Goal: Task Accomplishment & Management: Complete application form

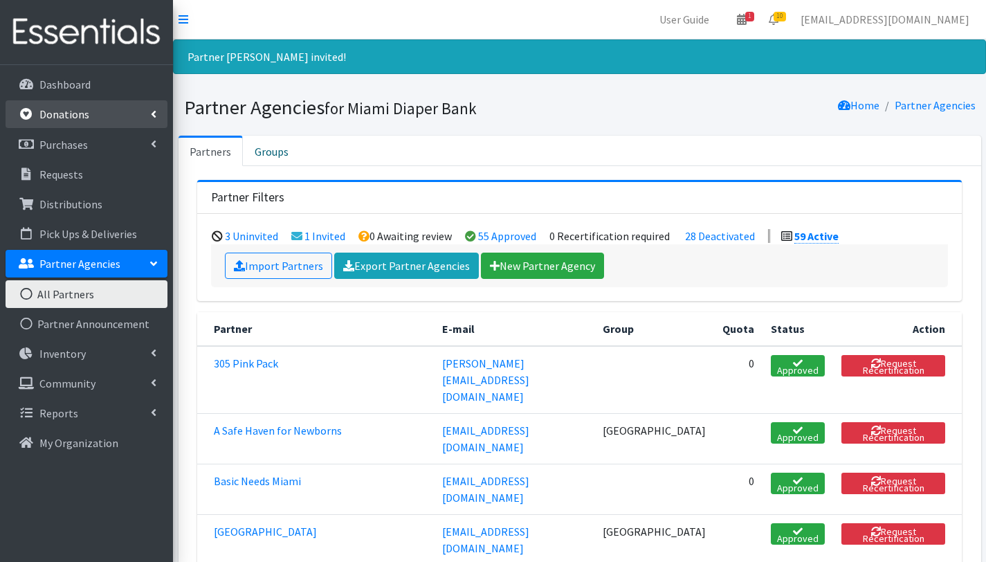
click at [93, 126] on link "Donations" at bounding box center [87, 114] width 162 height 28
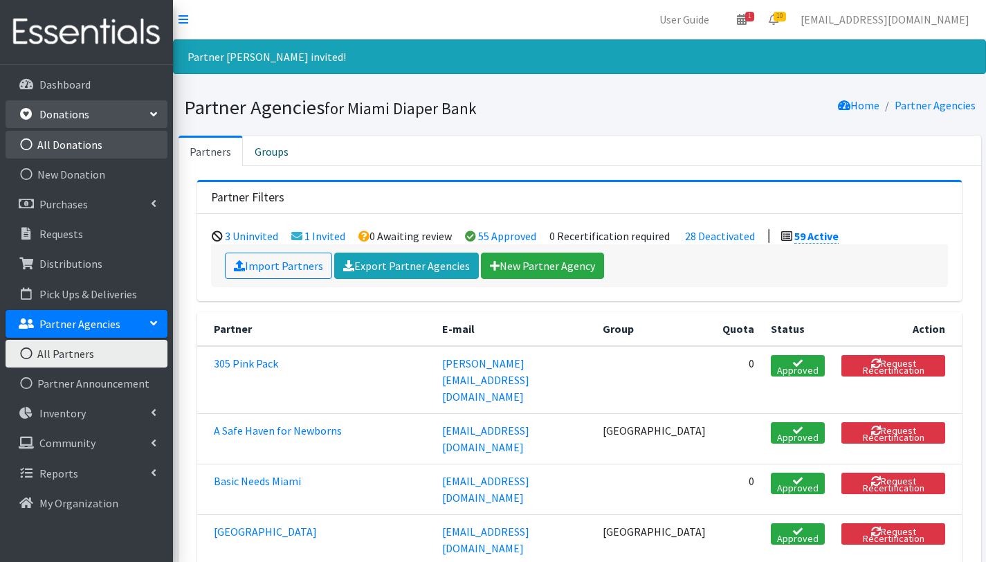
click at [93, 146] on link "All Donations" at bounding box center [87, 145] width 162 height 28
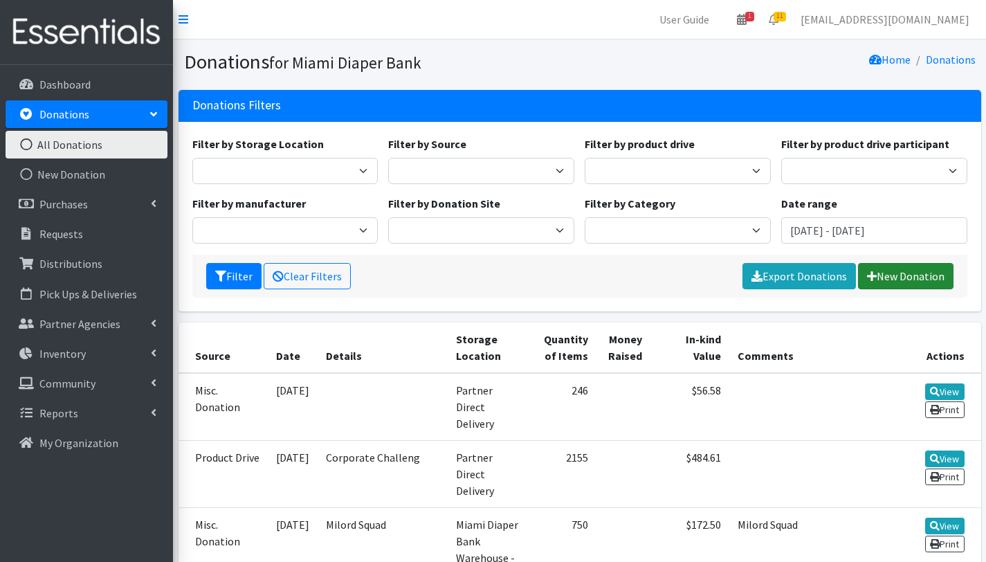
click at [934, 275] on link "New Donation" at bounding box center [906, 276] width 96 height 26
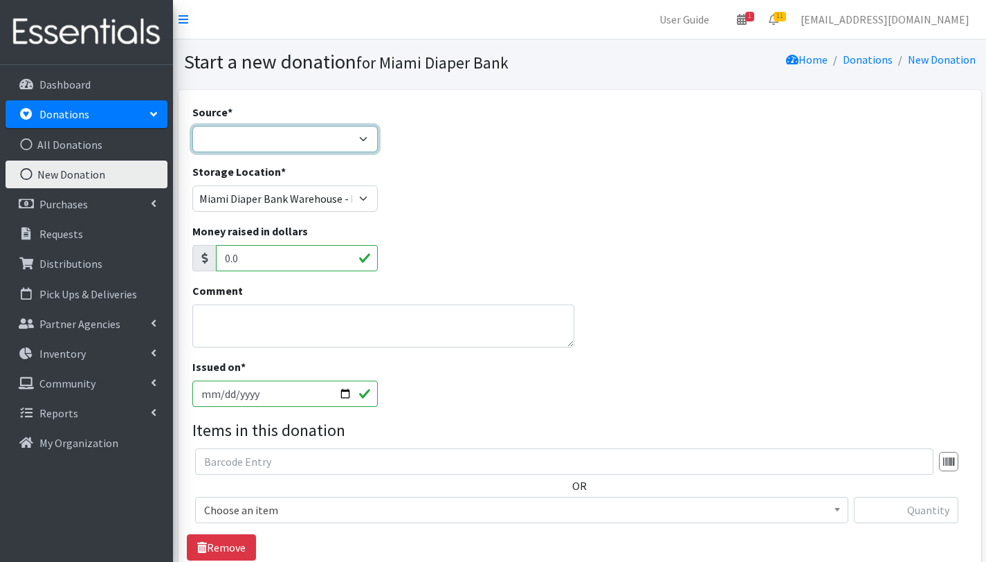
click at [270, 141] on select "Product Drive Manufacturer Donation Site Misc. Donation" at bounding box center [285, 139] width 186 height 26
select select "Product Drive"
click at [192, 126] on select "Product Drive Manufacturer Donation Site Misc. Donation" at bounding box center [285, 139] width 186 height 26
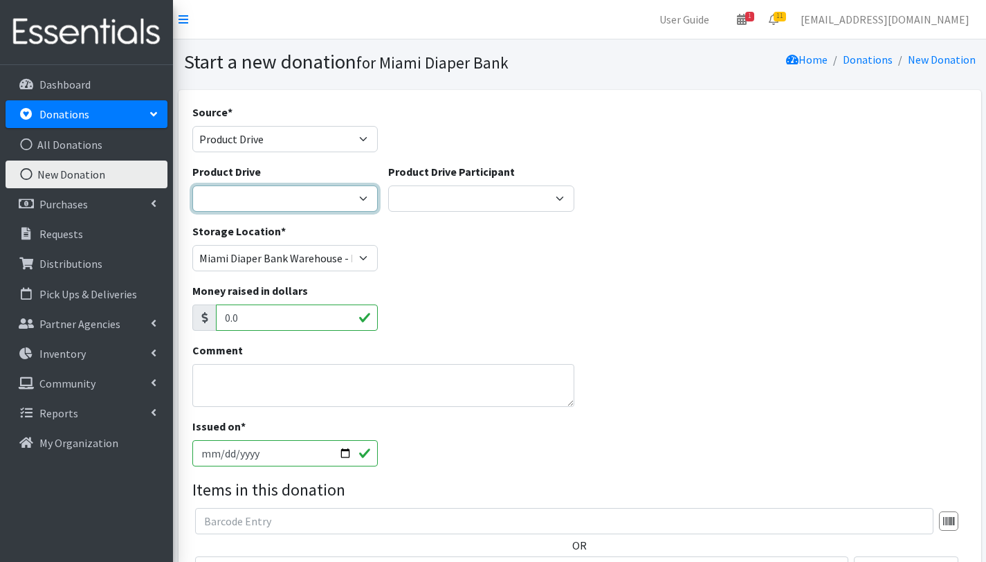
click at [303, 198] on select "100+ Women who care [PERSON_NAME] MDC Nursing Drive AMAZON Amber Student Castle…" at bounding box center [285, 199] width 186 height 26
select select "3328"
click at [192, 186] on select "100+ Women who care Alejandra MDC Nursing Drive AMAZON Amber Student Castle Gro…" at bounding box center [285, 199] width 186 height 26
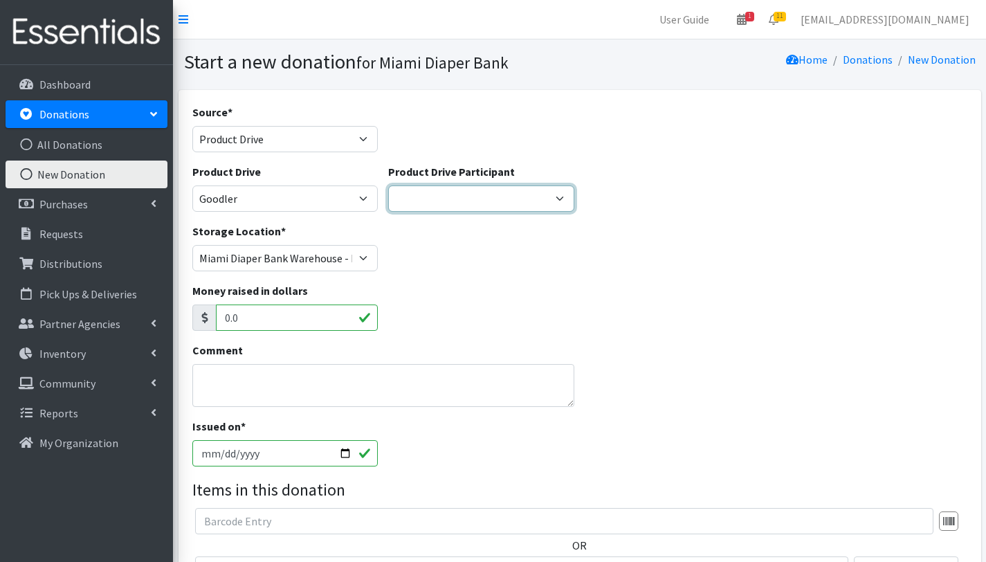
click at [552, 194] on select "Gaia AMAZON Carlton Fields Amber Student Miami Dade College Hialeah Campus Gaia…" at bounding box center [481, 199] width 186 height 26
select select
click at [388, 186] on select "Gaia AMAZON Carlton Fields Amber Student Miami Dade College Hialeah Campus Gaia…" at bounding box center [481, 199] width 186 height 26
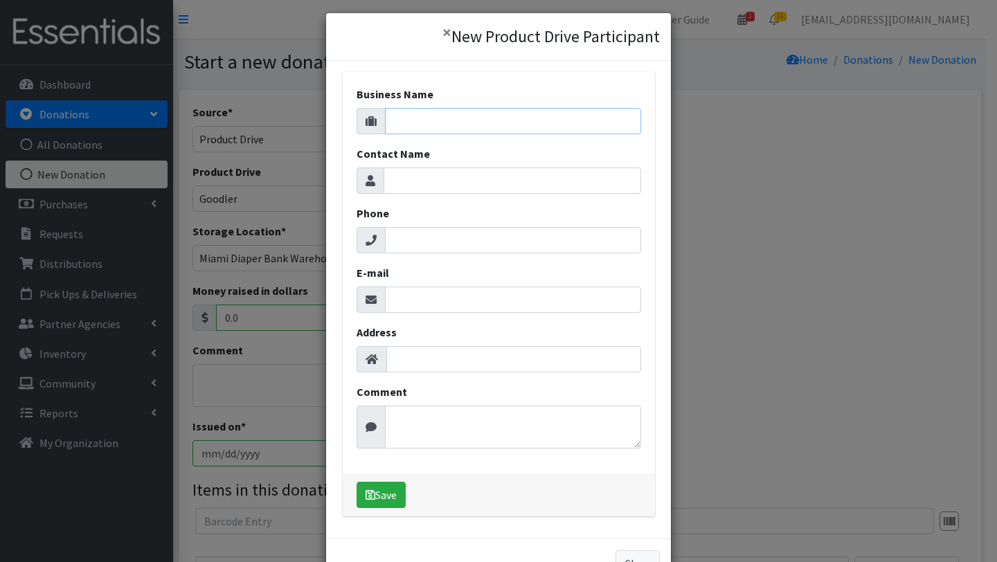
click at [437, 127] on input "Business Name" at bounding box center [513, 121] width 256 height 26
type input "Hero Challenge"
click at [465, 181] on input "Contact Name" at bounding box center [512, 181] width 258 height 26
type input "Scarleth Navarro"
type input "3059263815"
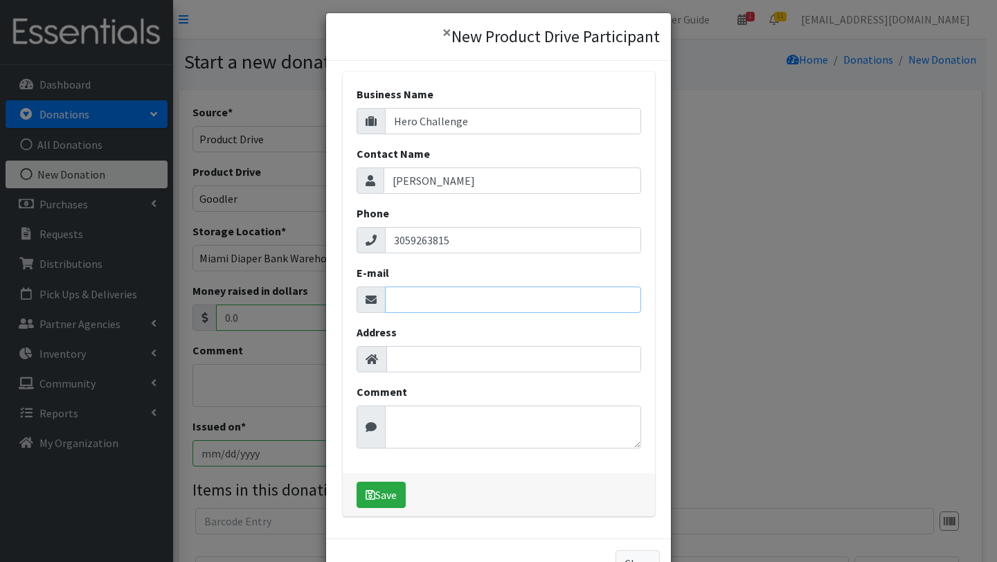
type input "info@miamidiaperbank.com"
type input "2699 West 79th St"
click at [443, 419] on textarea "Comment" at bounding box center [513, 427] width 256 height 43
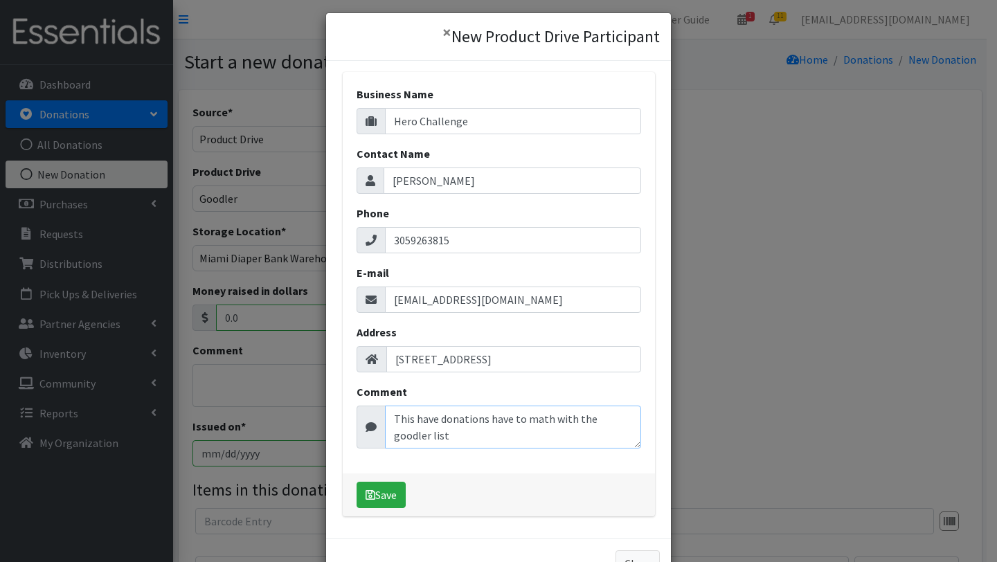
click at [613, 422] on textarea "This have donations have to math with the goodler list" at bounding box center [513, 427] width 256 height 43
type textarea "This have donations have to math with the goodler list"
click at [386, 502] on button "Save" at bounding box center [380, 495] width 49 height 26
select select "1701"
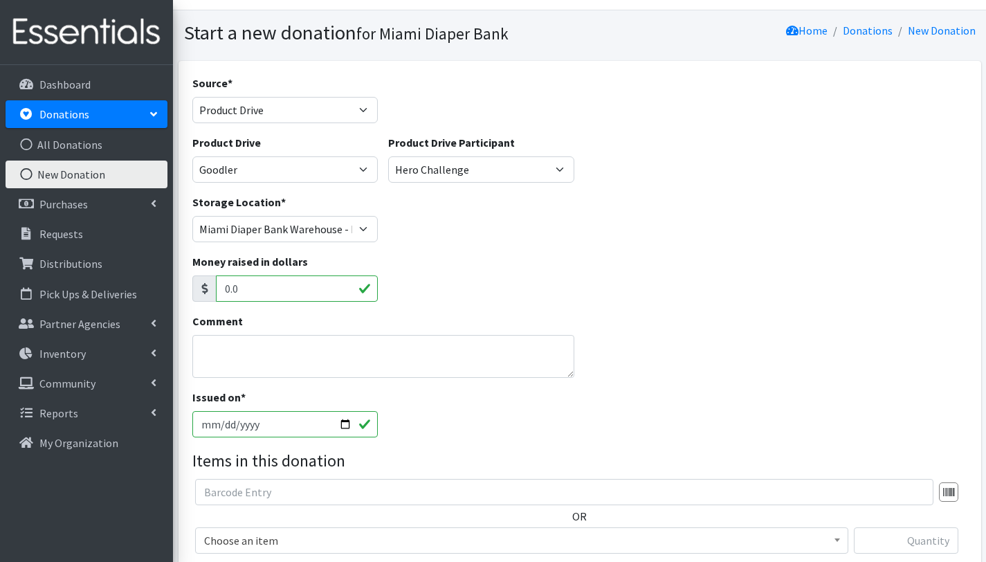
scroll to position [111, 0]
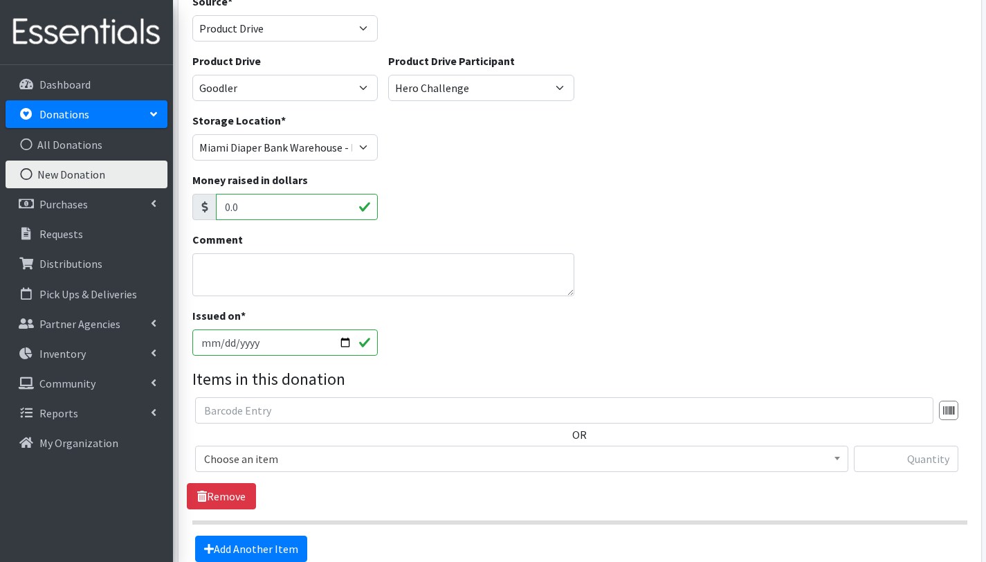
click at [345, 344] on input "2025-10-02" at bounding box center [285, 342] width 186 height 26
type input "2025-09-23"
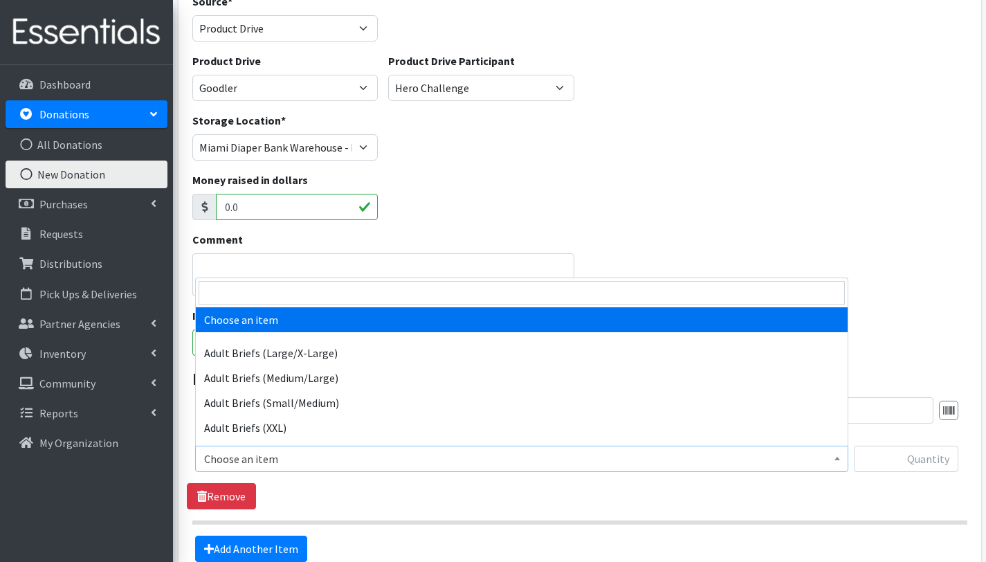
click at [240, 455] on span "Choose an item" at bounding box center [521, 458] width 635 height 19
click at [331, 289] on input "search" at bounding box center [522, 293] width 647 height 24
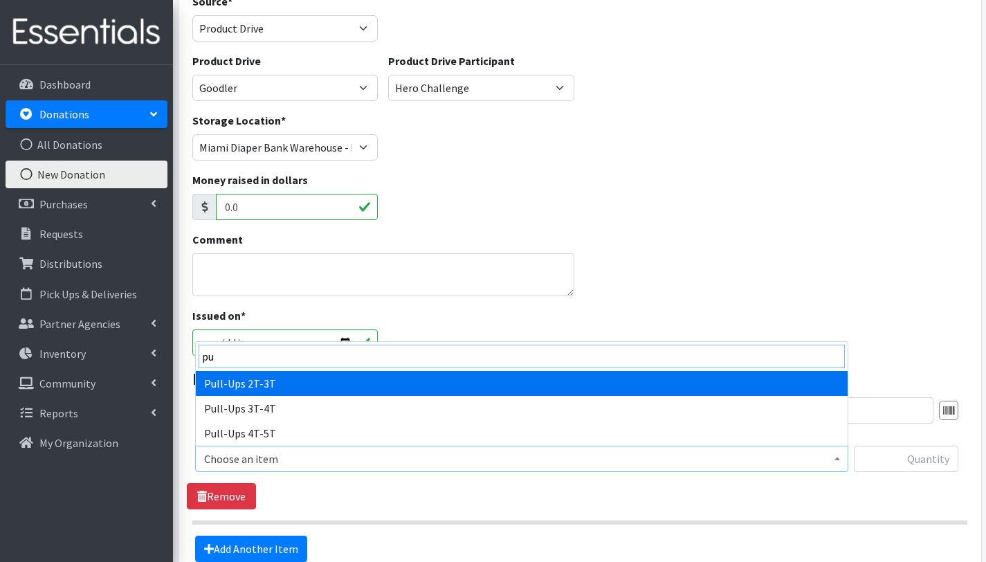
type input "pu"
select select "2644"
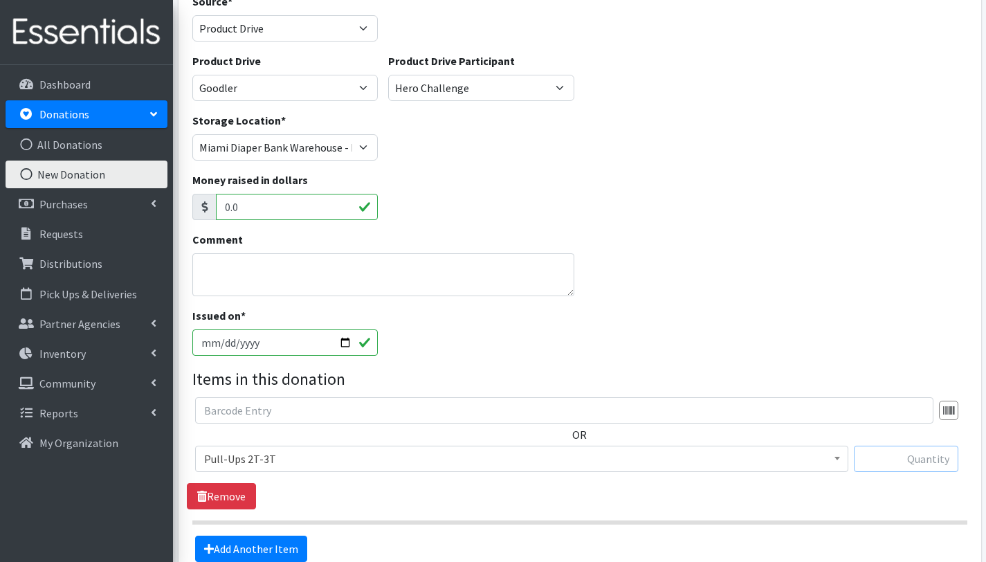
click at [910, 460] on input "text" at bounding box center [906, 459] width 105 height 26
type input "124"
click at [686, 344] on div "Issued on * 2025-09-23" at bounding box center [580, 337] width 786 height 60
click at [324, 276] on textarea "Comment" at bounding box center [383, 274] width 383 height 43
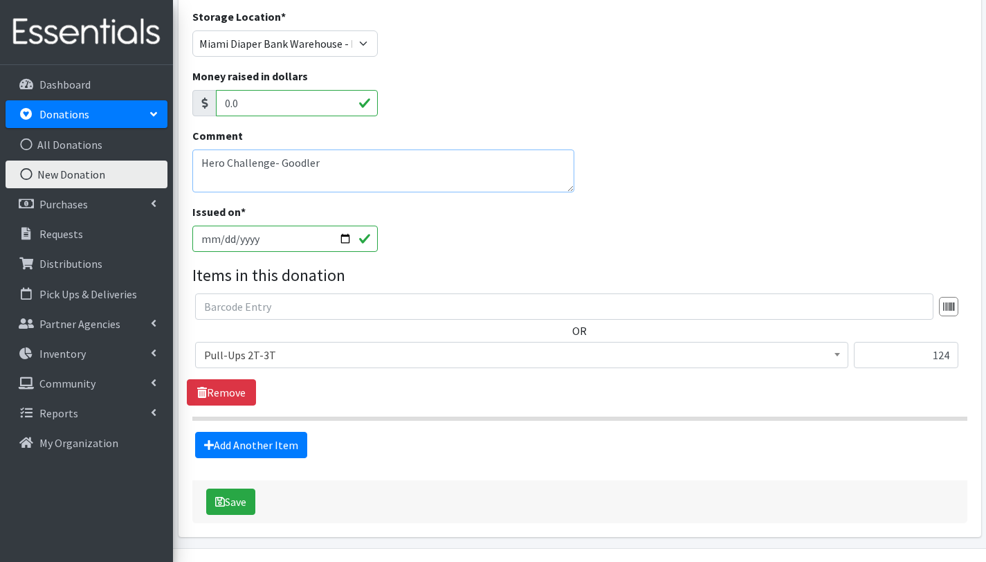
scroll to position [252, 0]
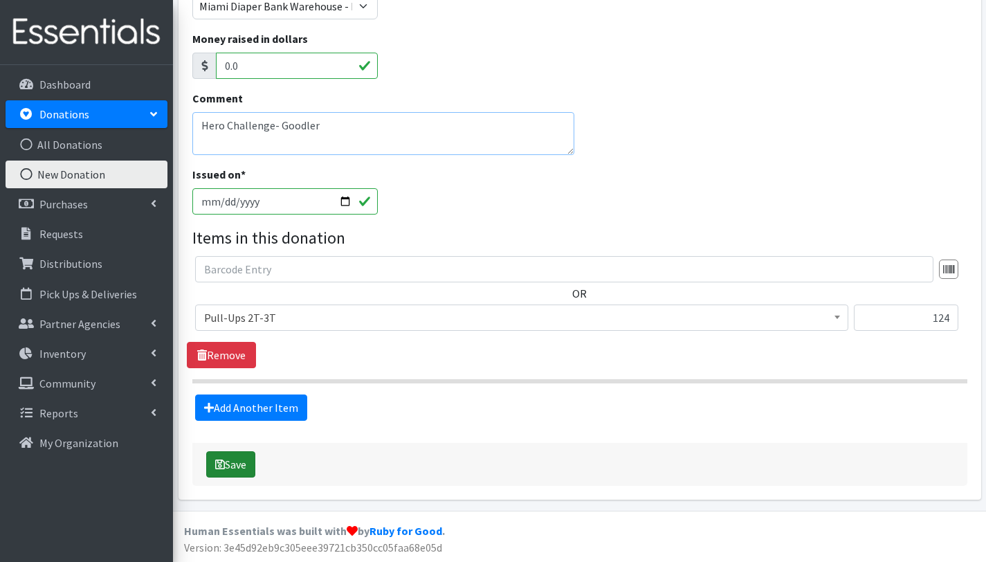
type textarea "Hero Challenge- Goodler"
click at [251, 464] on button "Save" at bounding box center [230, 464] width 49 height 26
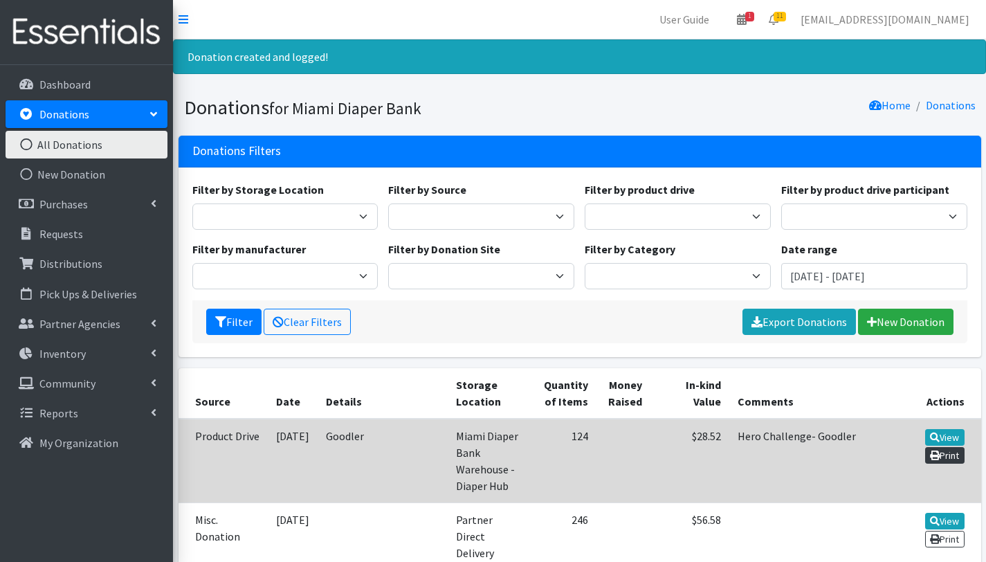
click at [946, 458] on link "Print" at bounding box center [944, 455] width 39 height 17
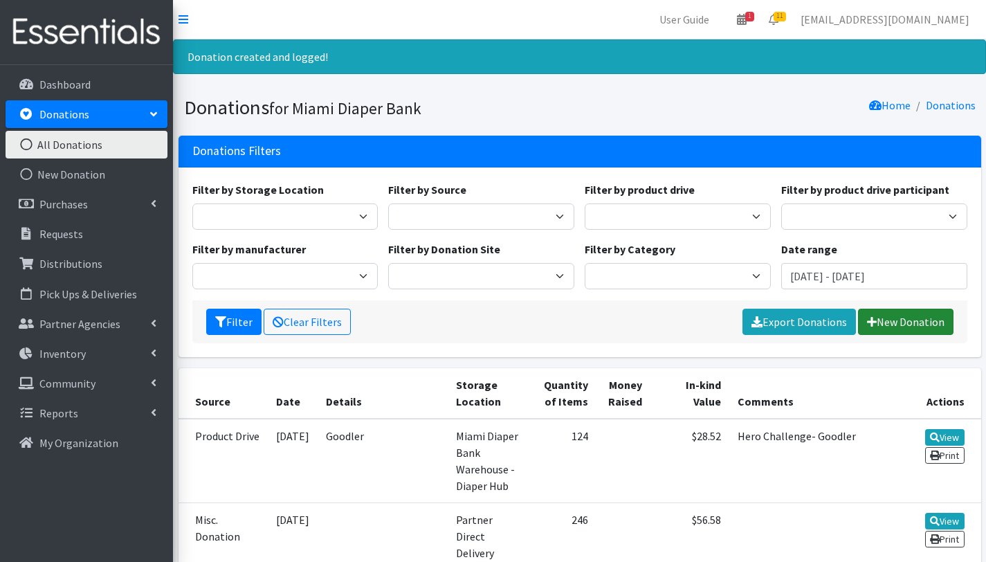
click at [889, 317] on link "New Donation" at bounding box center [906, 322] width 96 height 26
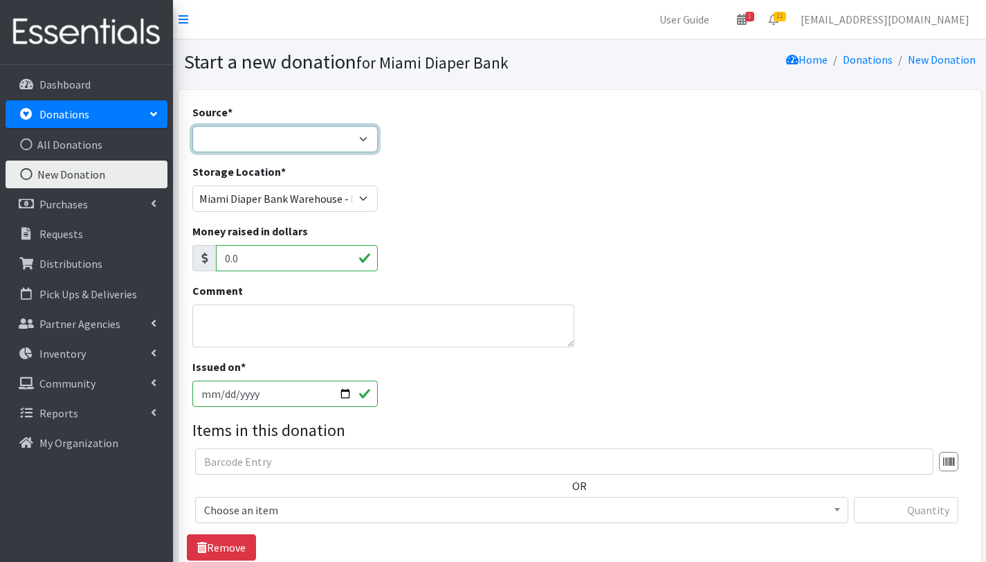
click at [225, 133] on select "Product Drive Manufacturer Donation Site Misc. Donation" at bounding box center [285, 139] width 186 height 26
select select "Product Drive"
click at [192, 126] on select "Product Drive Manufacturer Donation Site Misc. Donation" at bounding box center [285, 139] width 186 height 26
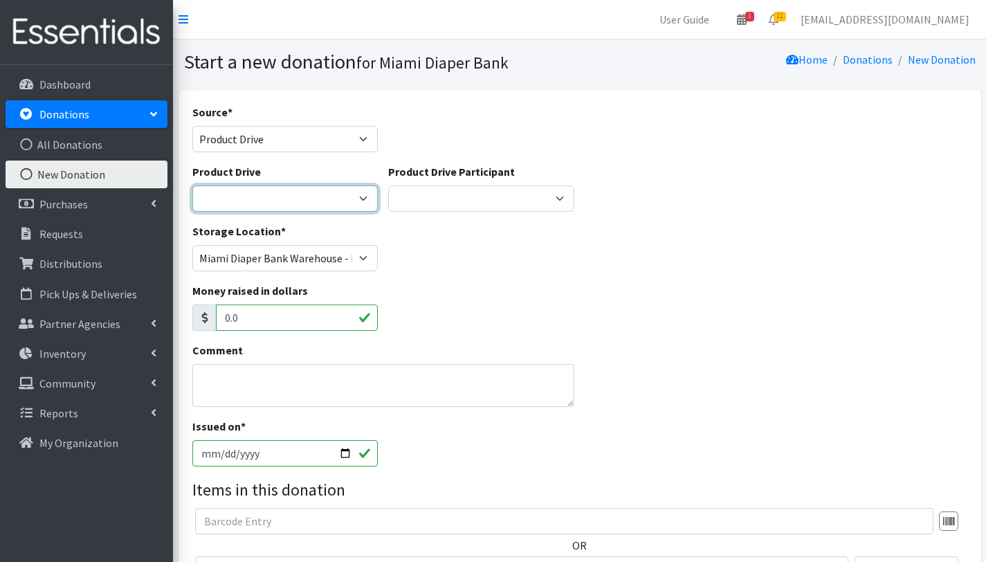
click at [324, 200] on select "100+ Women who care [PERSON_NAME] MDC Nursing Drive AMAZON Amber Student Castle…" at bounding box center [285, 199] width 186 height 26
select select "3328"
click at [192, 186] on select "100+ Women who care [PERSON_NAME] MDC Nursing Drive AMAZON Amber Student Castle…" at bounding box center [285, 199] width 186 height 26
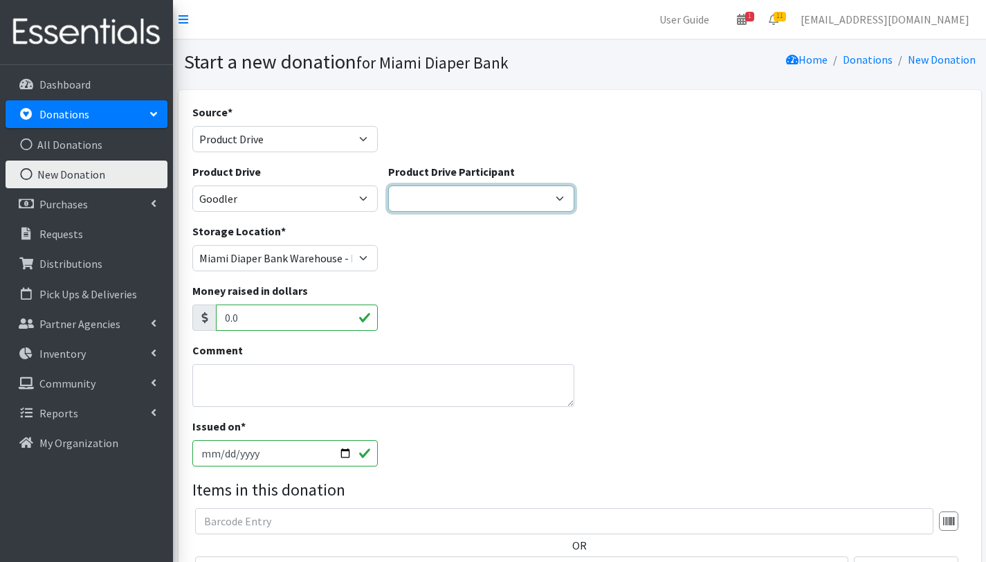
click at [539, 195] on select "Gaia AMAZON [PERSON_NAME] [PERSON_NAME] Student [GEOGRAPHIC_DATA] [GEOGRAPHIC_D…" at bounding box center [481, 199] width 186 height 26
select select "1701"
click at [388, 186] on select "Gaia AMAZON Carlton Fields Amber Student Miami Dade College Hialeah Campus Gaia…" at bounding box center [481, 199] width 186 height 26
click at [307, 372] on textarea "Comment" at bounding box center [383, 385] width 383 height 43
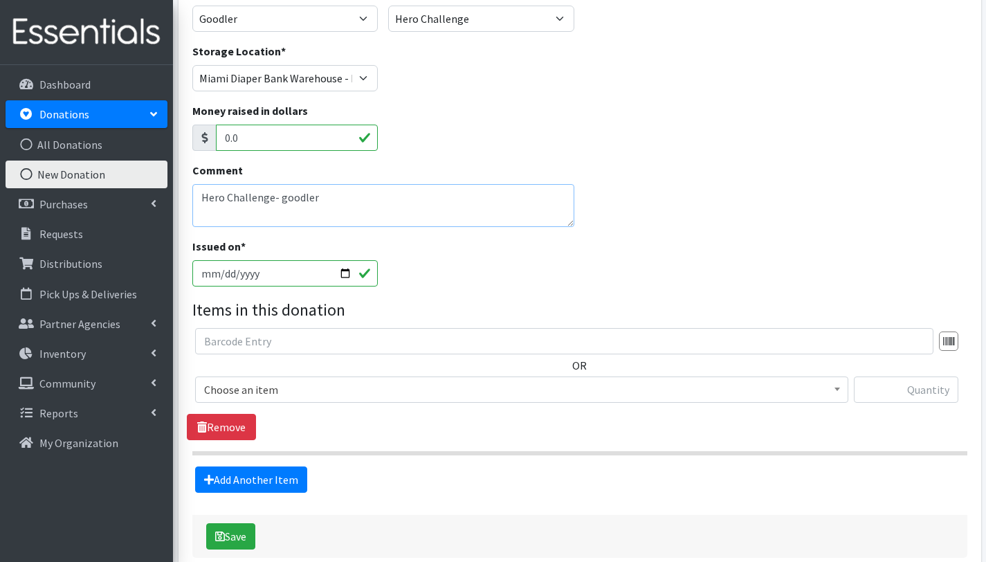
scroll to position [182, 0]
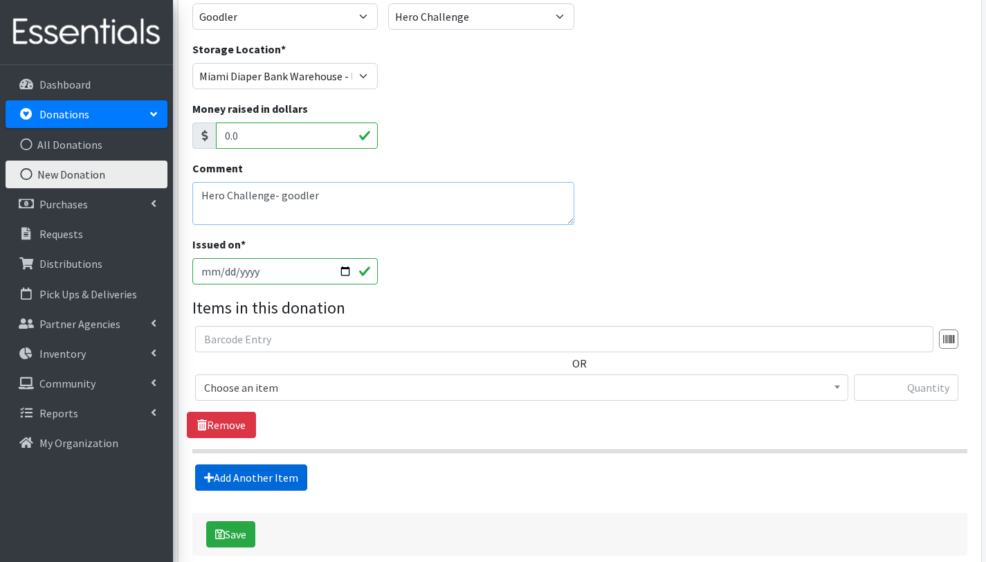
type textarea "Hero Challenge- goodler"
click at [273, 474] on link "Add Another Item" at bounding box center [251, 477] width 112 height 26
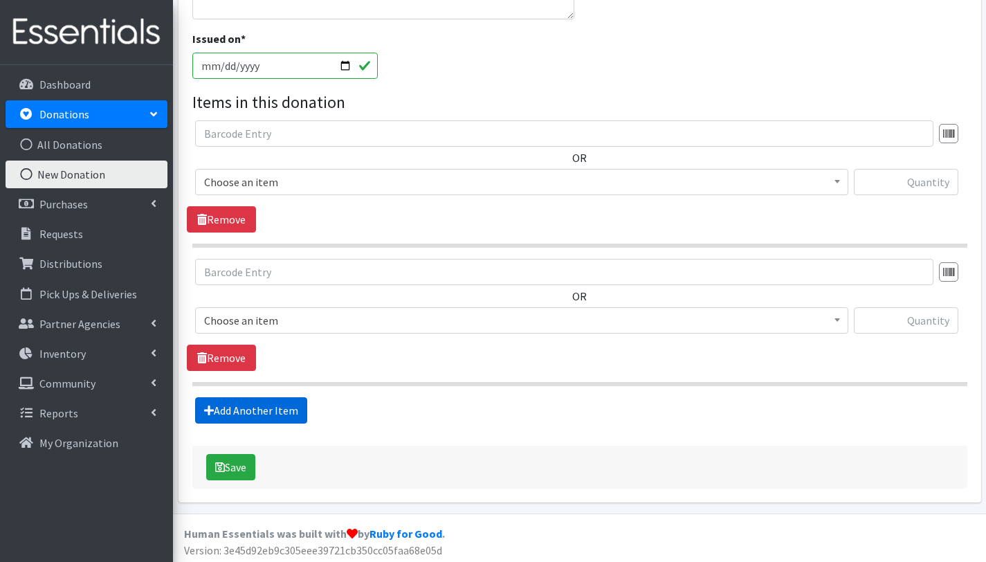
scroll to position [390, 0]
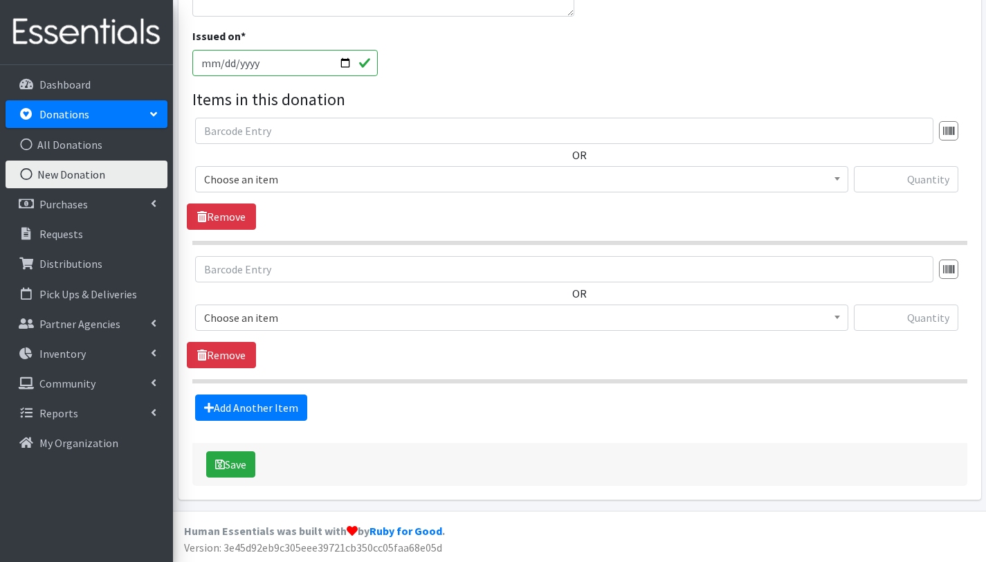
click at [356, 172] on span "Choose an item" at bounding box center [521, 179] width 635 height 19
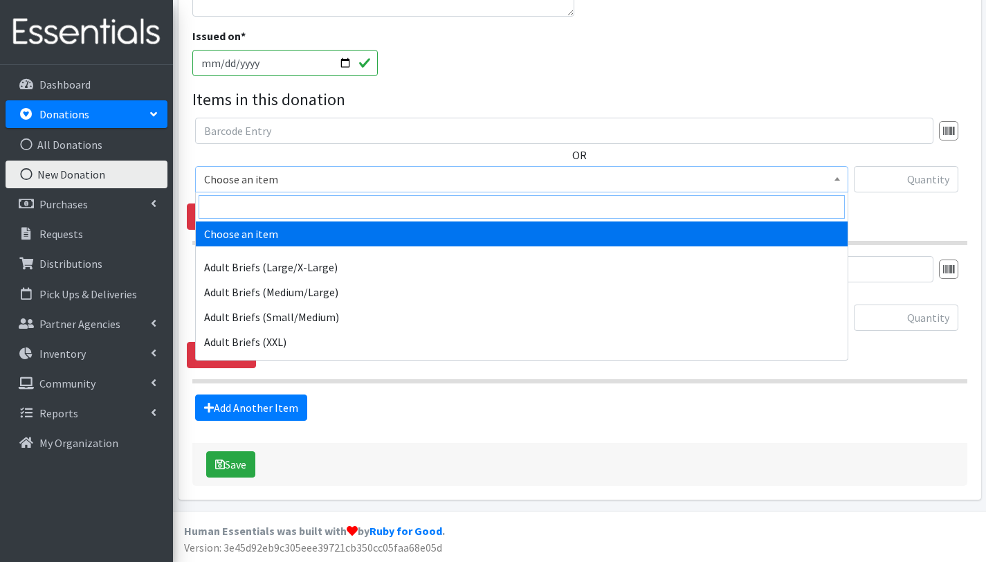
click at [343, 195] on input "search" at bounding box center [522, 207] width 647 height 24
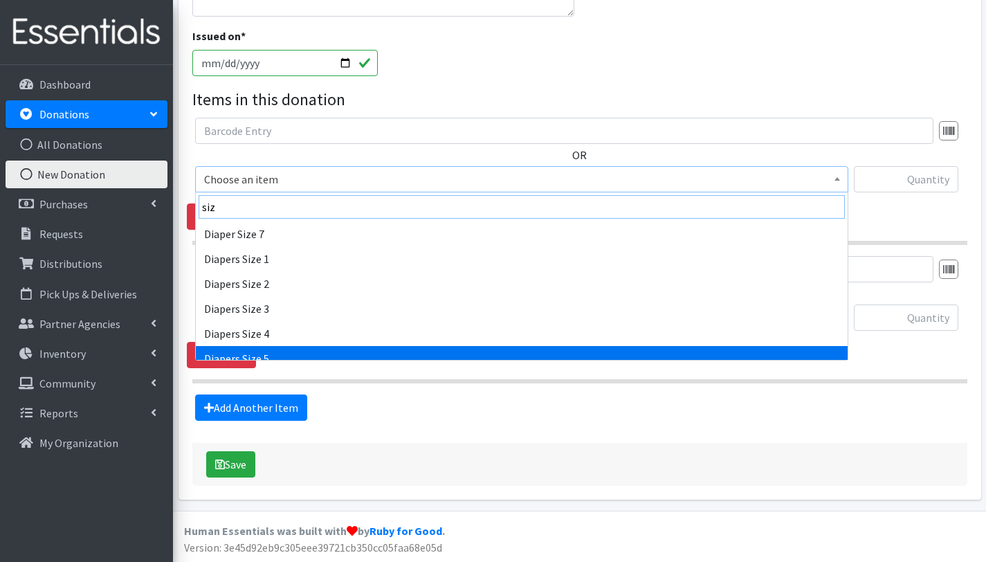
type input "siz"
select select "2652"
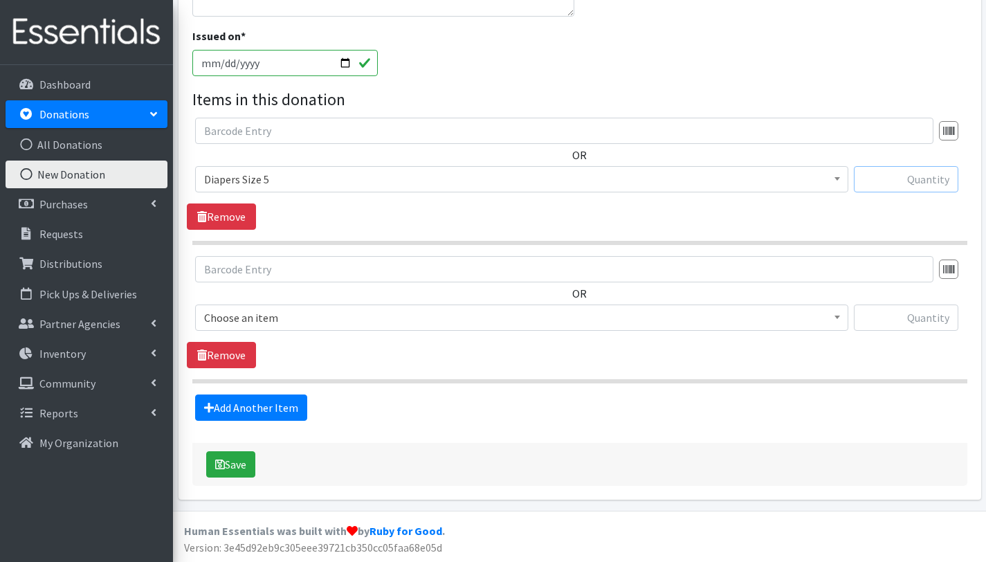
click at [897, 183] on input "text" at bounding box center [906, 179] width 105 height 26
type input "132"
click at [235, 353] on link "Remove" at bounding box center [221, 355] width 69 height 26
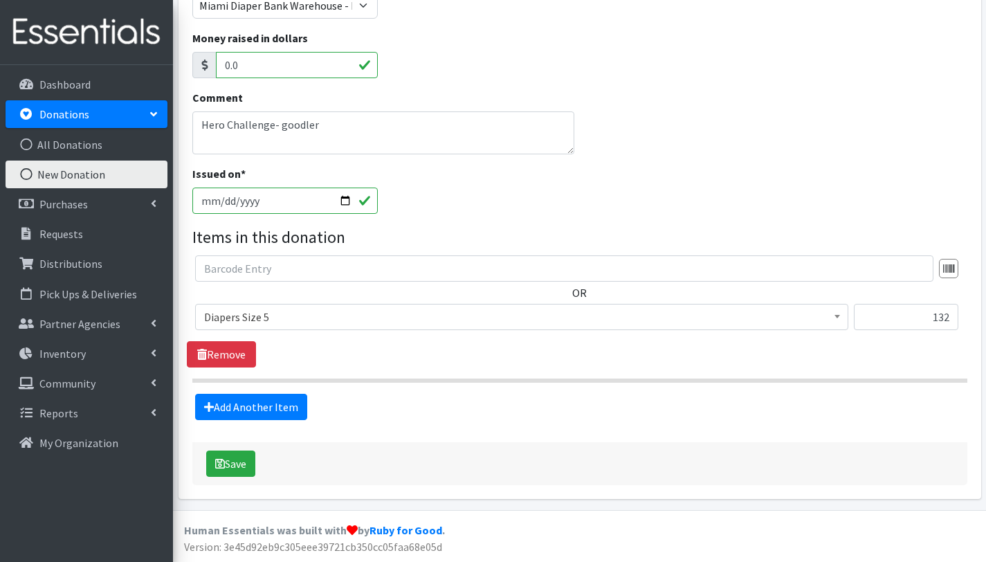
scroll to position [252, 0]
click at [218, 467] on icon "submit" at bounding box center [220, 464] width 10 height 11
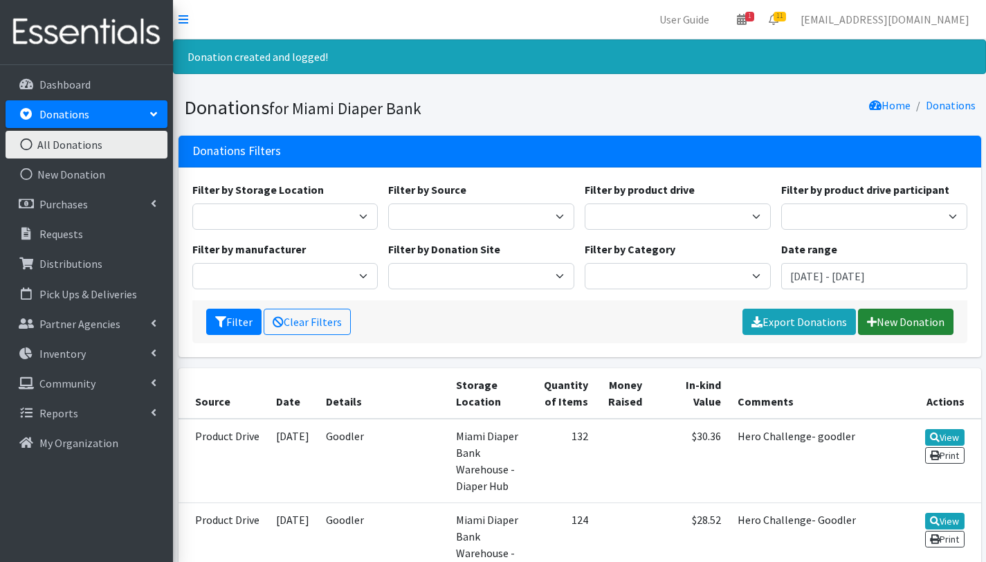
click at [917, 316] on link "New Donation" at bounding box center [906, 322] width 96 height 26
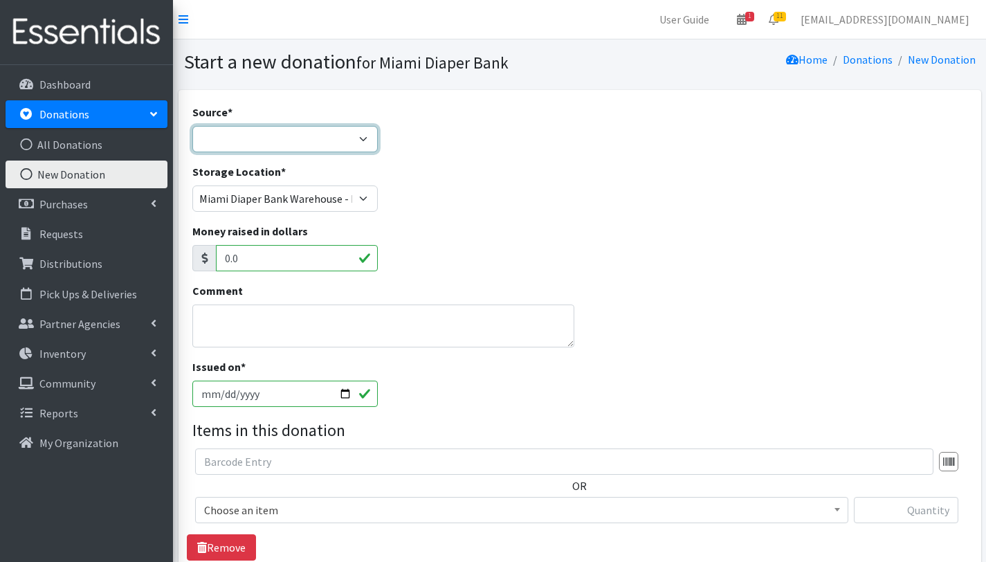
click at [310, 141] on select "Product Drive Manufacturer Donation Site Misc. Donation" at bounding box center [285, 139] width 186 height 26
select select "Product Drive"
click at [192, 126] on select "Product Drive Manufacturer Donation Site Misc. Donation" at bounding box center [285, 139] width 186 height 26
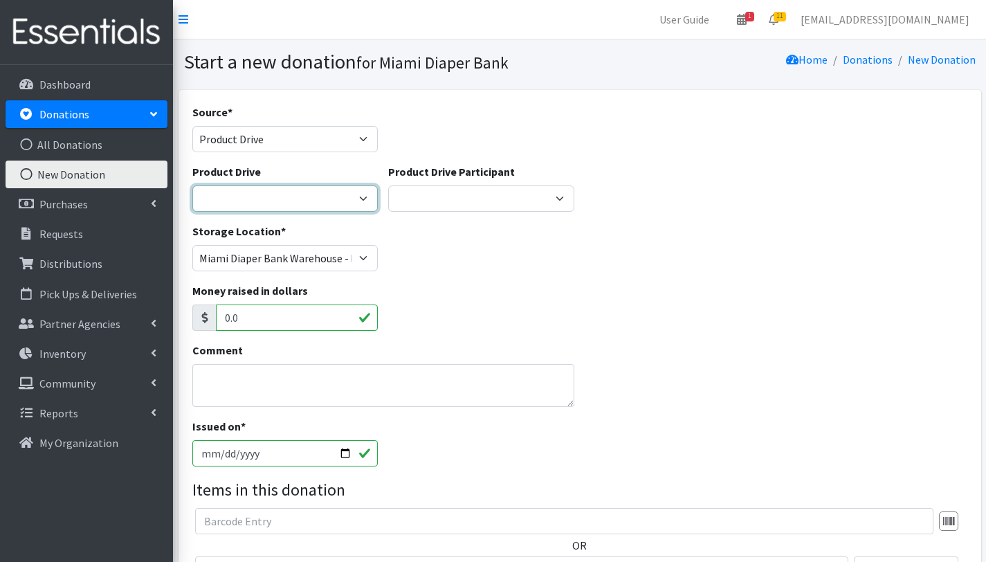
click at [327, 208] on select "100+ Women who care Alejandra MDC Nursing Drive AMAZON Amber Student Castle Gro…" at bounding box center [285, 199] width 186 height 26
select select "3328"
click at [192, 186] on select "100+ Women who care Alejandra MDC Nursing Drive AMAZON Amber Student Castle Gro…" at bounding box center [285, 199] width 186 height 26
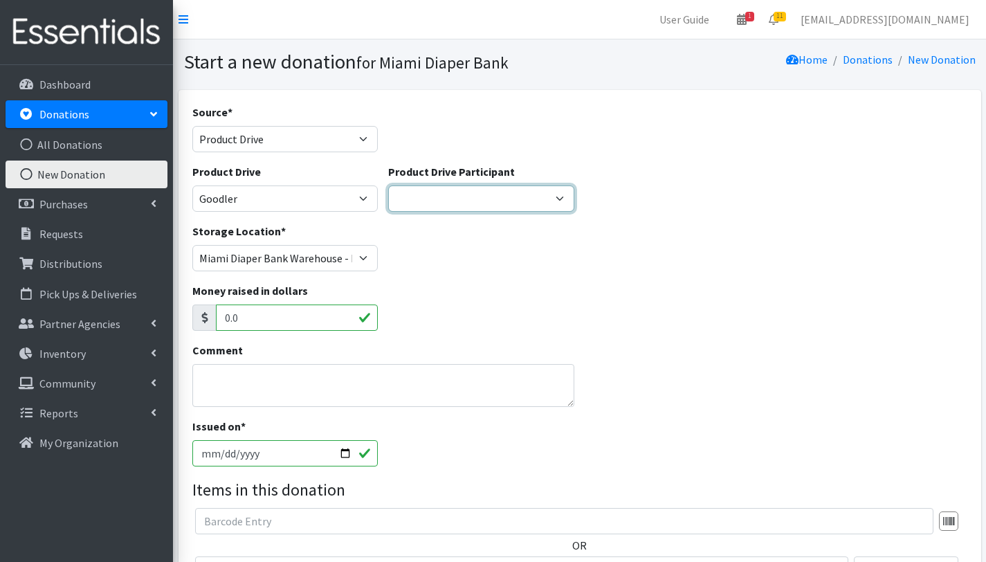
click at [554, 199] on select "Gaia AMAZON Carlton Fields Amber Student Miami Dade College Hialeah Campus Gaia…" at bounding box center [481, 199] width 186 height 26
select select "1701"
click at [388, 186] on select "Gaia AMAZON Carlton Fields Amber Student Miami Dade College Hialeah Campus Gaia…" at bounding box center [481, 199] width 186 height 26
click at [326, 383] on textarea "Comment" at bounding box center [383, 385] width 383 height 43
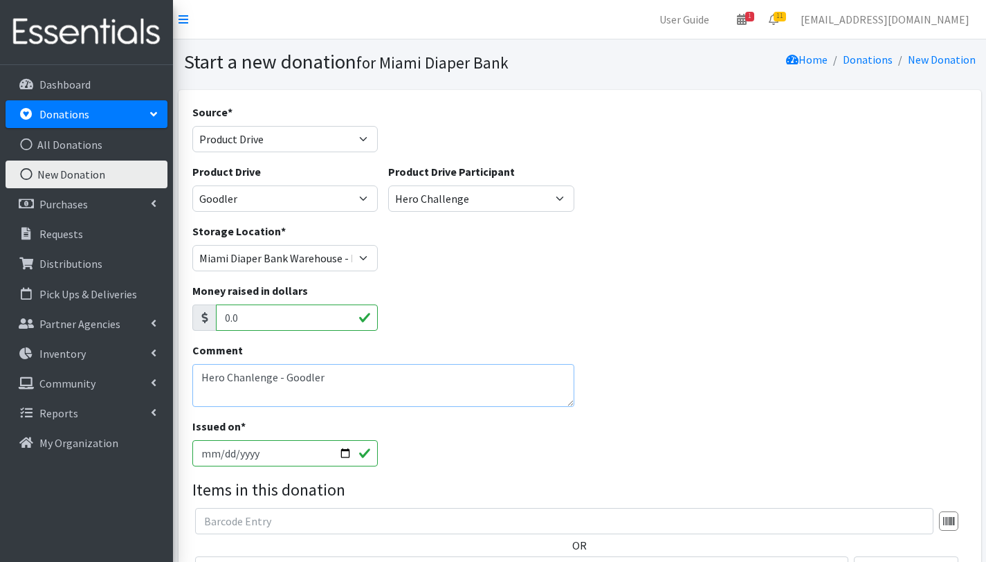
type textarea "Hero Chanlenge - Goodler"
click at [343, 453] on input "[DATE]" at bounding box center [285, 453] width 186 height 26
type input "[DATE]"
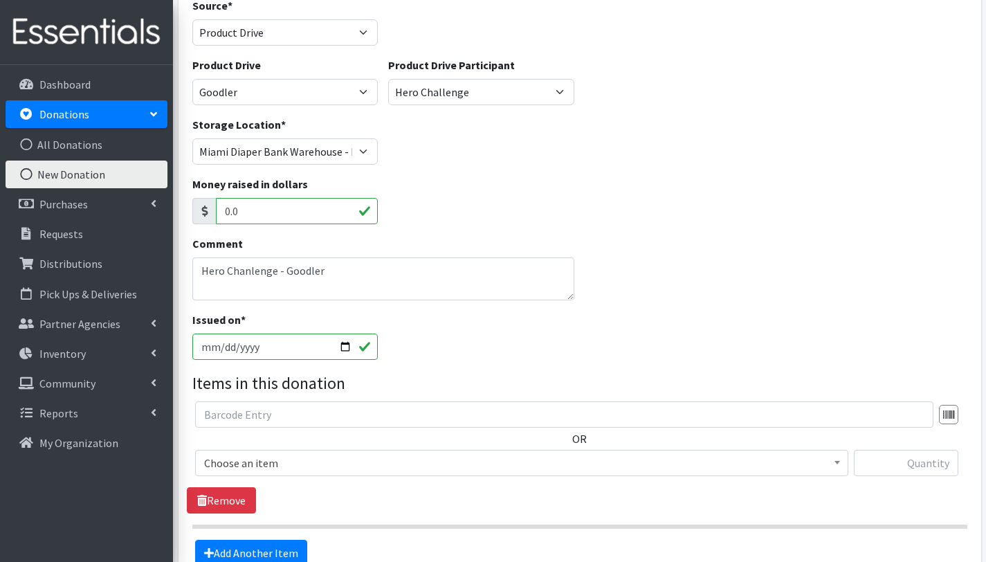
scroll to position [240, 0]
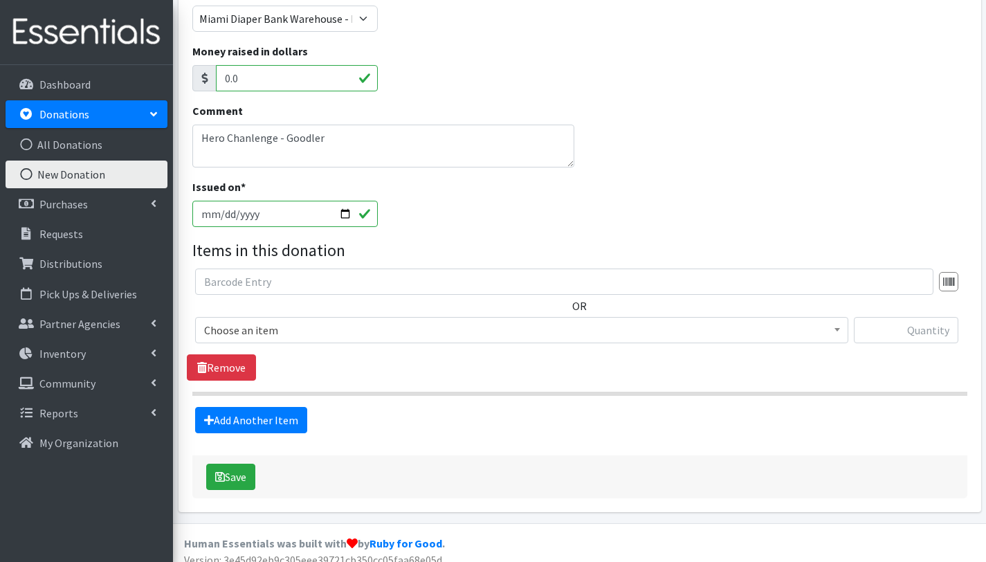
click at [297, 329] on span "Choose an item" at bounding box center [521, 329] width 635 height 19
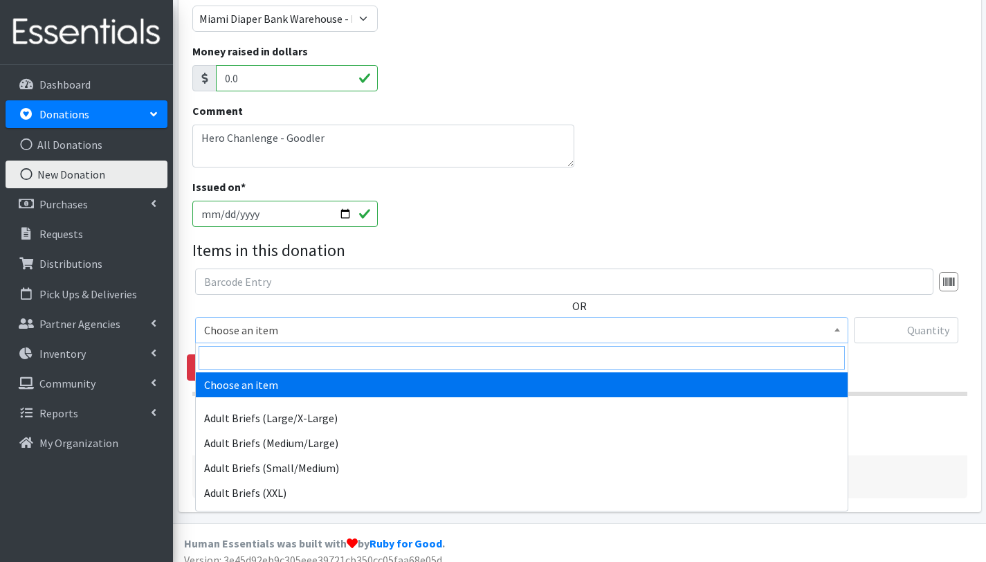
click at [287, 361] on input "search" at bounding box center [522, 358] width 647 height 24
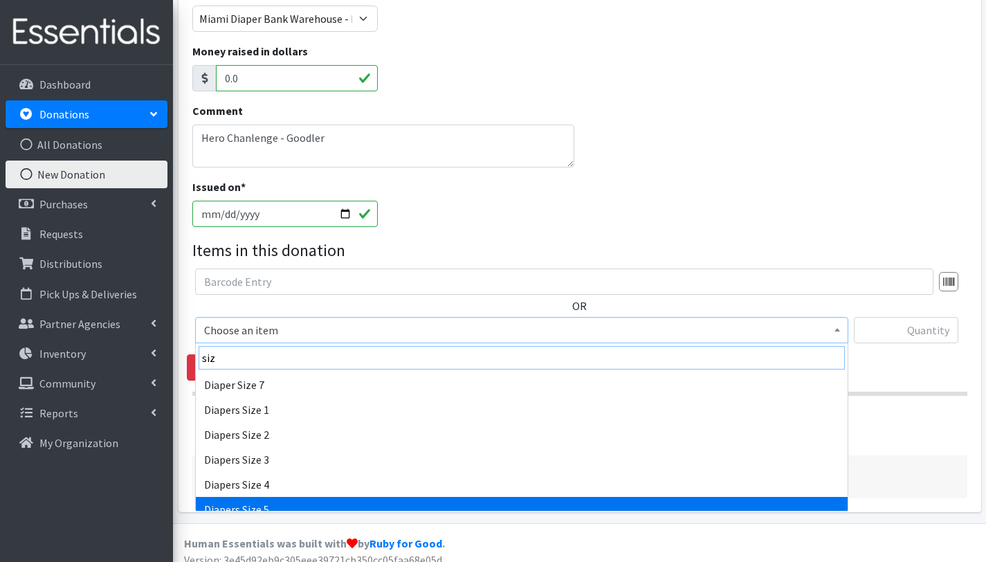
type input "siz"
select select "2652"
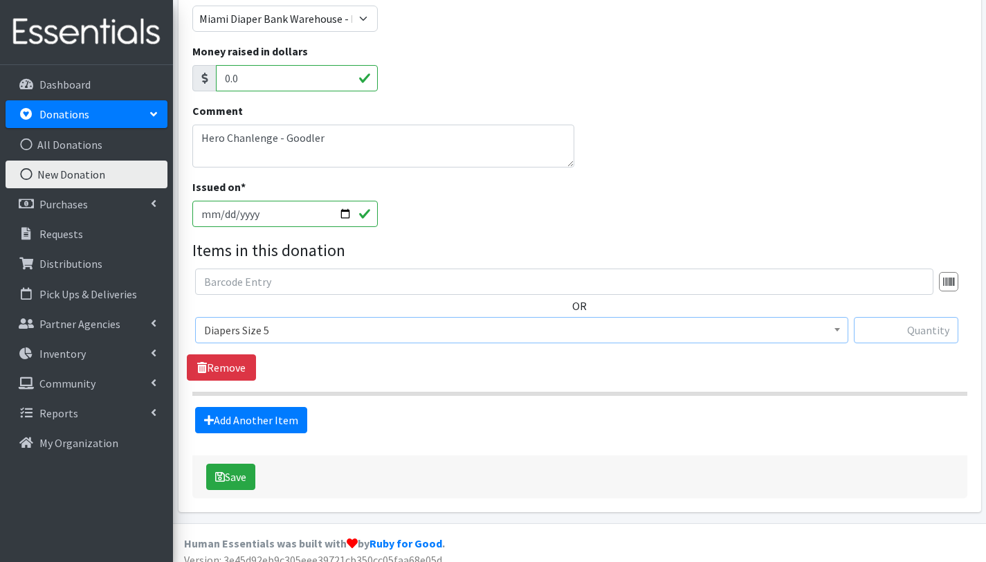
click at [919, 329] on input "text" at bounding box center [906, 330] width 105 height 26
type input "132"
click at [288, 415] on link "Add Another Item" at bounding box center [251, 420] width 112 height 26
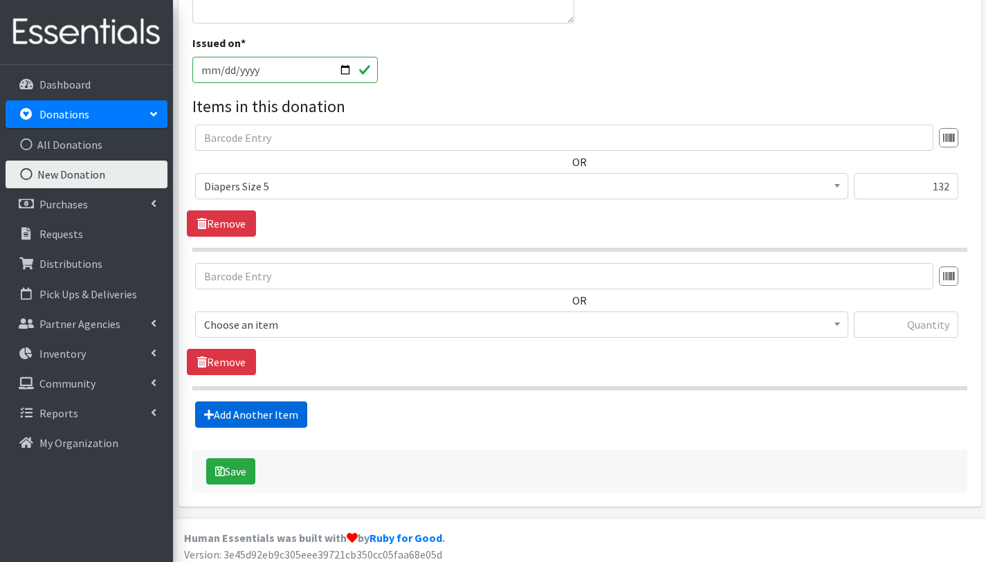
scroll to position [390, 0]
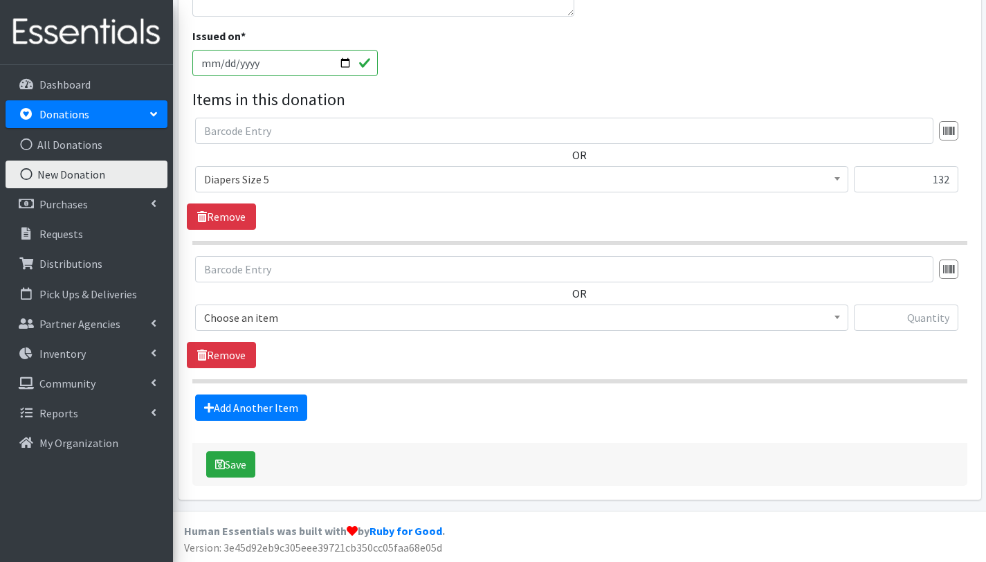
click at [280, 315] on span "Choose an item" at bounding box center [521, 317] width 635 height 19
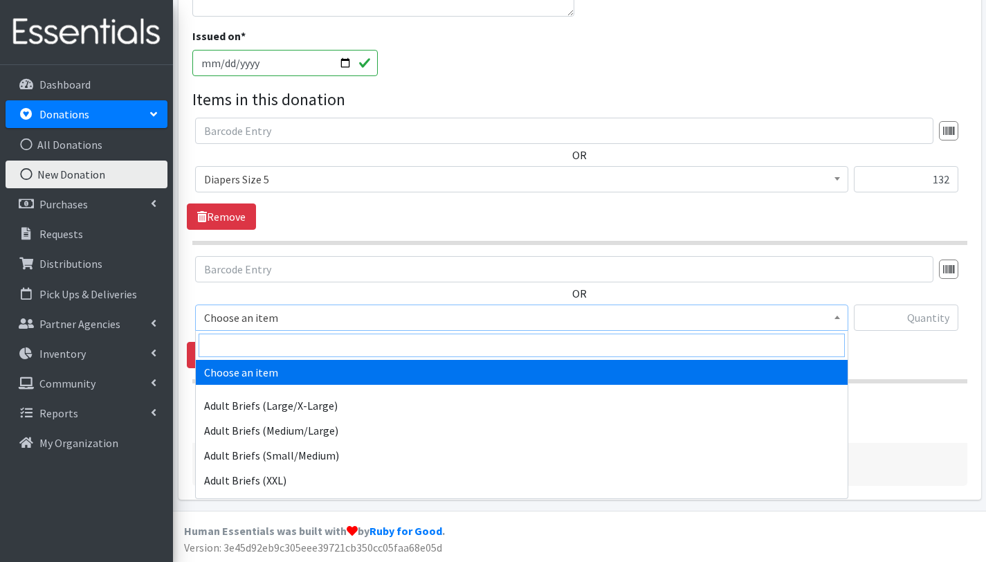
click at [289, 352] on input "search" at bounding box center [522, 346] width 647 height 24
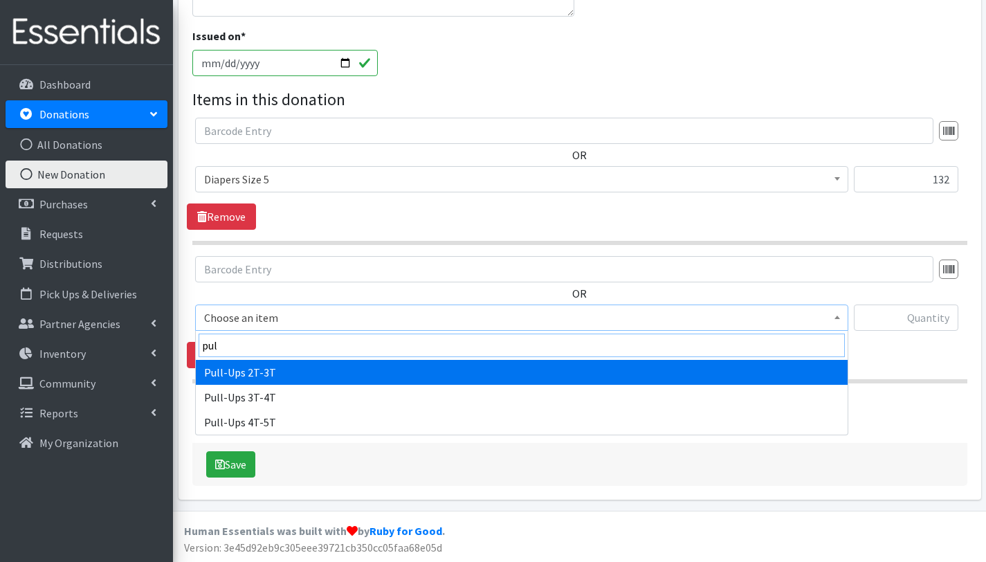
type input "pul"
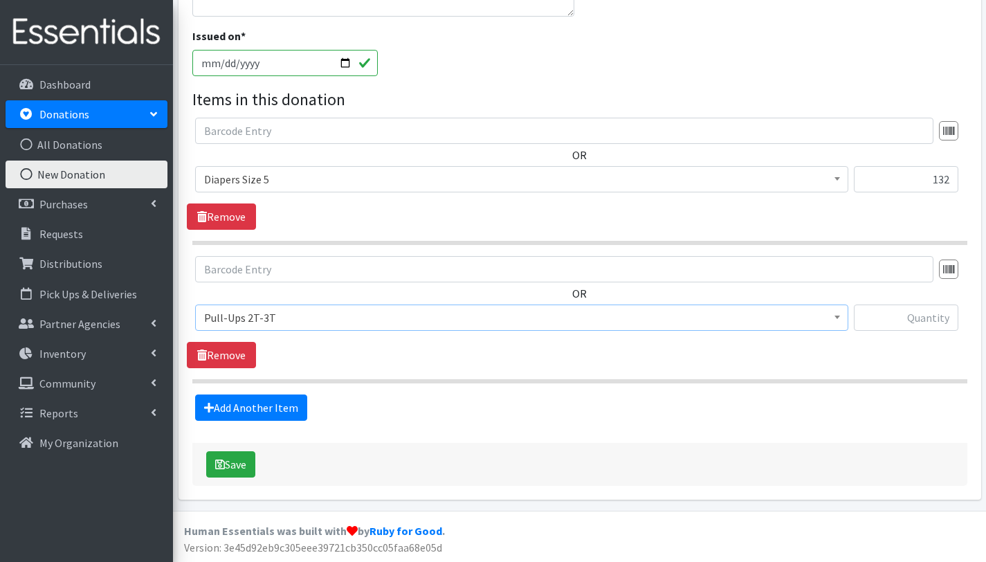
select select "2644"
click at [926, 311] on input "text" at bounding box center [906, 318] width 105 height 26
type input "115"
click at [281, 404] on link "Add Another Item" at bounding box center [251, 408] width 112 height 26
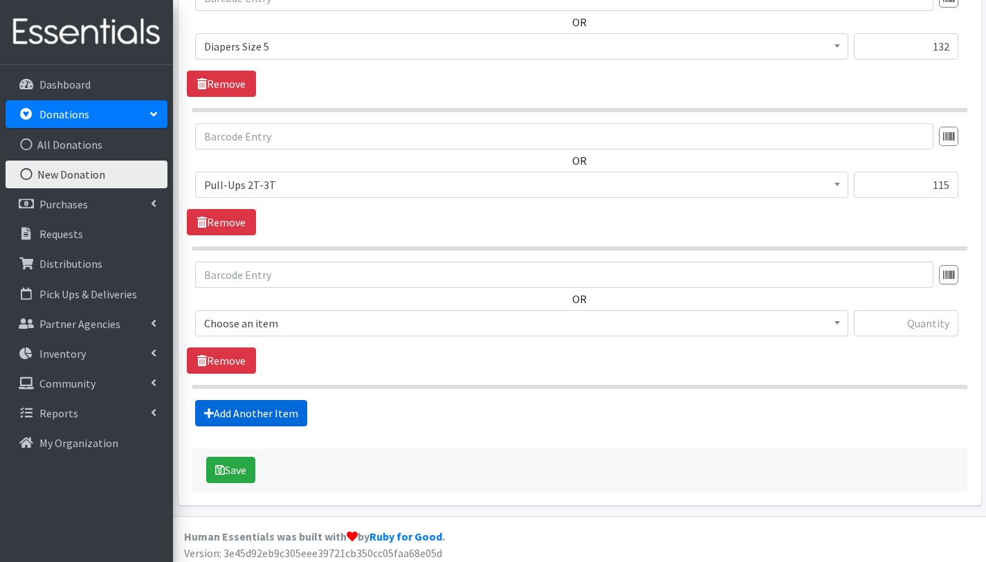
scroll to position [529, 0]
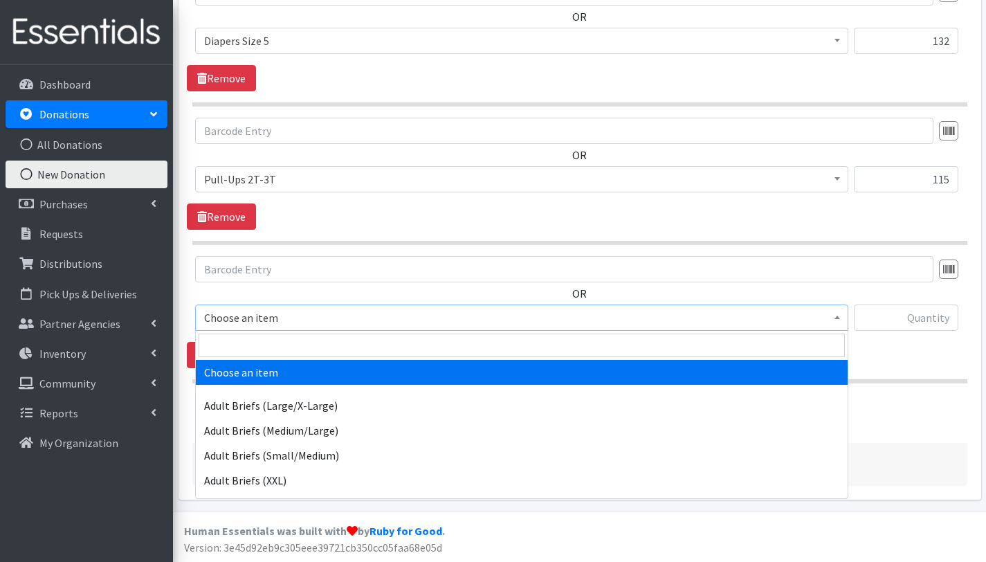
click at [283, 320] on span "Choose an item" at bounding box center [521, 317] width 635 height 19
click at [286, 345] on input "search" at bounding box center [522, 346] width 647 height 24
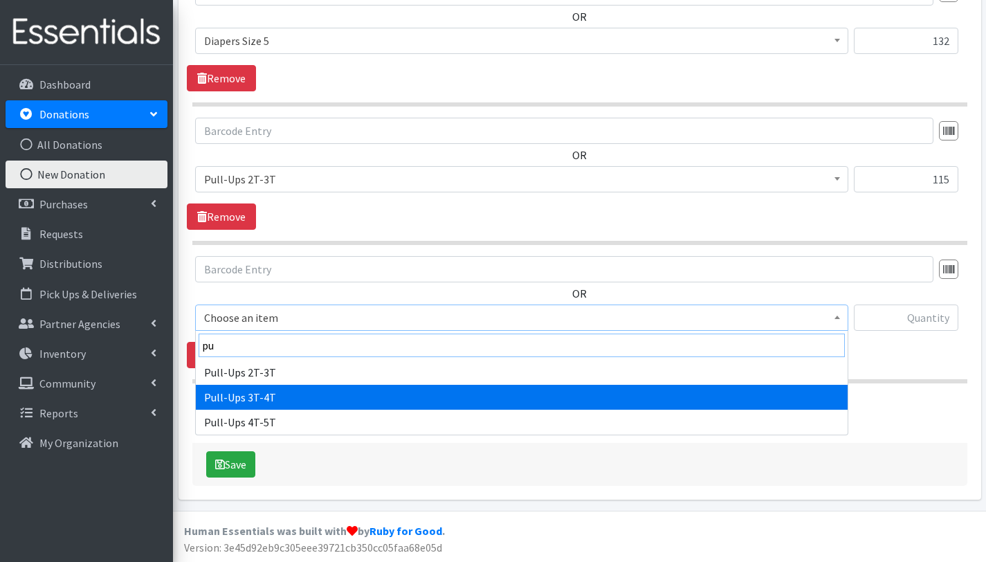
type input "pu"
select select "2679"
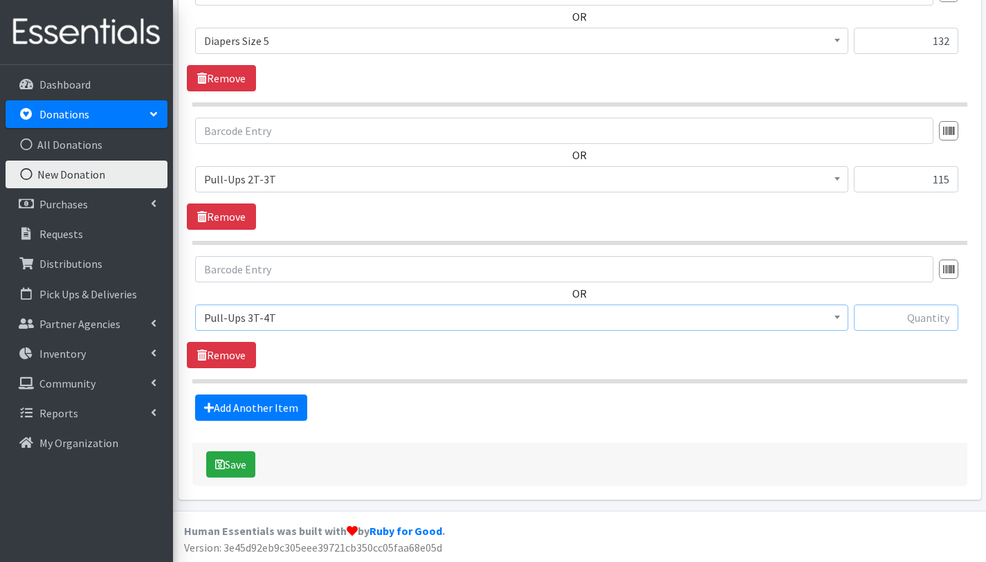
click at [936, 312] on input "text" at bounding box center [906, 318] width 105 height 26
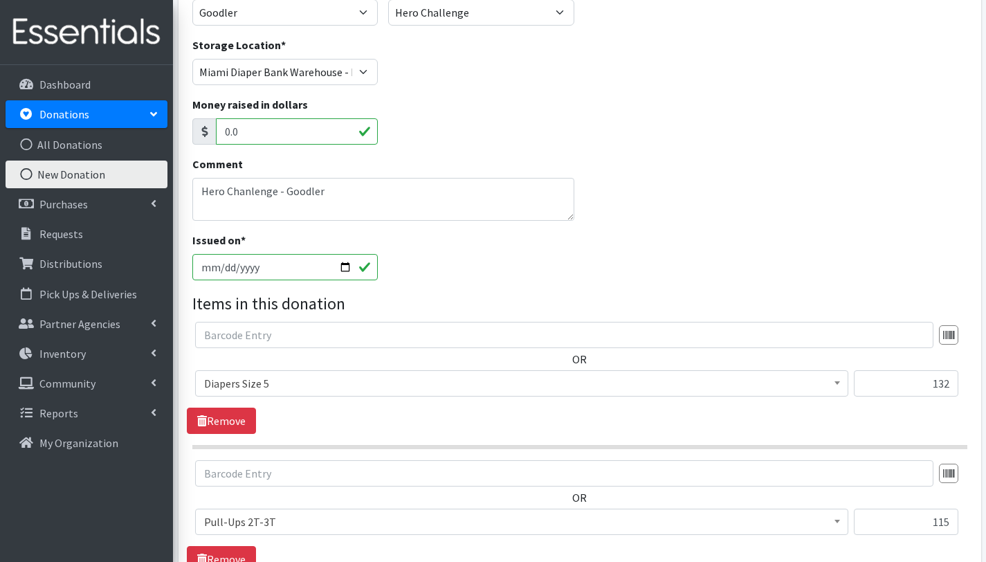
scroll to position [160, 0]
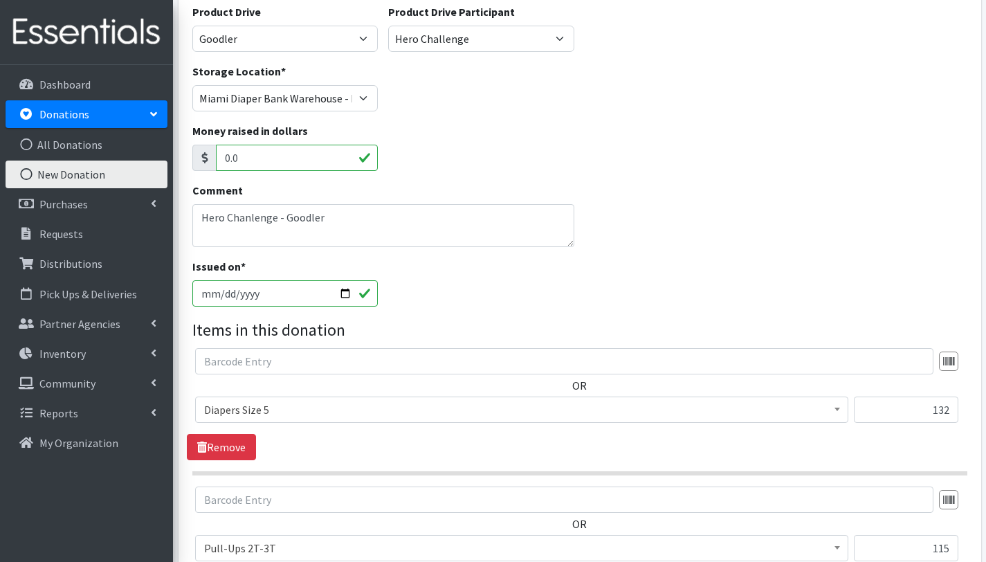
type input "92"
click at [228, 235] on textarea "Hero Chanlenge - Goodler" at bounding box center [383, 225] width 383 height 43
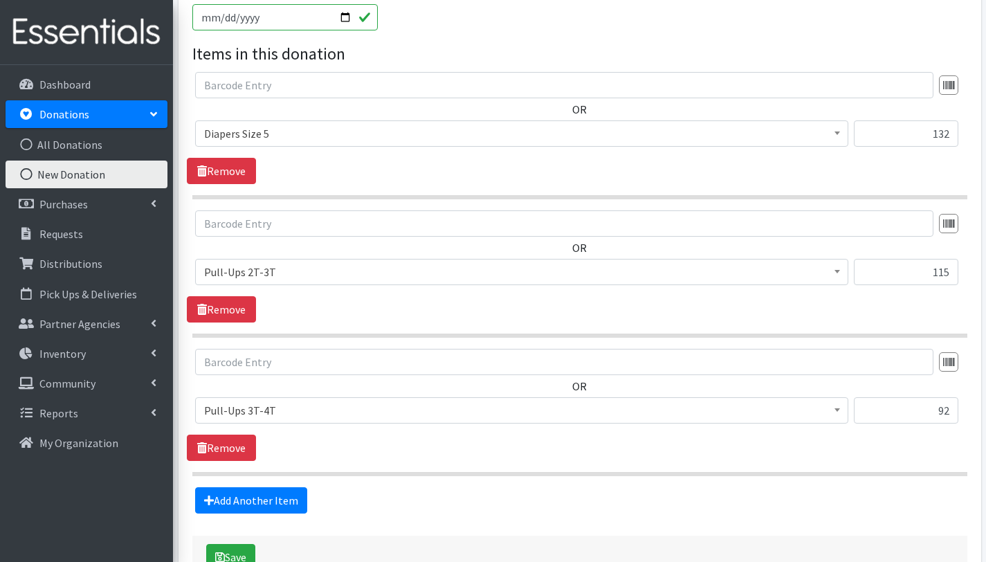
scroll to position [529, 0]
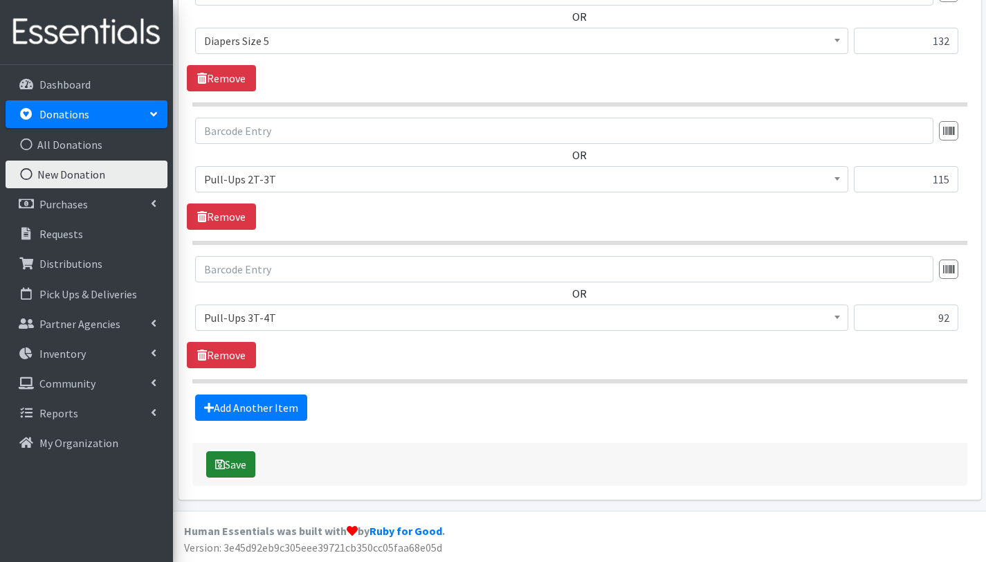
type textarea "Hero Chanlenge - Goodler 6 diaper rash cream"
click at [244, 475] on button "Save" at bounding box center [230, 464] width 49 height 26
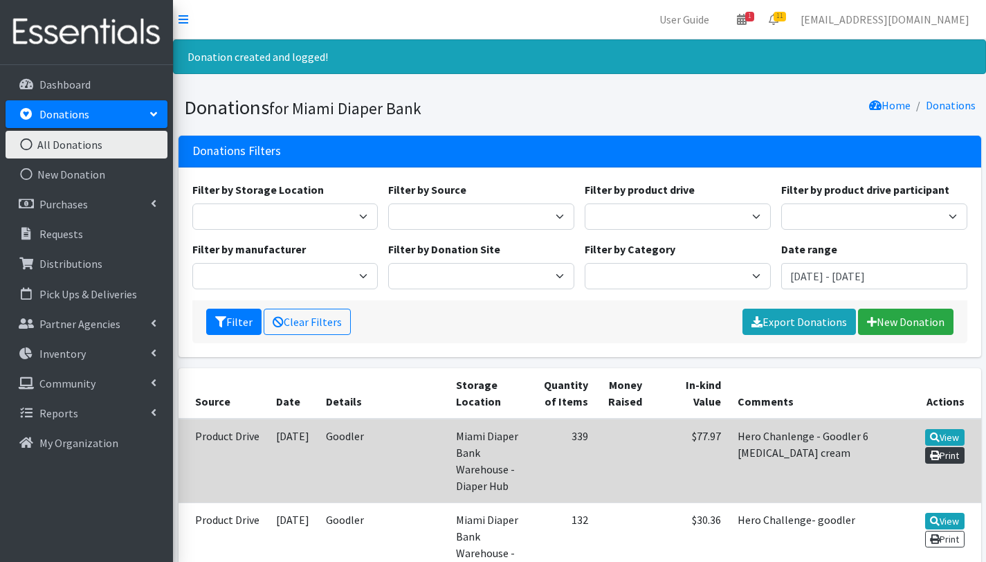
click at [950, 455] on link "Print" at bounding box center [944, 455] width 39 height 17
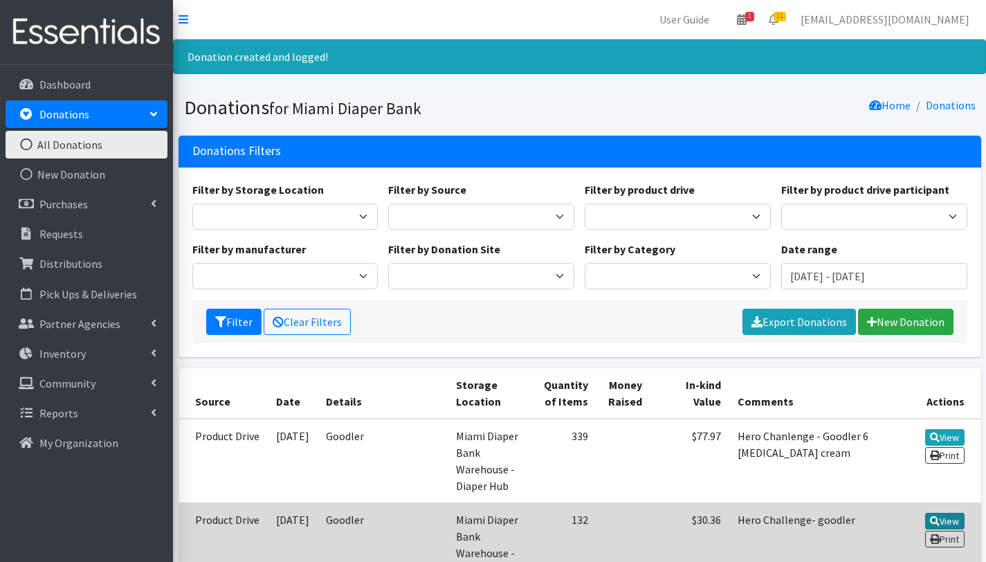
click at [950, 513] on link "View" at bounding box center [944, 521] width 39 height 17
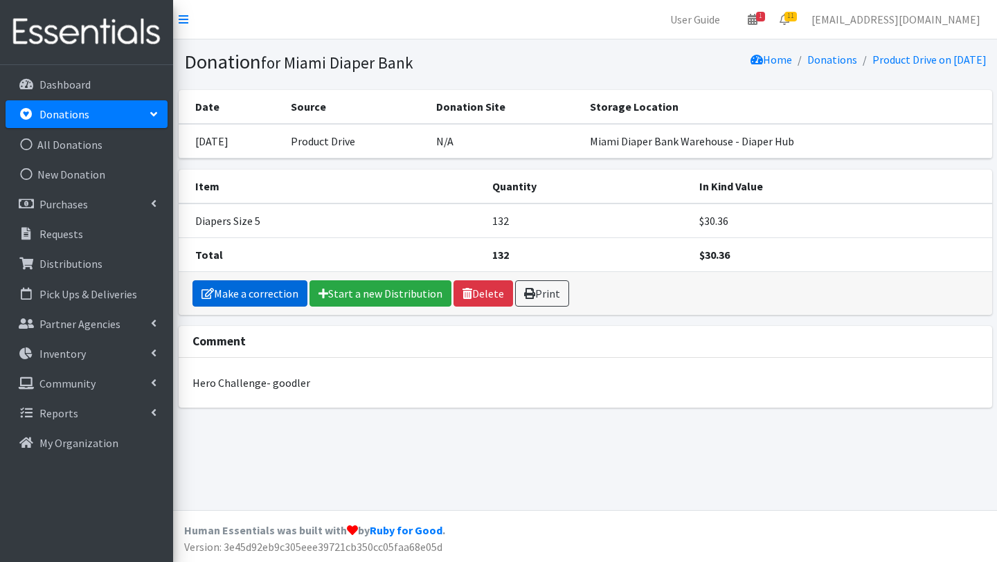
click at [262, 300] on link "Make a correction" at bounding box center [249, 293] width 115 height 26
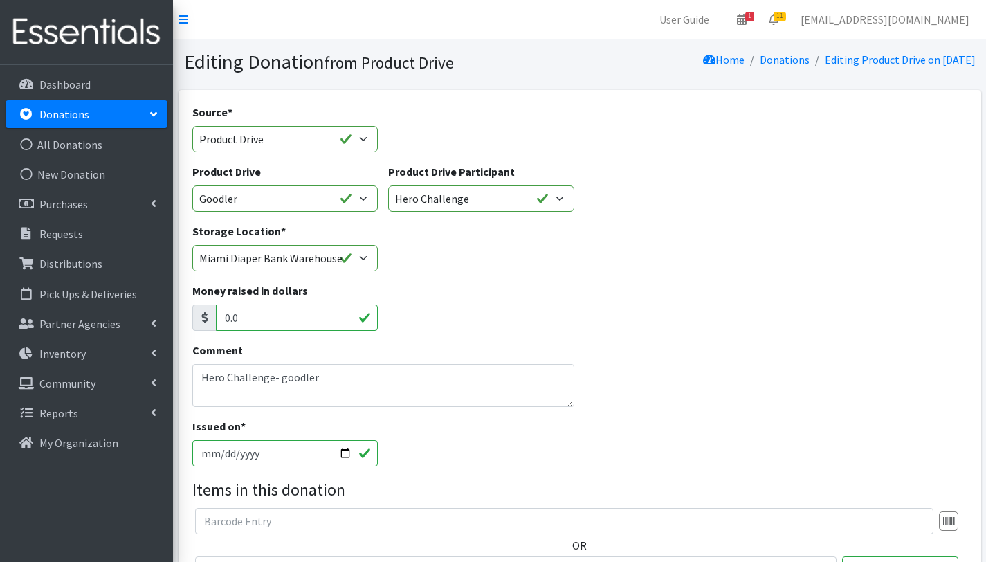
click at [344, 454] on input "[DATE]" at bounding box center [285, 453] width 186 height 26
type input "[DATE]"
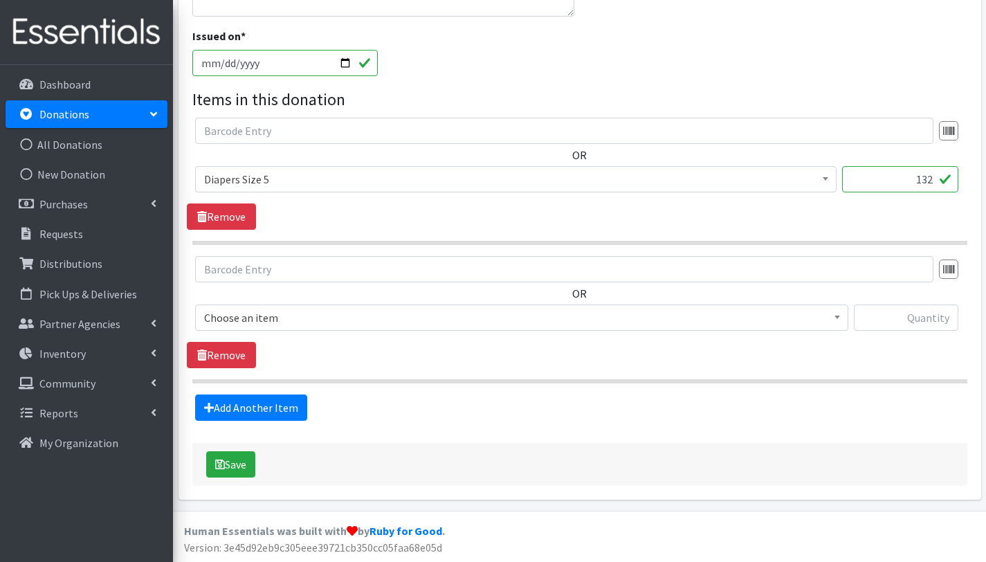
scroll to position [388, 0]
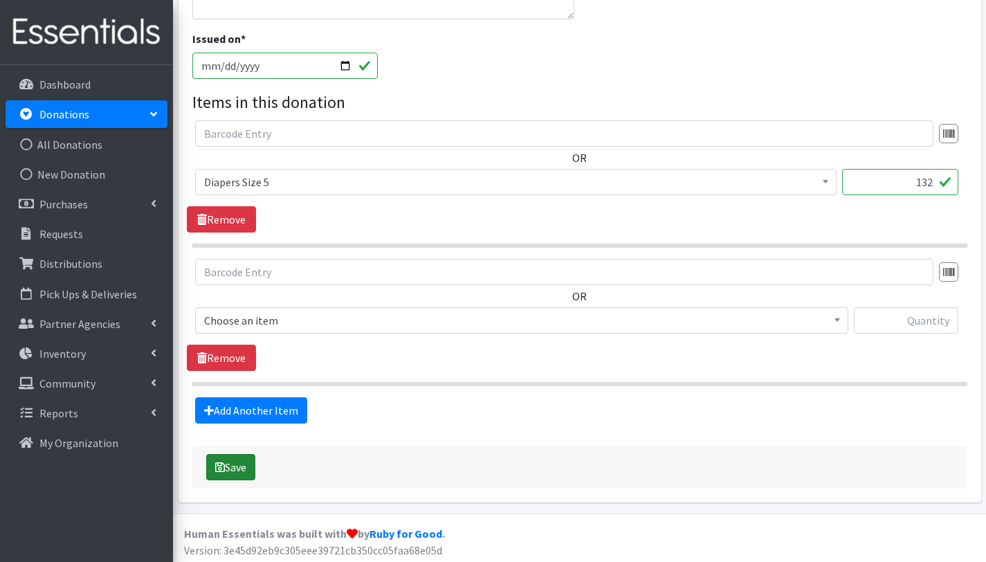
click at [247, 464] on button "Save" at bounding box center [230, 467] width 49 height 26
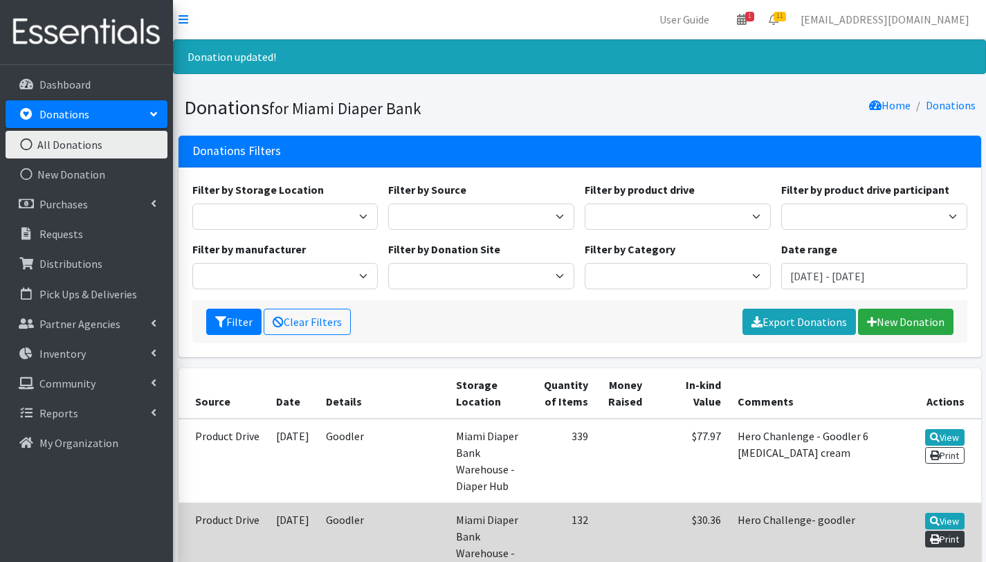
click at [945, 531] on link "Print" at bounding box center [944, 539] width 39 height 17
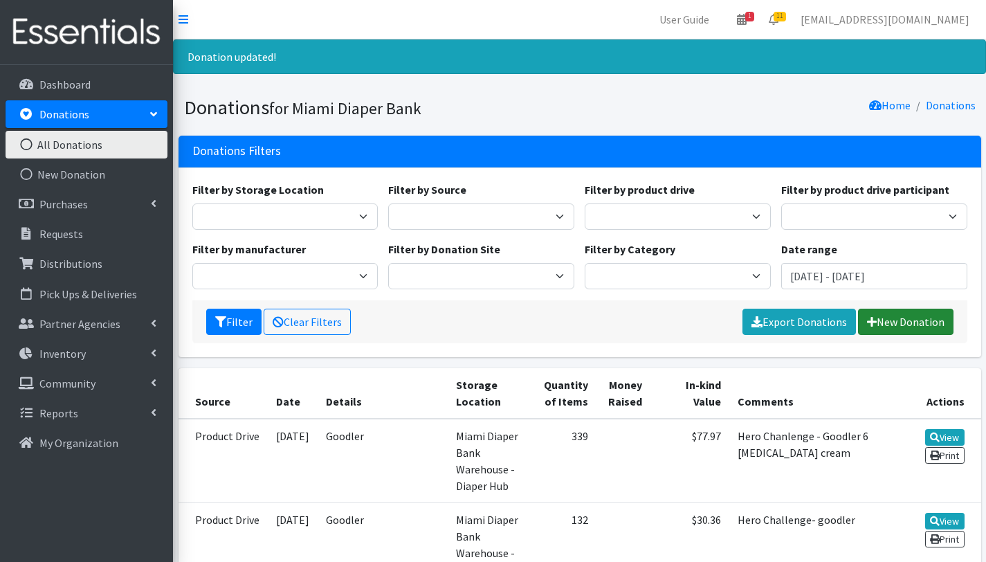
click at [892, 317] on link "New Donation" at bounding box center [906, 322] width 96 height 26
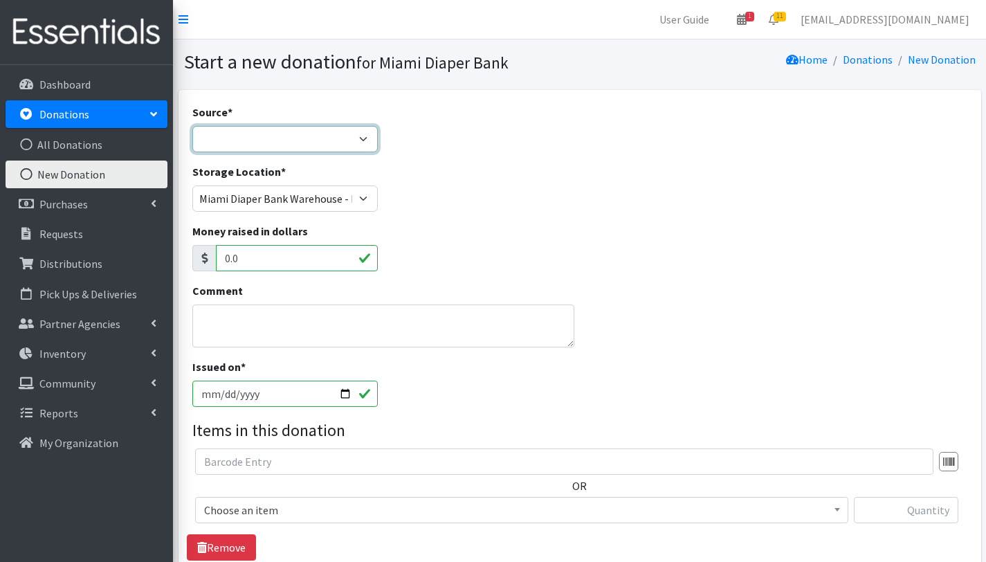
click at [265, 138] on select "Product Drive Manufacturer Donation Site Misc. Donation" at bounding box center [285, 139] width 186 height 26
select select "Product Drive"
click at [192, 126] on select "Product Drive Manufacturer Donation Site Misc. Donation" at bounding box center [285, 139] width 186 height 26
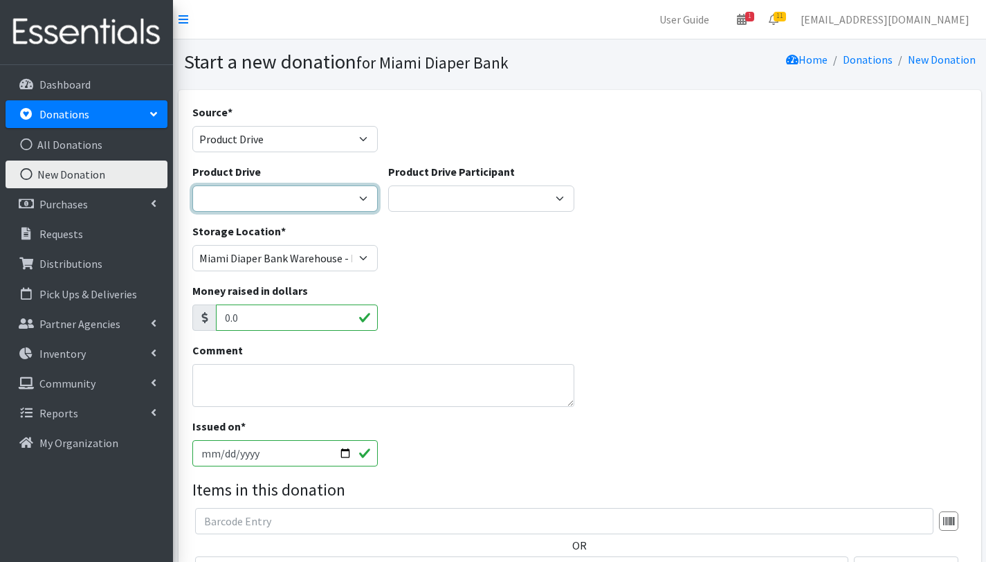
click at [265, 196] on select "100+ Women who care [PERSON_NAME] MDC Nursing Drive AMAZON Amber Student Castle…" at bounding box center [285, 199] width 186 height 26
select select "3328"
click at [192, 186] on select "100+ Women who care [PERSON_NAME] MDC Nursing Drive AMAZON Amber Student Castle…" at bounding box center [285, 199] width 186 height 26
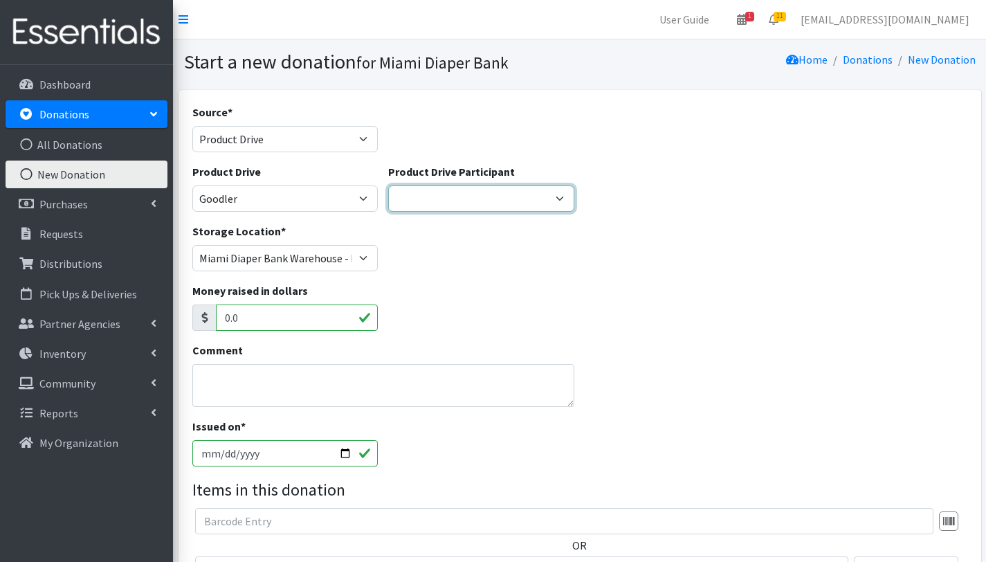
click at [560, 195] on select "Gaia AMAZON Carlton Fields Amber Student Miami Dade College Hialeah Campus Gaia…" at bounding box center [481, 199] width 186 height 26
select select "1701"
click at [388, 186] on select "Gaia AMAZON Carlton Fields Amber Student Miami Dade College Hialeah Campus Gaia…" at bounding box center [481, 199] width 186 height 26
click at [277, 386] on textarea "Comment" at bounding box center [383, 385] width 383 height 43
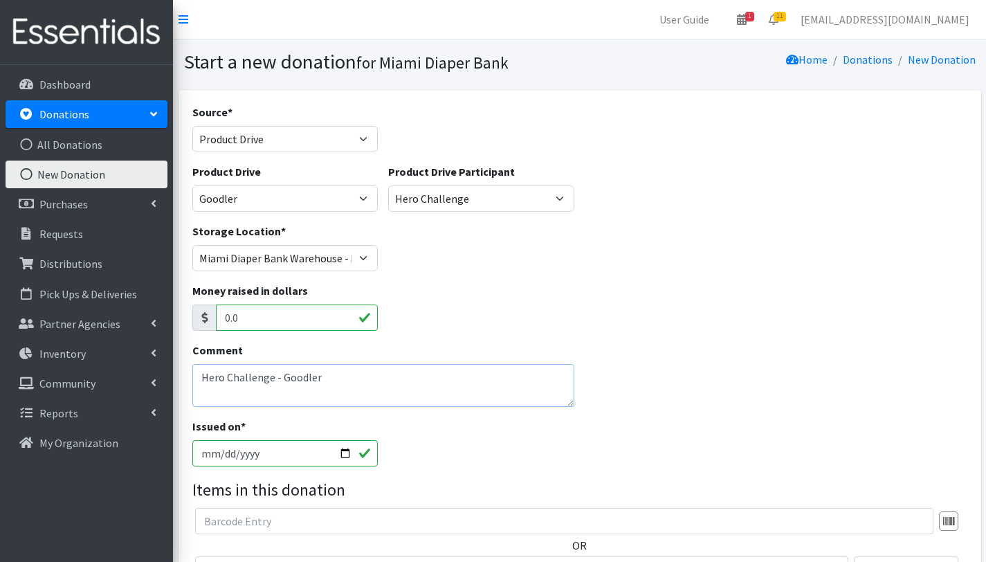
type textarea "Hero Challenge - Goodler"
click at [348, 455] on input "2025-10-02" at bounding box center [285, 453] width 186 height 26
type input "[DATE]"
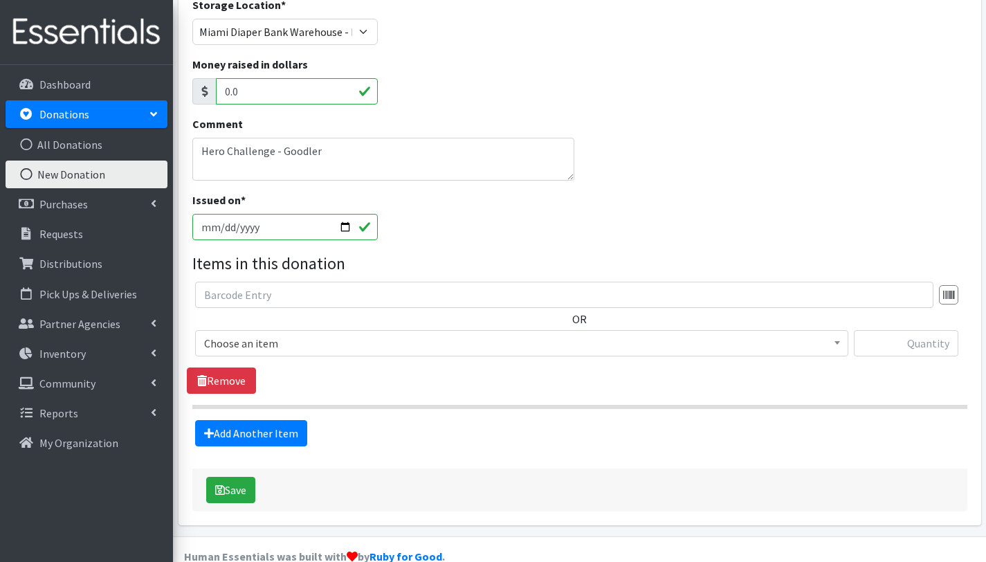
scroll to position [230, 0]
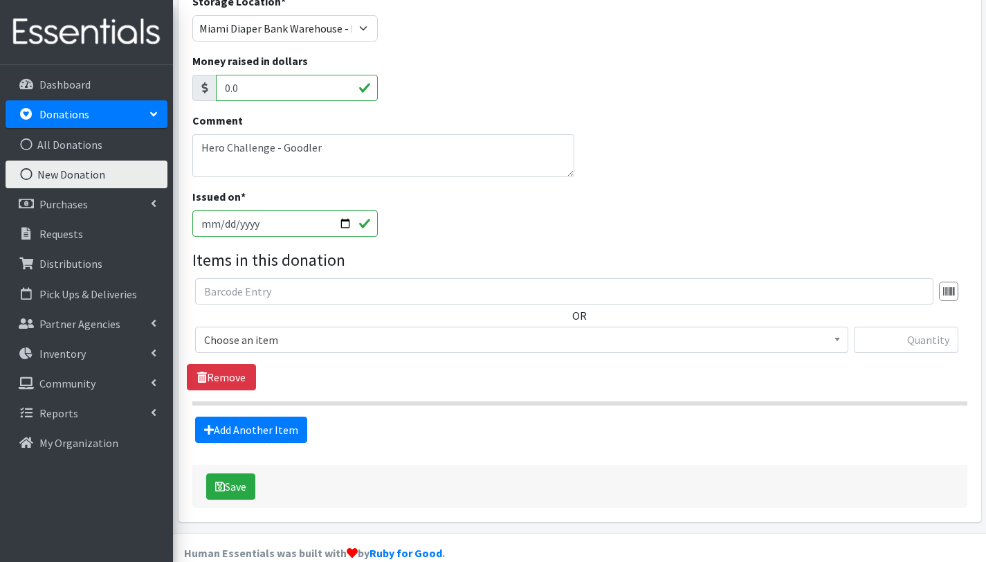
click at [264, 339] on span "Choose an item" at bounding box center [521, 339] width 635 height 19
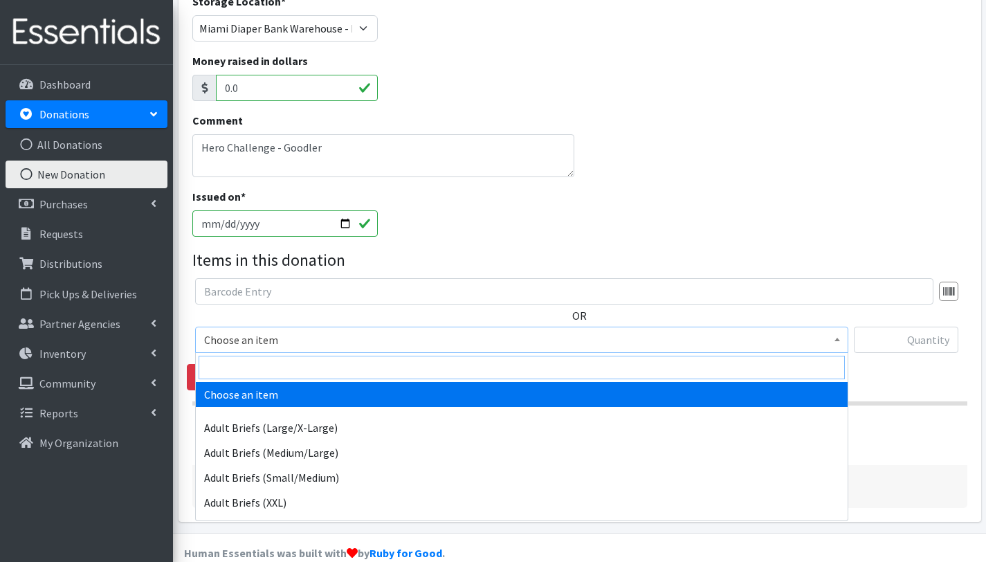
click at [268, 360] on input "search" at bounding box center [522, 368] width 647 height 24
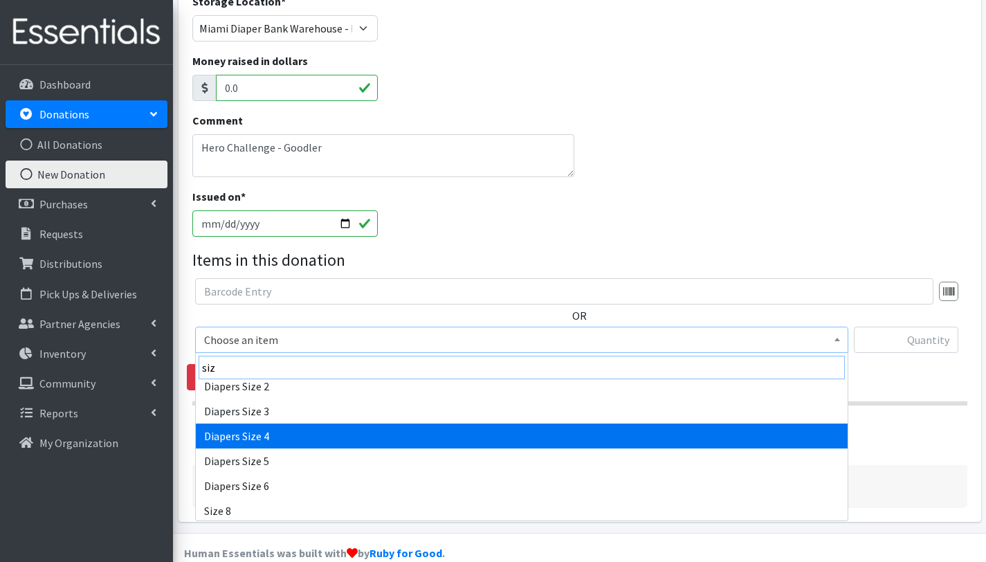
scroll to position [58, 0]
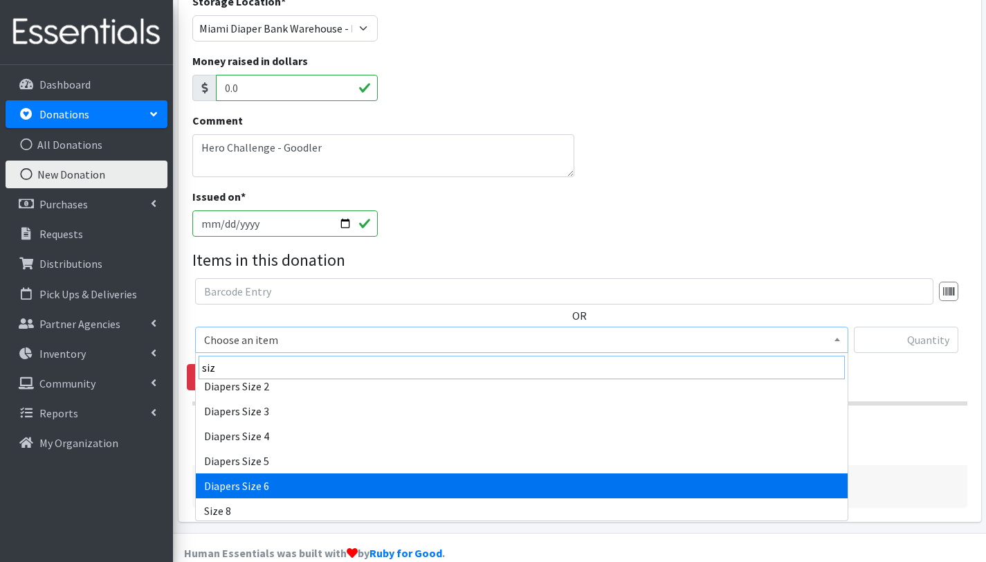
type input "siz"
select select "2674"
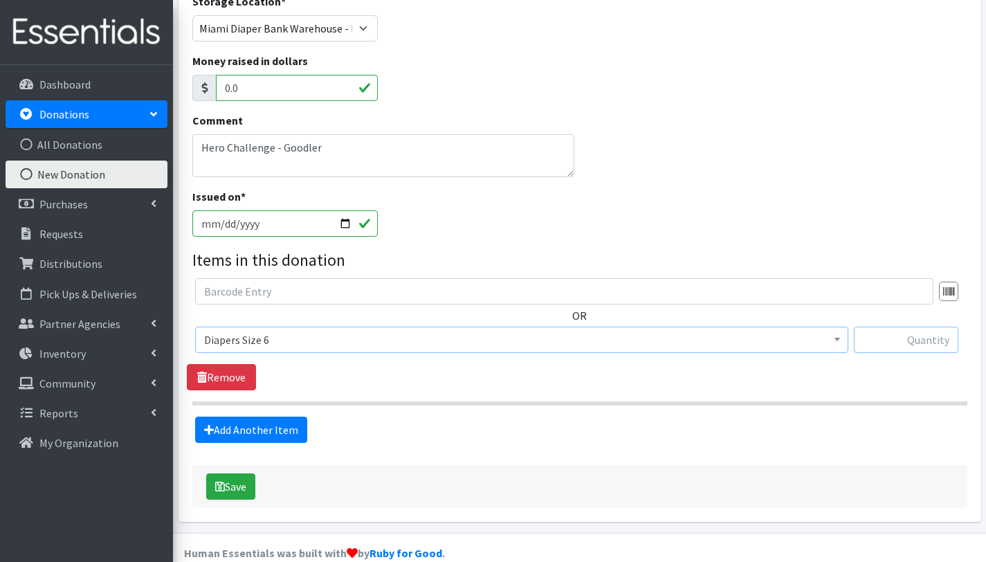
click at [881, 338] on input "text" at bounding box center [906, 340] width 105 height 26
type input "116"
click at [255, 435] on link "Add Another Item" at bounding box center [251, 430] width 112 height 26
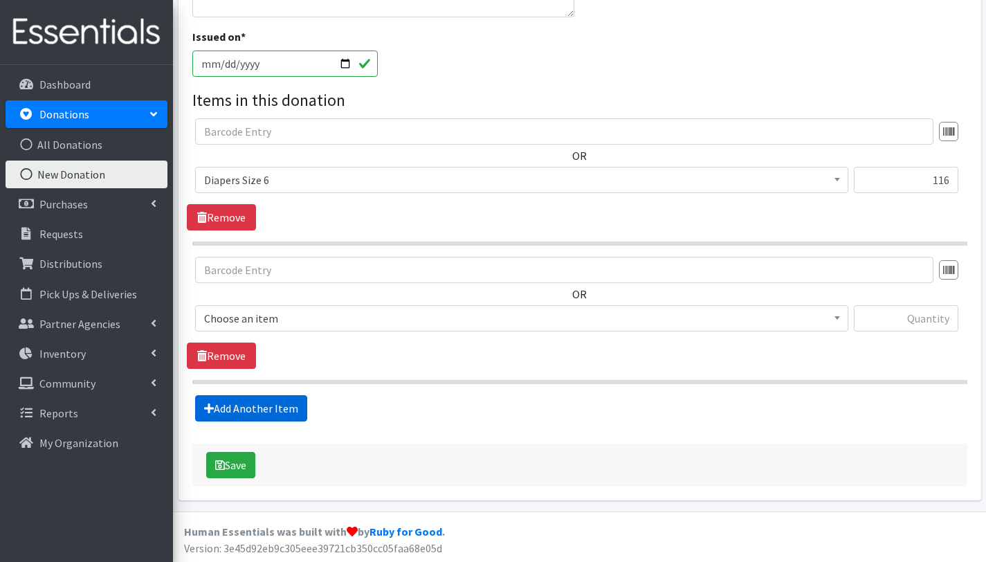
scroll to position [390, 0]
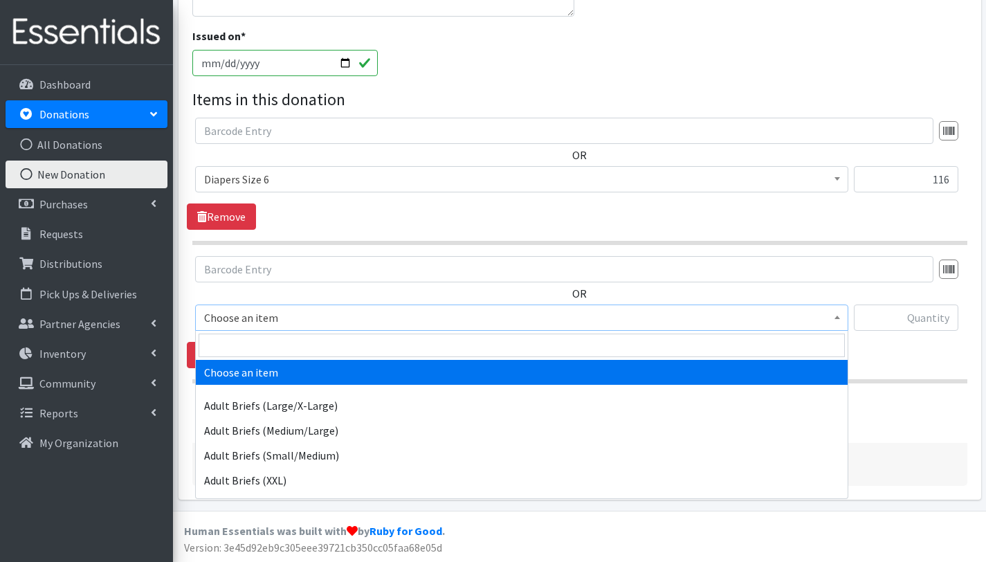
click at [257, 316] on span "Choose an item" at bounding box center [521, 317] width 635 height 19
click at [263, 341] on input "search" at bounding box center [522, 346] width 647 height 24
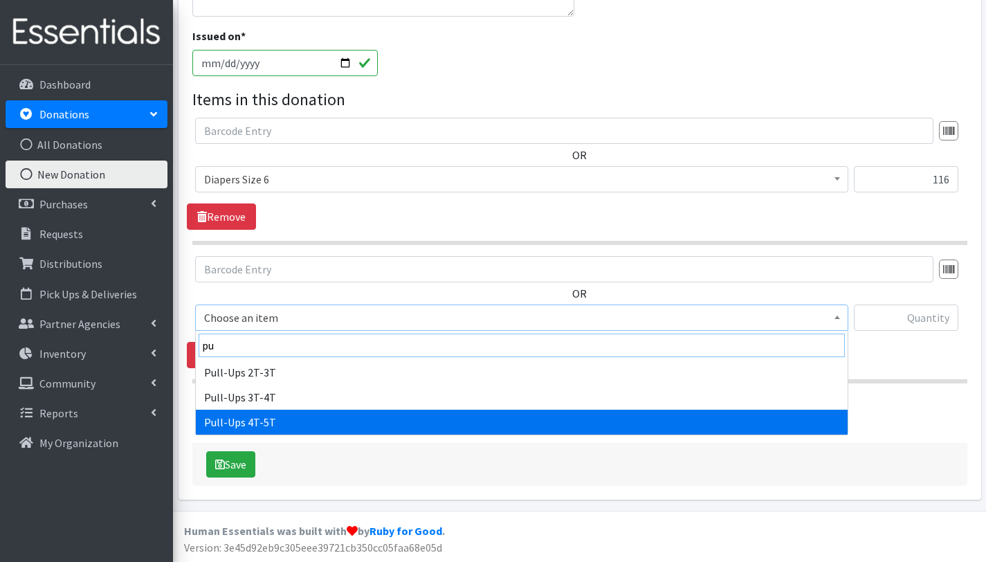
type input "pu"
select select "2680"
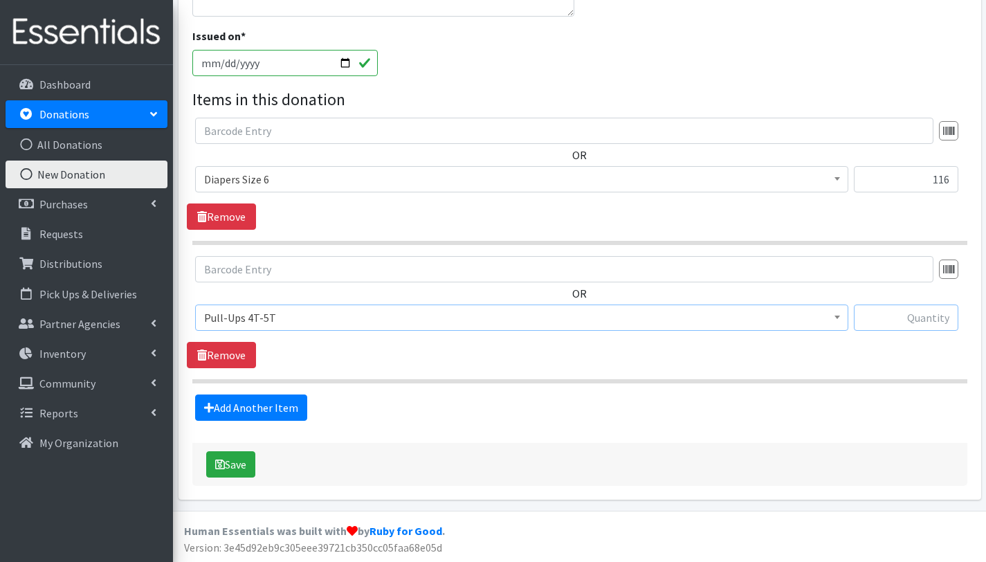
click at [896, 314] on input "text" at bounding box center [906, 318] width 105 height 26
type input "70"
click at [237, 464] on button "Save" at bounding box center [230, 464] width 49 height 26
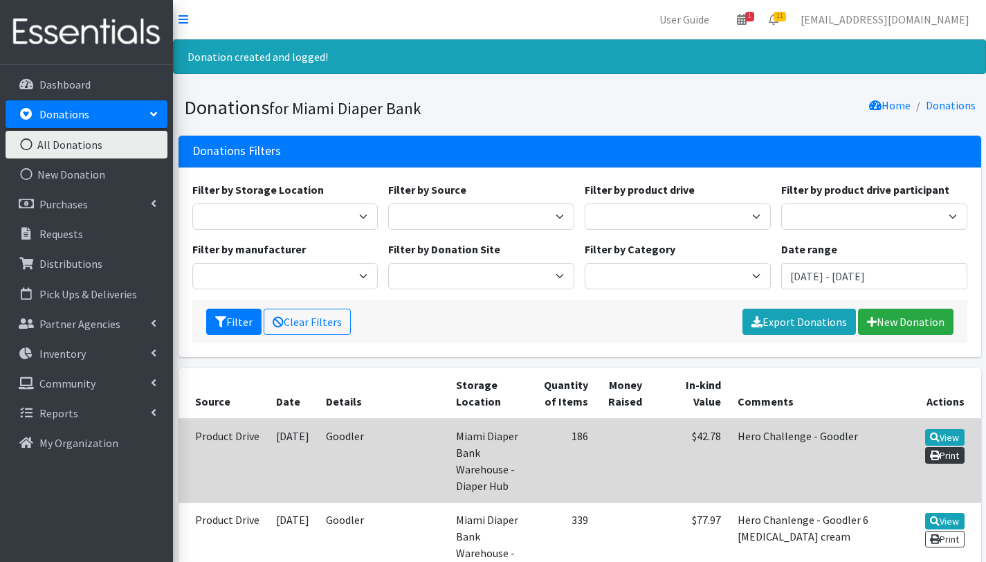
click at [950, 453] on link "Print" at bounding box center [944, 455] width 39 height 17
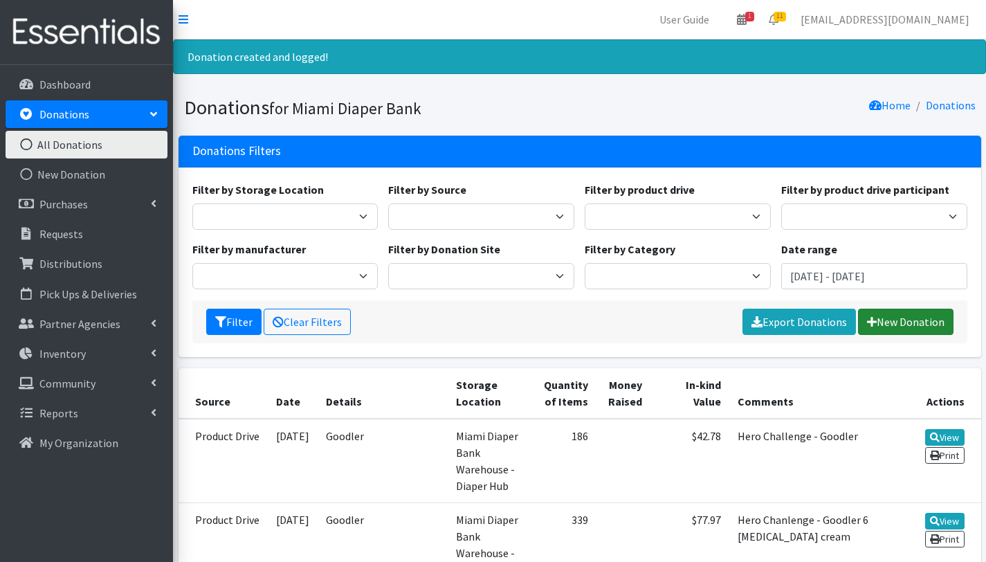
click at [939, 325] on link "New Donation" at bounding box center [906, 322] width 96 height 26
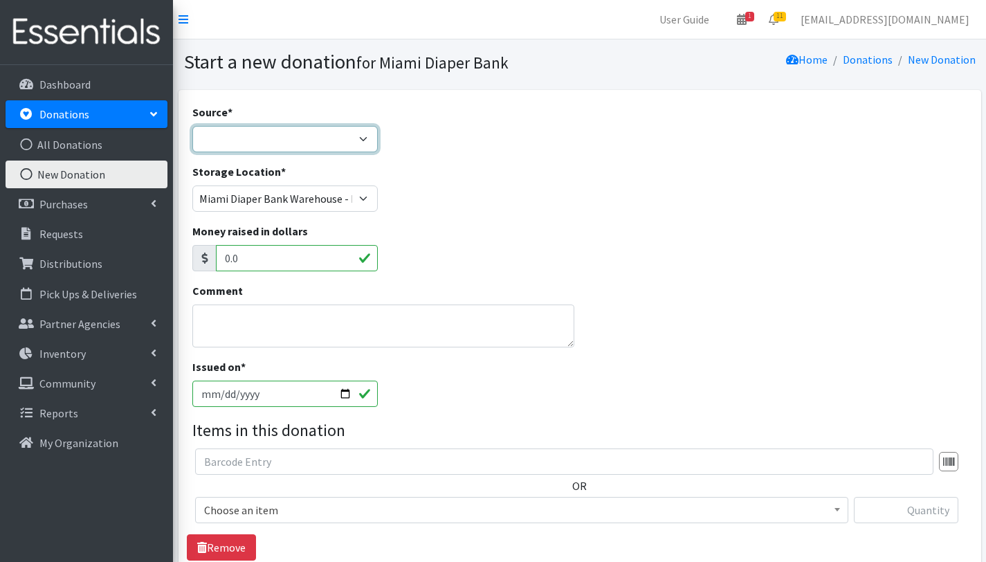
click at [334, 140] on select "Product Drive Manufacturer Donation Site Misc. Donation" at bounding box center [285, 139] width 186 height 26
select select "Product Drive"
click at [192, 126] on select "Product Drive Manufacturer Donation Site Misc. Donation" at bounding box center [285, 139] width 186 height 26
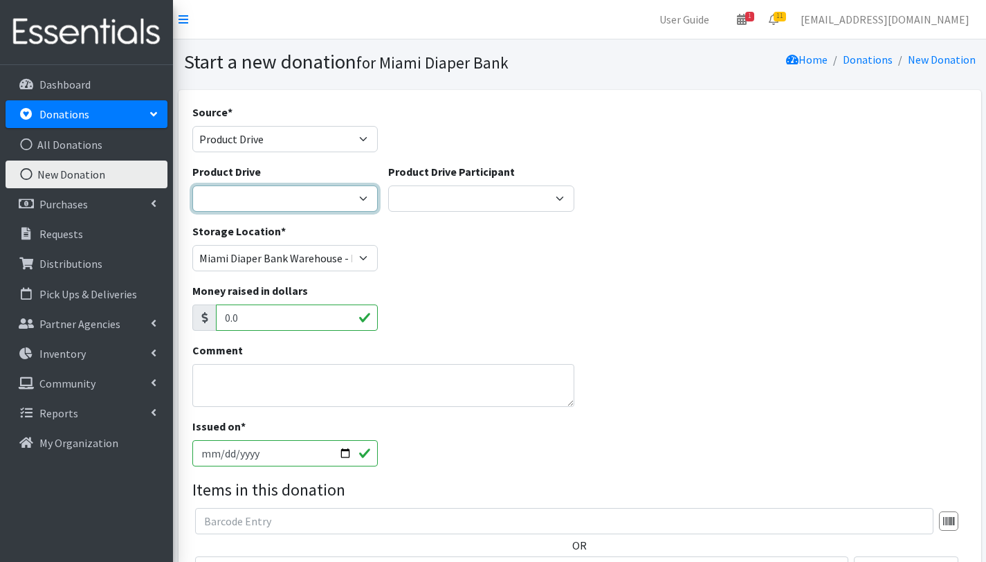
click at [343, 197] on select "100+ Women who care [PERSON_NAME] MDC Nursing Drive AMAZON Amber Student Castle…" at bounding box center [285, 199] width 186 height 26
select select "3328"
click at [192, 186] on select "100+ Women who care [PERSON_NAME] MDC Nursing Drive AMAZON Amber Student Castle…" at bounding box center [285, 199] width 186 height 26
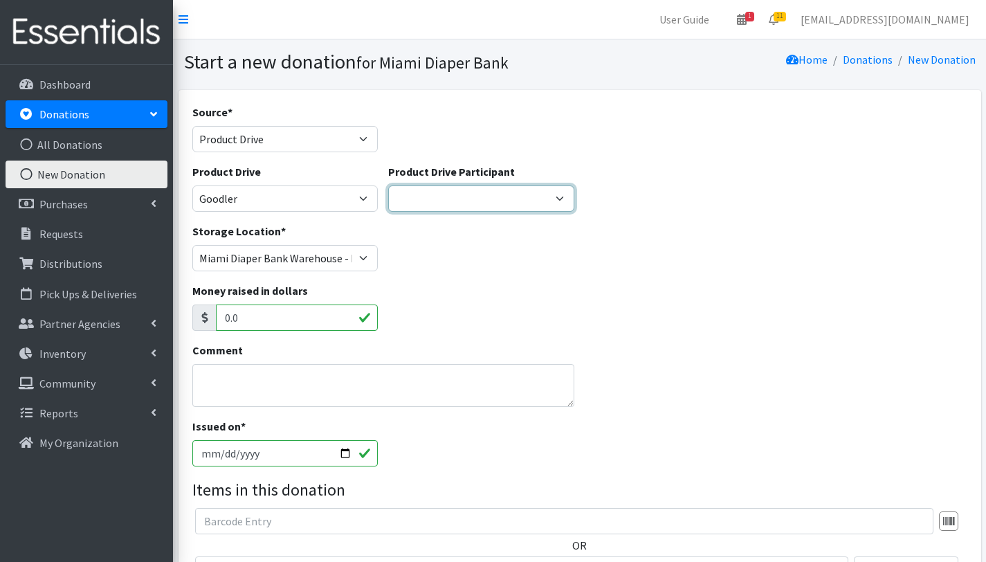
click at [555, 196] on select "Gaia AMAZON [PERSON_NAME] [PERSON_NAME] Student [GEOGRAPHIC_DATA] [GEOGRAPHIC_D…" at bounding box center [481, 199] width 186 height 26
select select "1701"
click at [388, 186] on select "Gaia AMAZON [PERSON_NAME] [PERSON_NAME] Student [GEOGRAPHIC_DATA] [GEOGRAPHIC_D…" at bounding box center [481, 199] width 186 height 26
click at [291, 380] on textarea "Comment" at bounding box center [383, 385] width 383 height 43
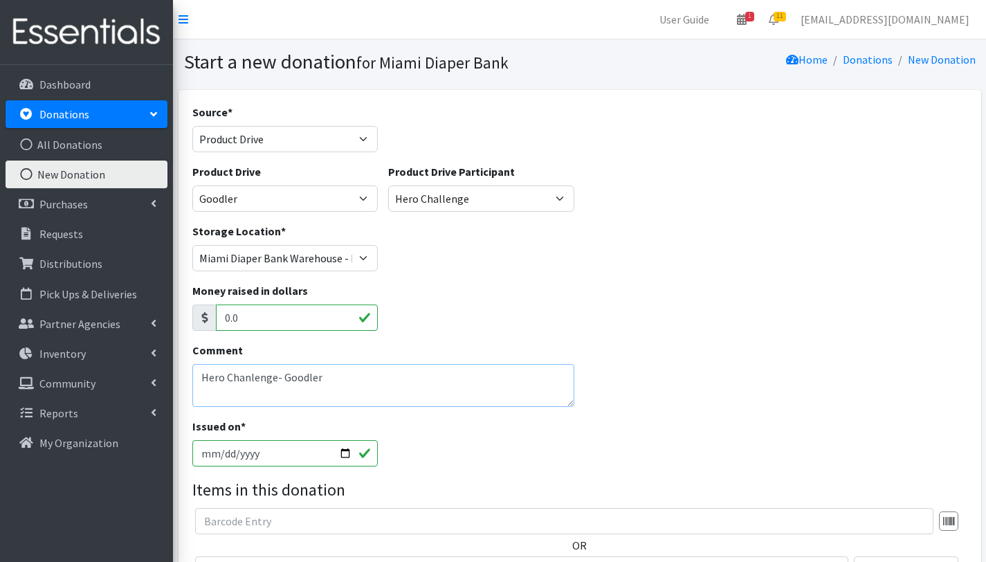
click at [246, 380] on textarea "Hero Chanlenge- Goodler" at bounding box center [383, 385] width 383 height 43
type textarea "Hero Chalenge- Goodler"
click at [345, 452] on input "2025-10-02" at bounding box center [285, 453] width 186 height 26
click at [350, 453] on input "2025-10-24" at bounding box center [285, 453] width 186 height 26
type input "[DATE]"
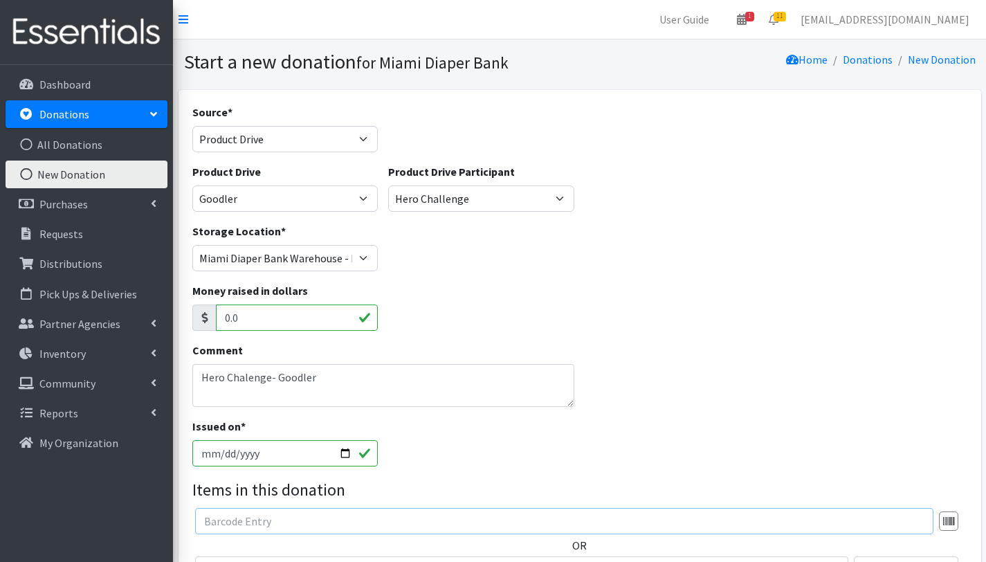
click at [311, 519] on input "text" at bounding box center [564, 521] width 739 height 26
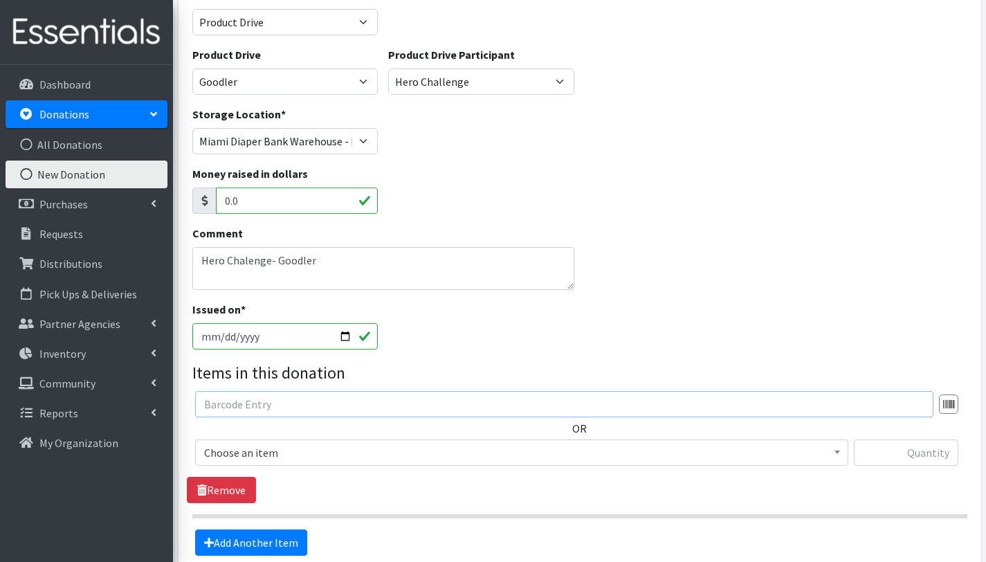
scroll to position [119, 0]
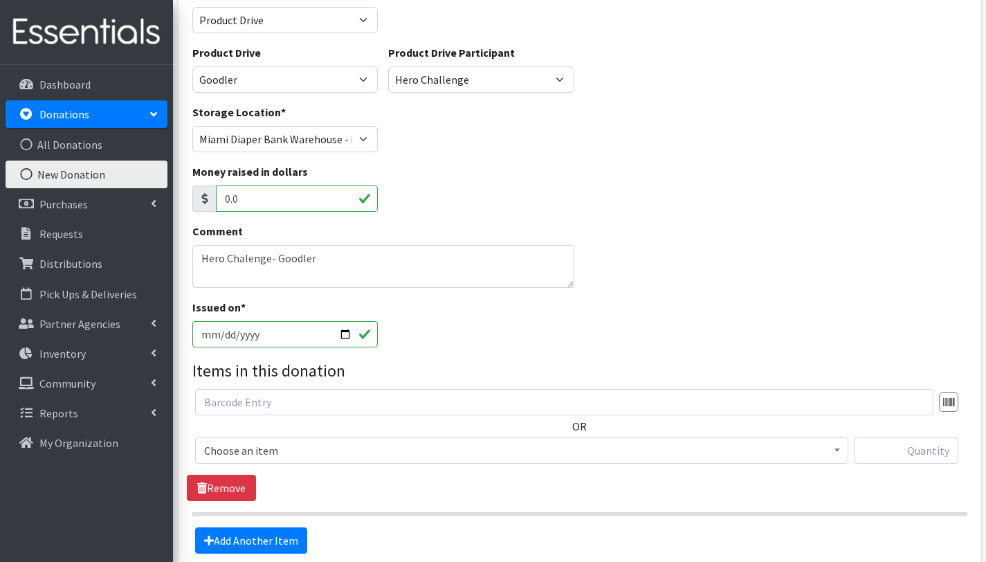
click at [272, 447] on span "Choose an item" at bounding box center [521, 450] width 635 height 19
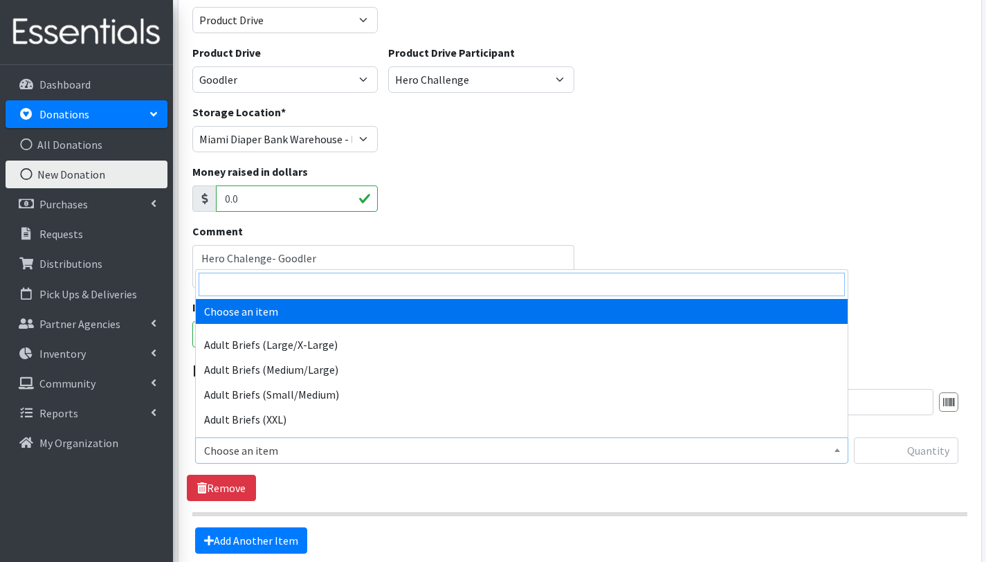
click at [311, 285] on input "search" at bounding box center [522, 285] width 647 height 24
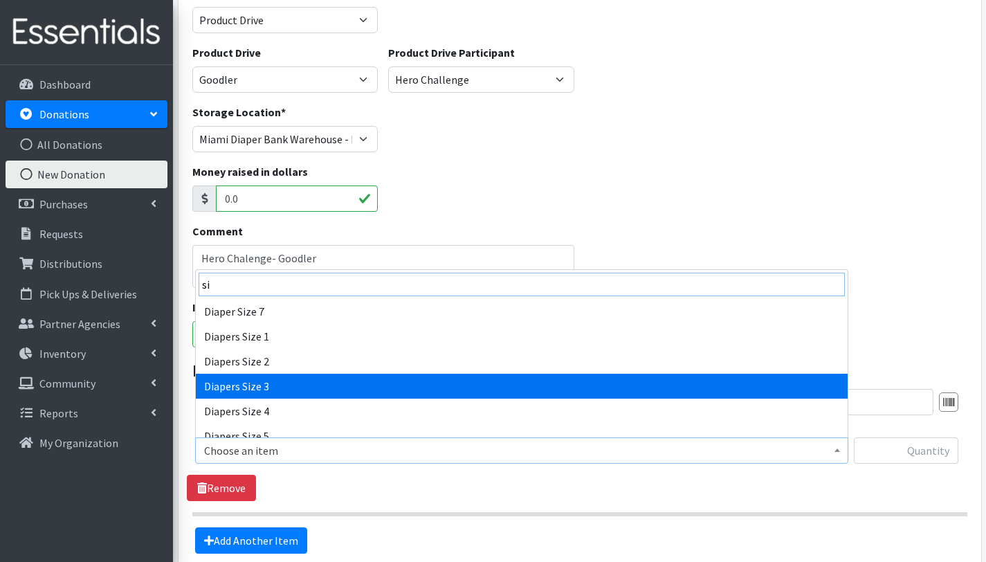
type input "si"
select select "2655"
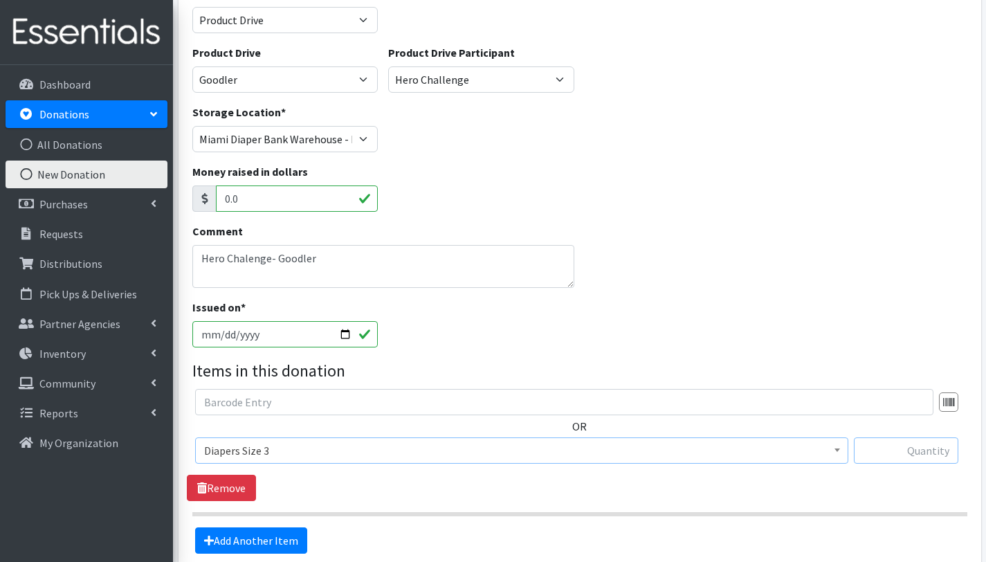
click at [897, 455] on input "text" at bounding box center [906, 450] width 105 height 26
type input "68"
click at [267, 535] on link "Add Another Item" at bounding box center [251, 540] width 112 height 26
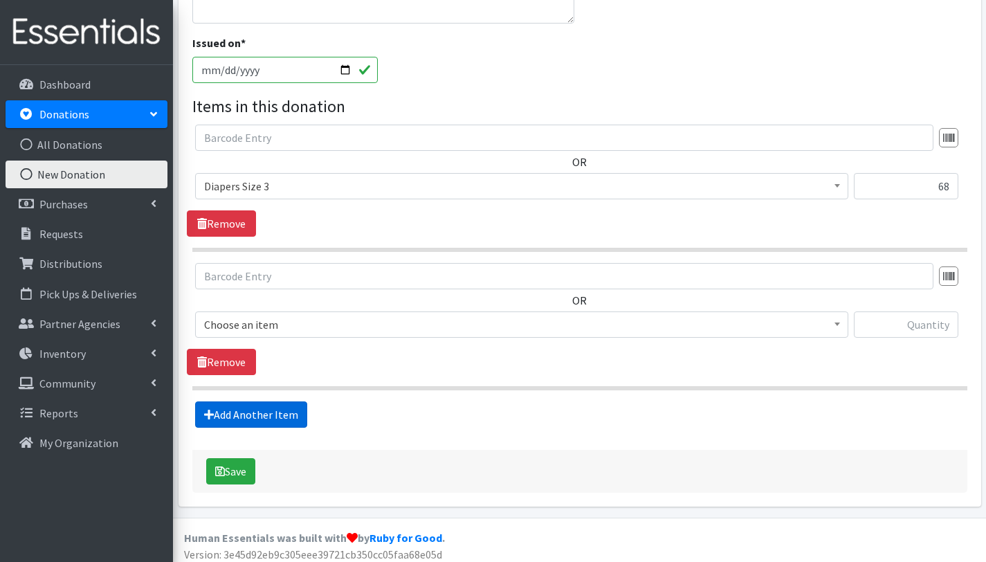
scroll to position [390, 0]
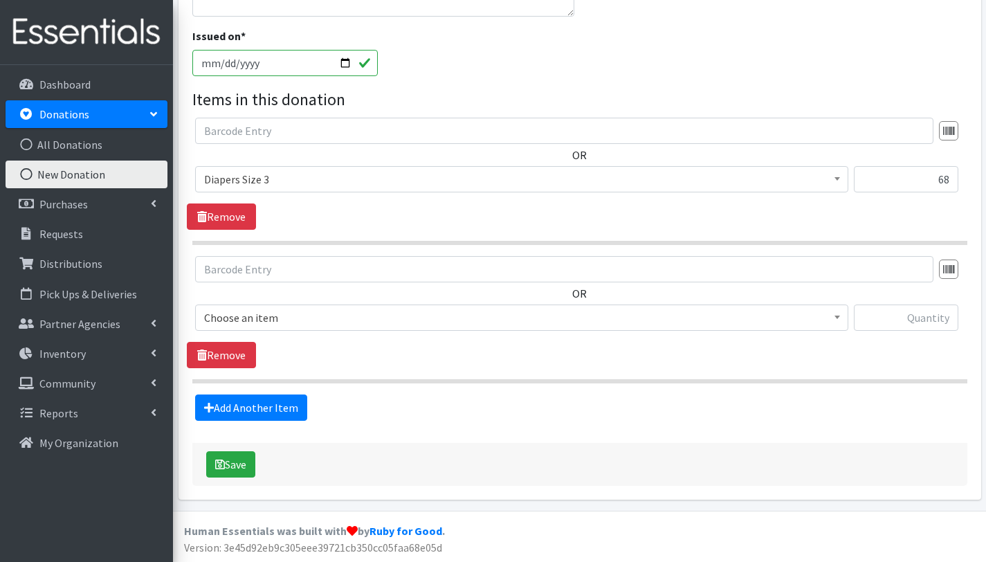
click at [278, 316] on span "Choose an item" at bounding box center [521, 317] width 635 height 19
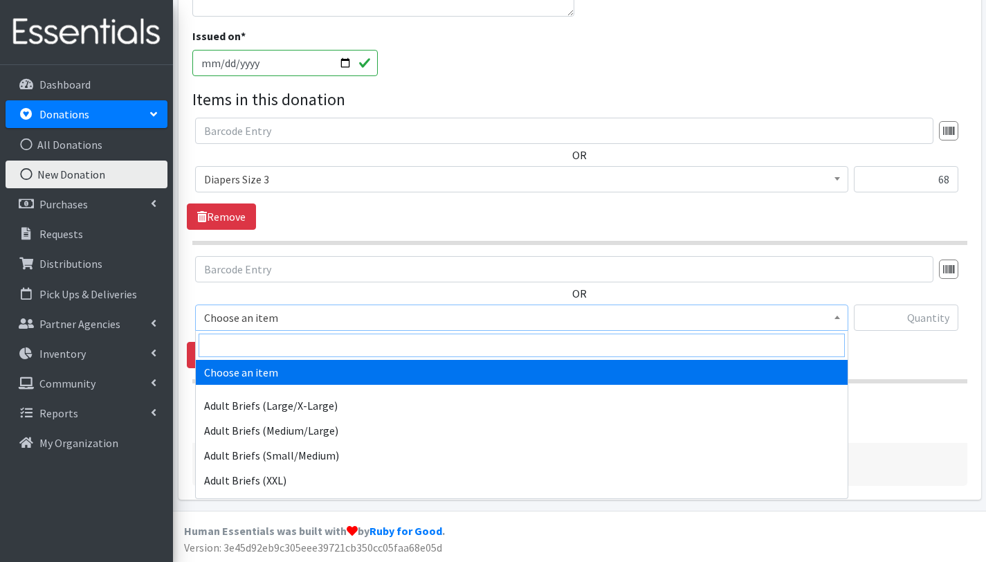
click at [276, 350] on input "search" at bounding box center [522, 346] width 647 height 24
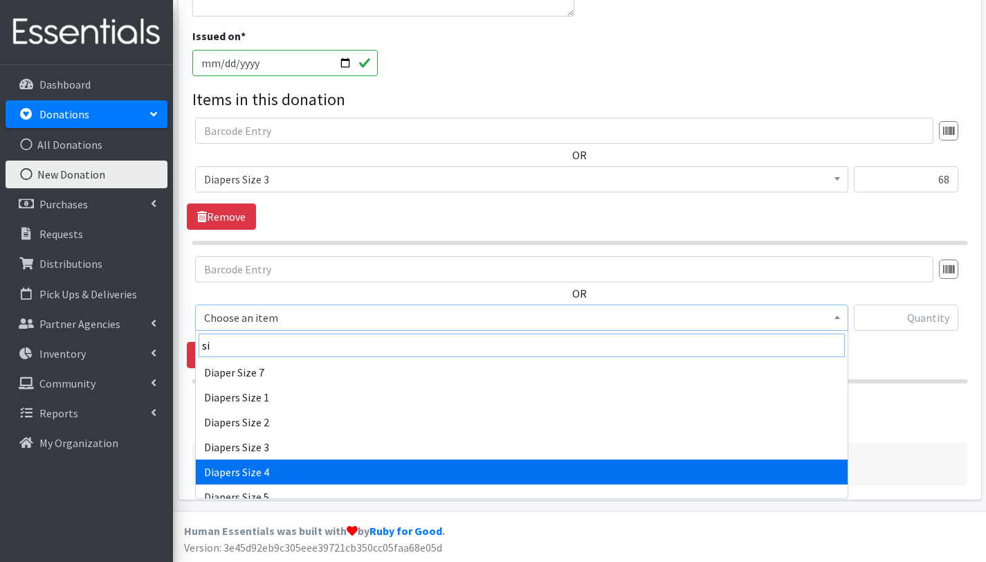
type input "si"
select select "2661"
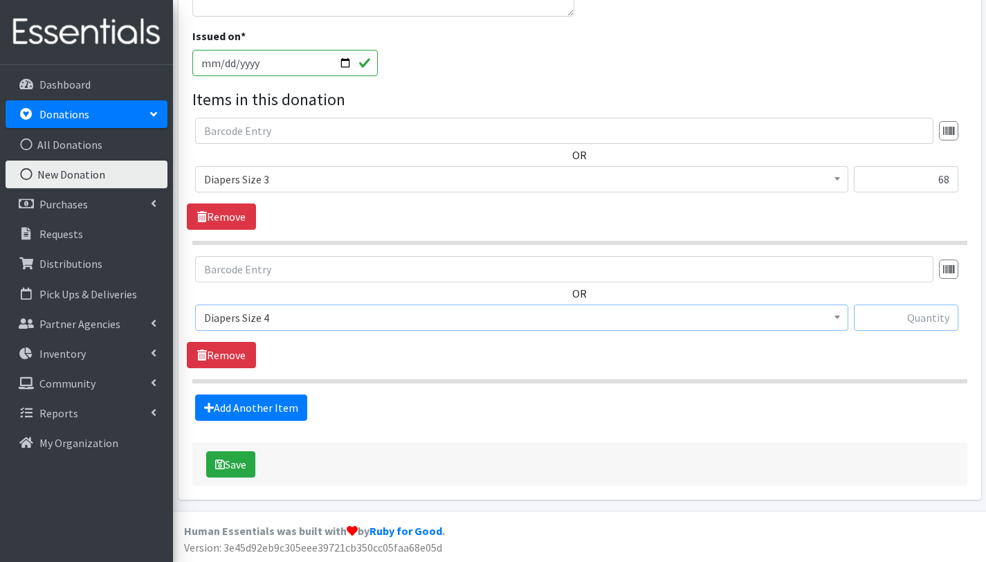
click at [944, 318] on input "text" at bounding box center [906, 318] width 105 height 26
type input "72"
click at [264, 407] on link "Add Another Item" at bounding box center [251, 408] width 112 height 26
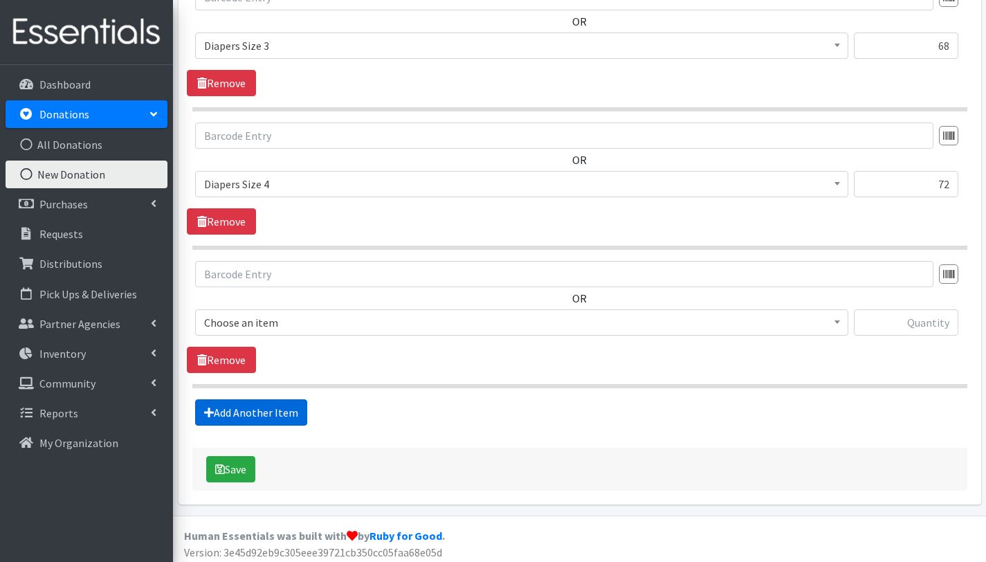
scroll to position [529, 0]
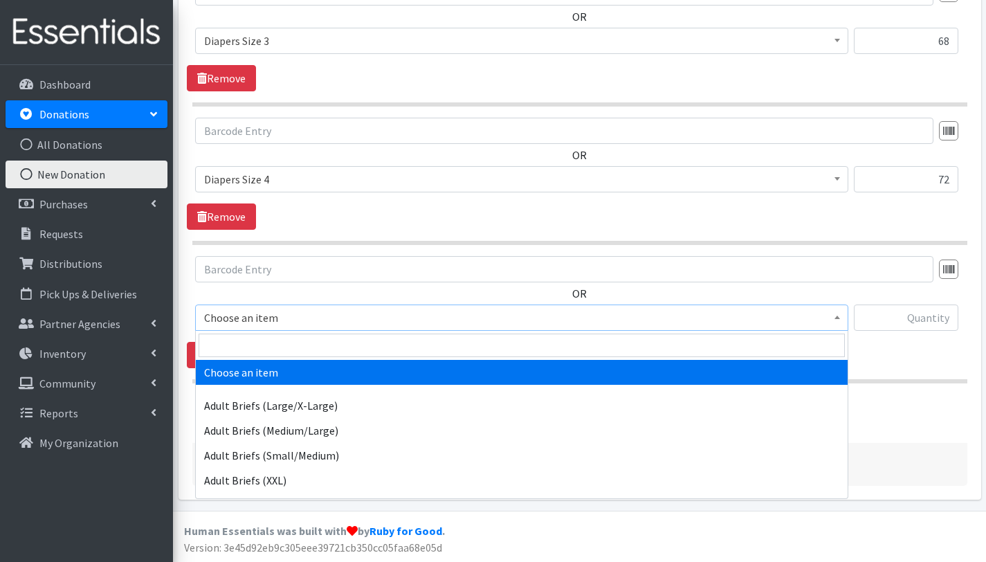
drag, startPoint x: 305, startPoint y: 316, endPoint x: 301, endPoint y: 341, distance: 24.6
click at [305, 316] on span "Choose an item" at bounding box center [521, 317] width 635 height 19
click at [300, 352] on input "search" at bounding box center [522, 346] width 647 height 24
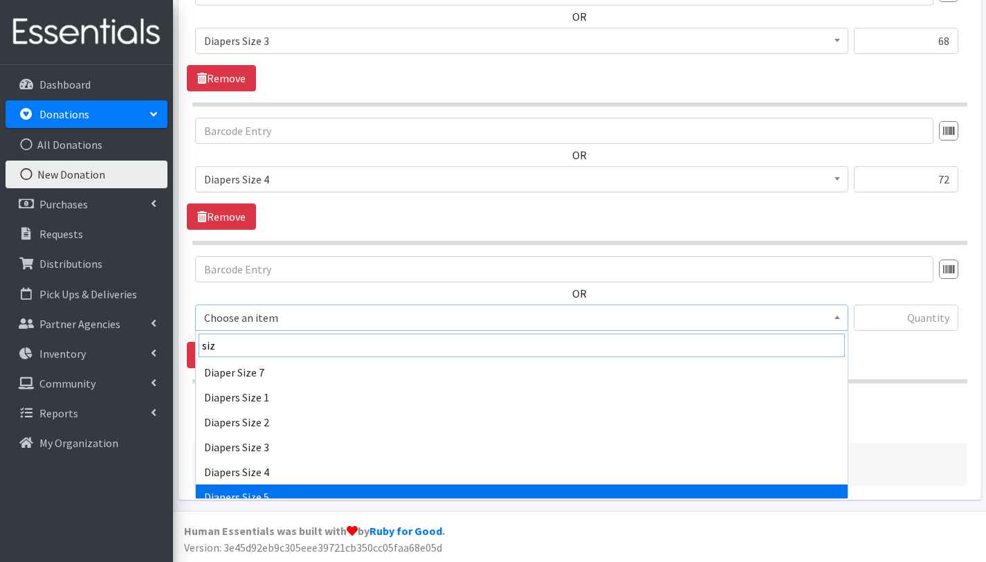
type input "siz"
select select "2652"
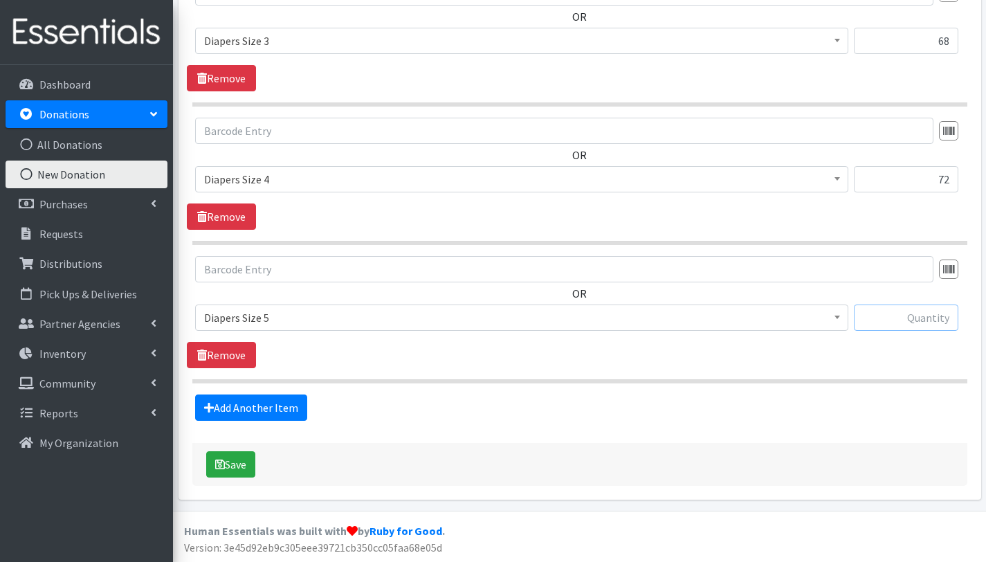
click at [899, 323] on input "text" at bounding box center [906, 318] width 105 height 26
type input "85"
click at [280, 411] on link "Add Another Item" at bounding box center [251, 408] width 112 height 26
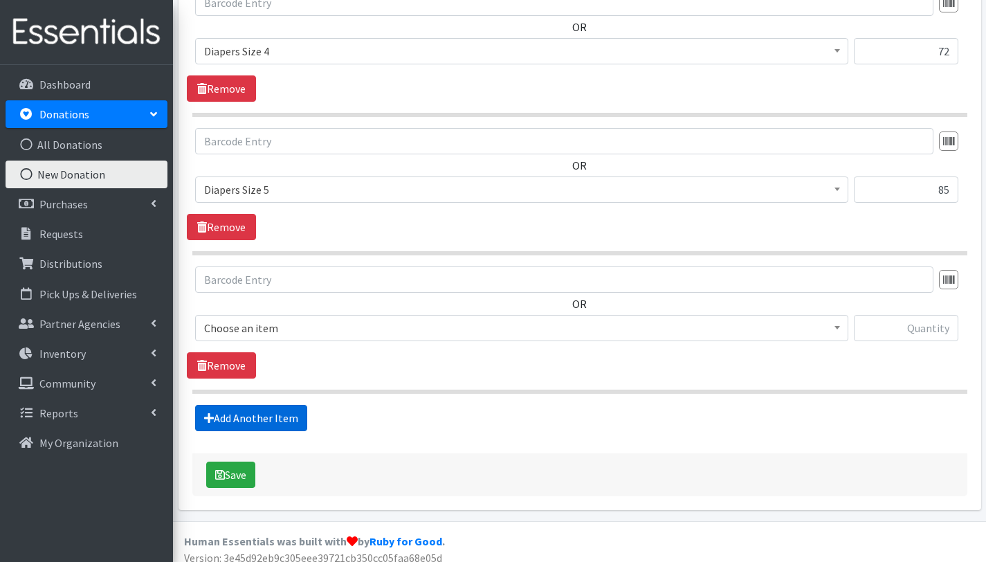
scroll to position [667, 0]
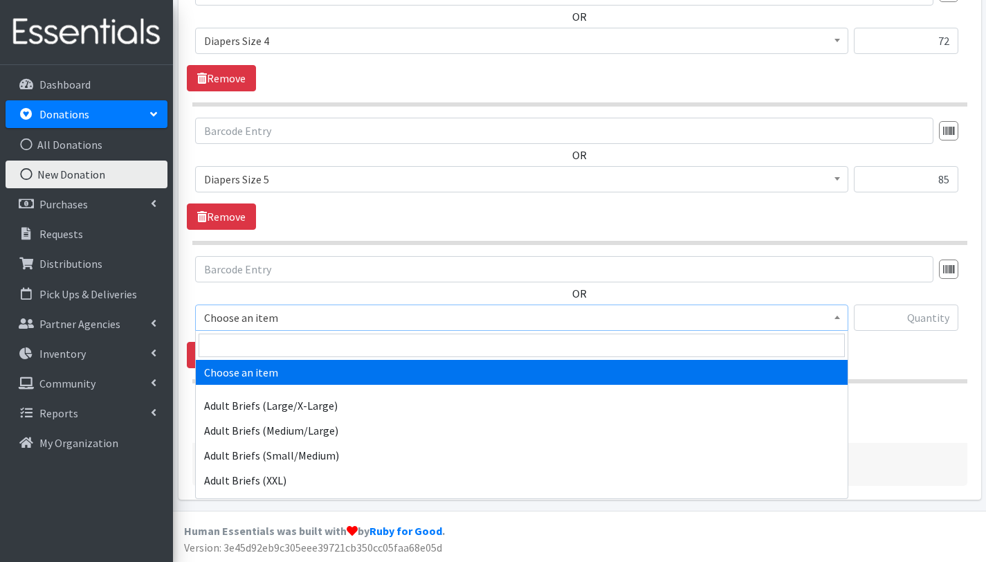
click at [296, 311] on span "Choose an item" at bounding box center [521, 317] width 635 height 19
click at [289, 343] on input "search" at bounding box center [522, 346] width 647 height 24
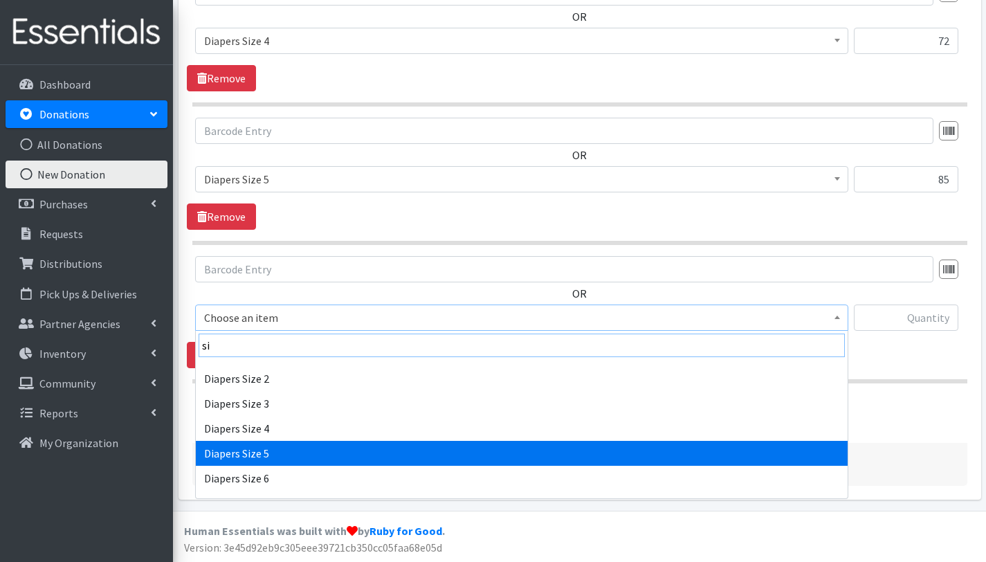
scroll to position [0, 0]
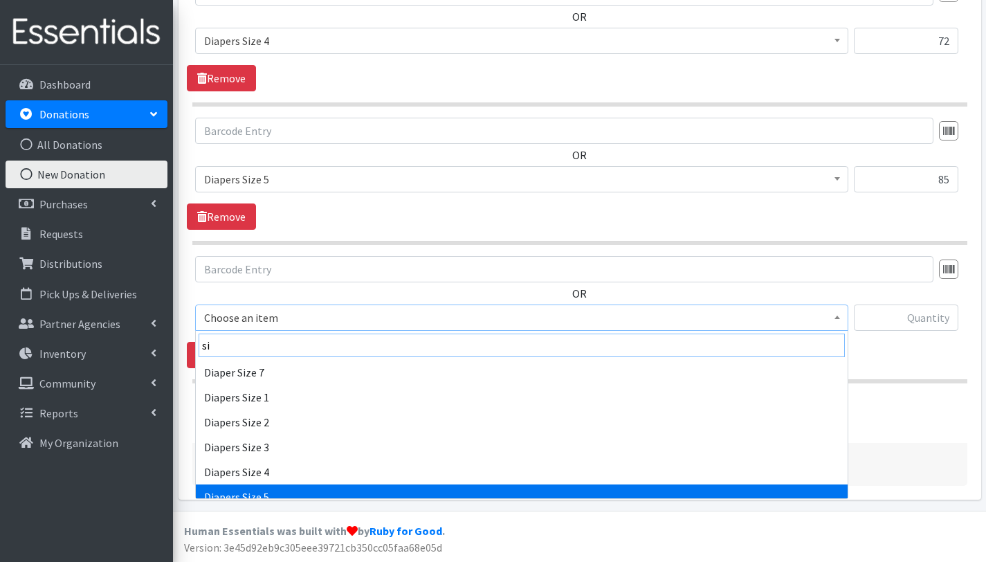
type input "s"
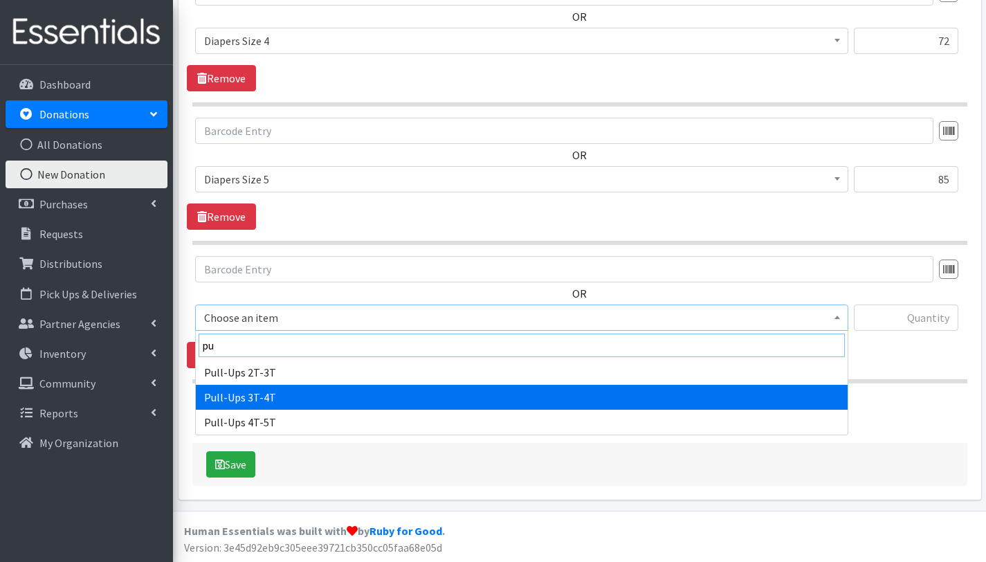
type input "pu"
select select "2679"
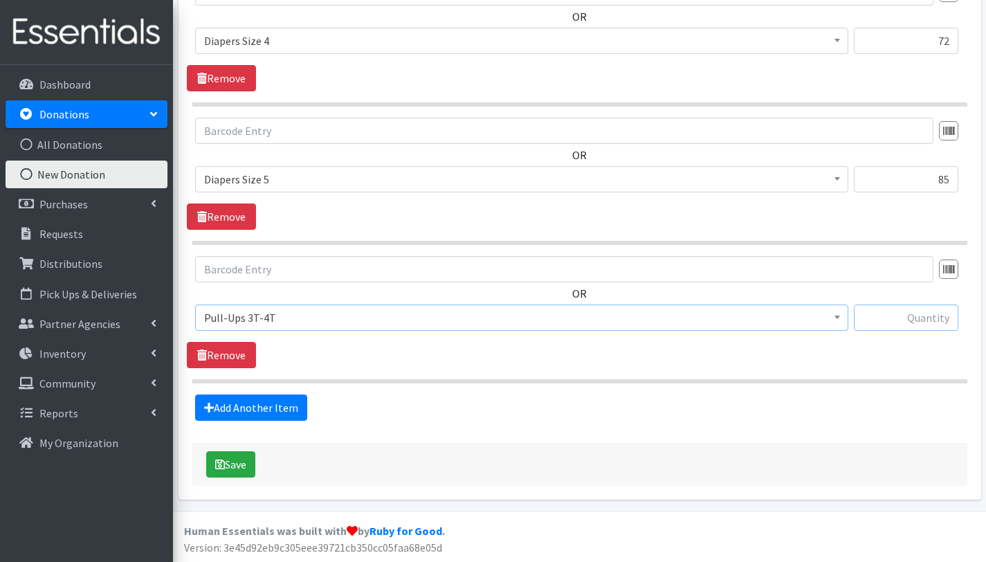
click at [926, 314] on input "text" at bounding box center [906, 318] width 105 height 26
type input "60"
click at [281, 406] on link "Add Another Item" at bounding box center [251, 408] width 112 height 26
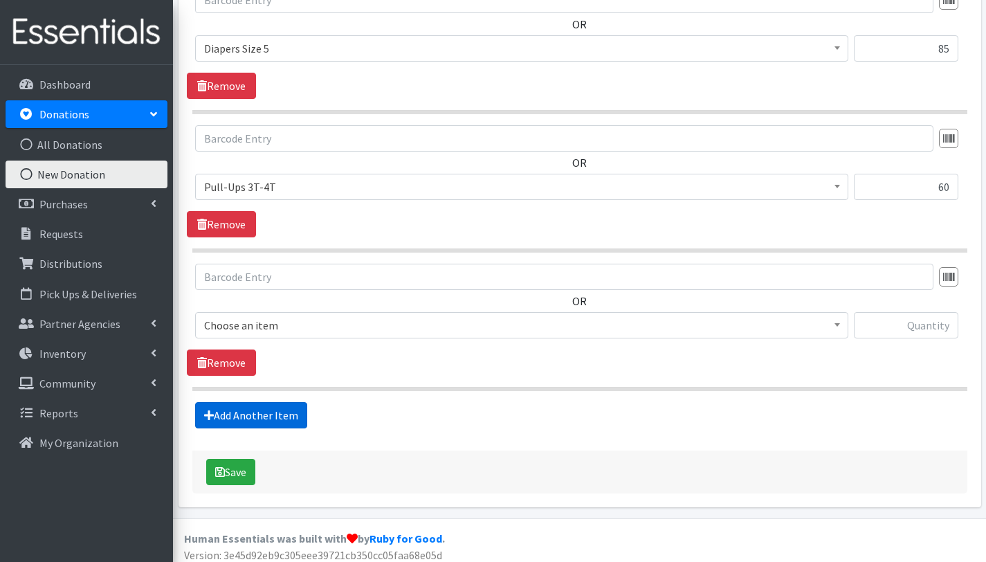
scroll to position [806, 0]
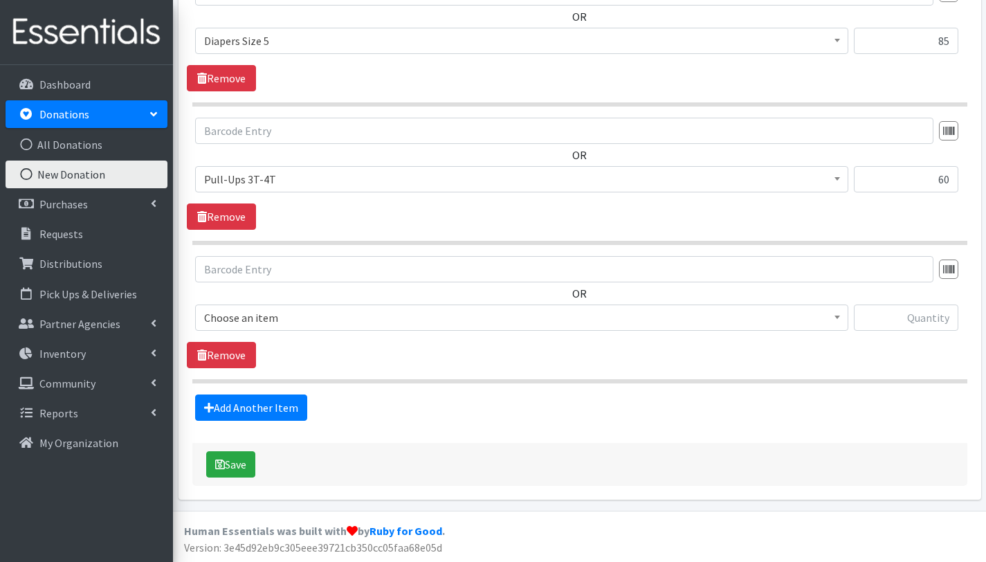
click at [332, 315] on span "Choose an item" at bounding box center [521, 317] width 635 height 19
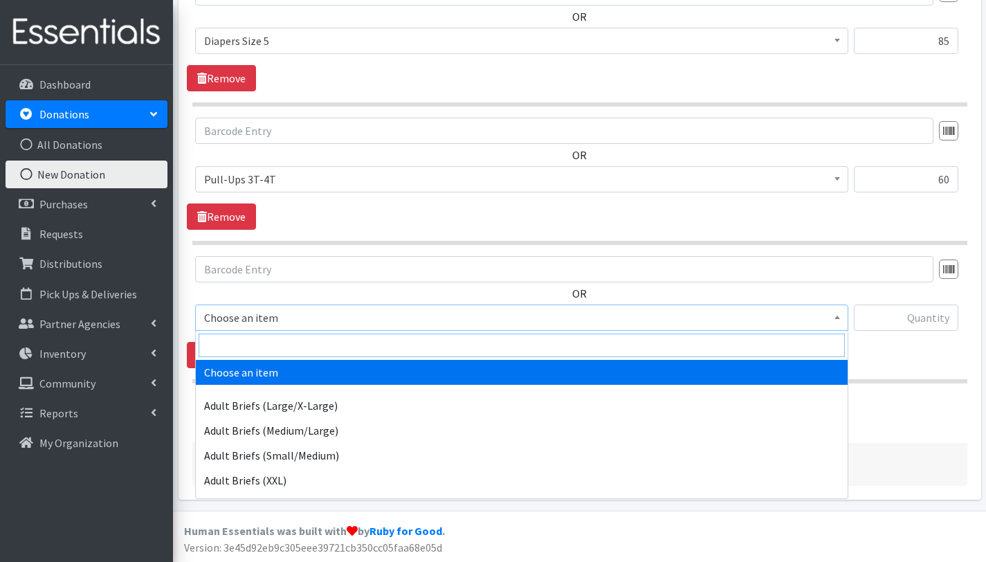
click at [327, 348] on input "search" at bounding box center [522, 346] width 647 height 24
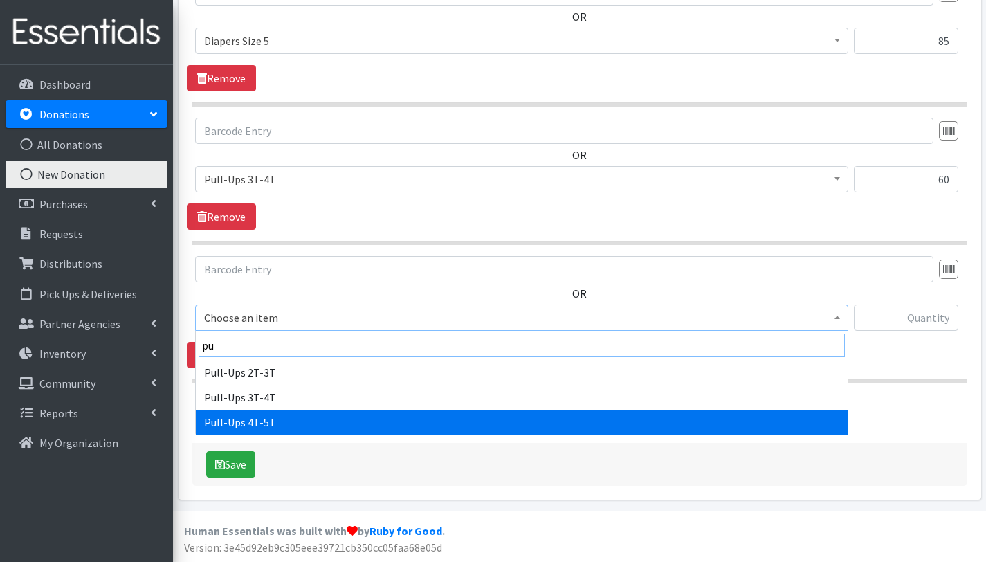
type input "pu"
select select "2680"
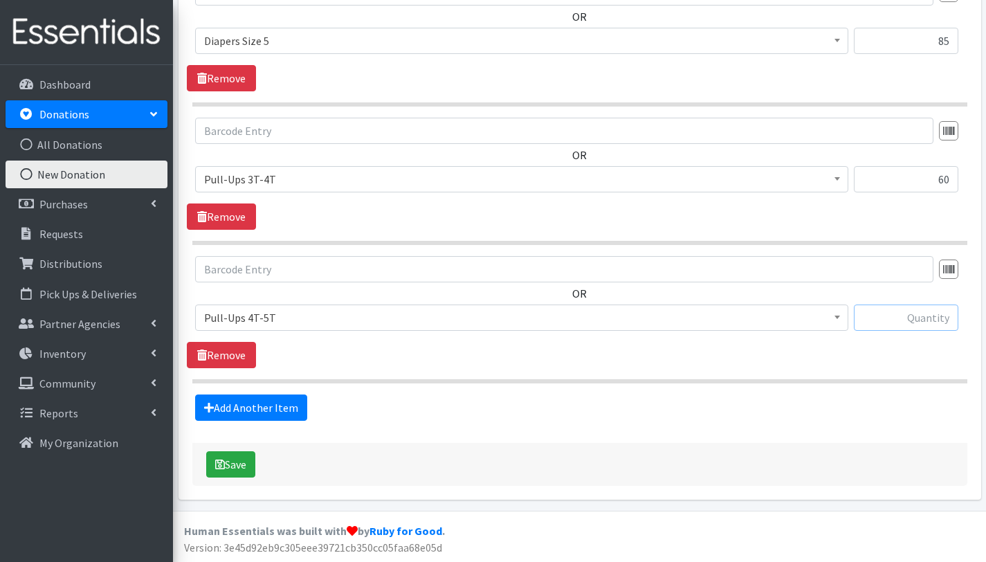
click at [921, 313] on input "text" at bounding box center [906, 318] width 105 height 26
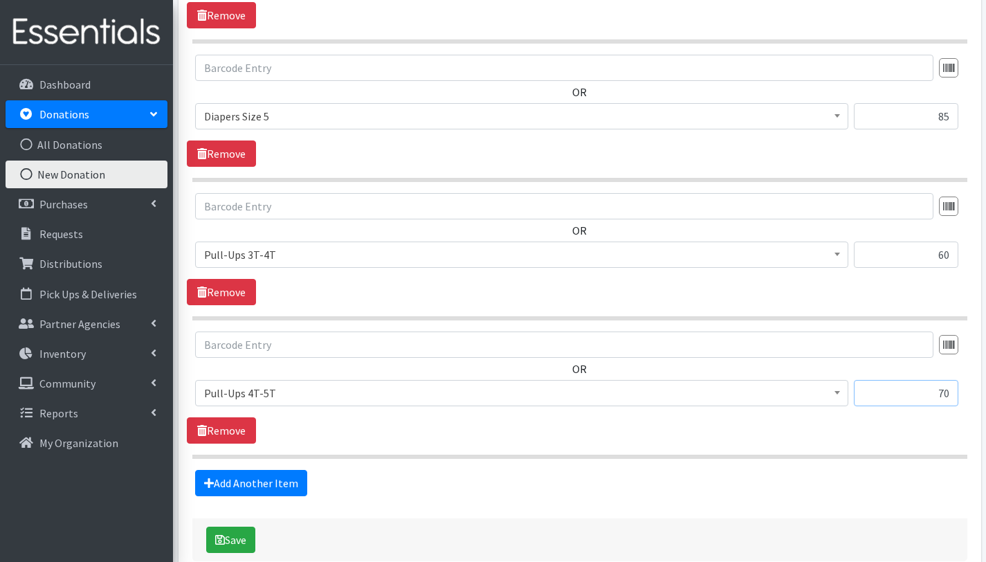
scroll to position [740, 0]
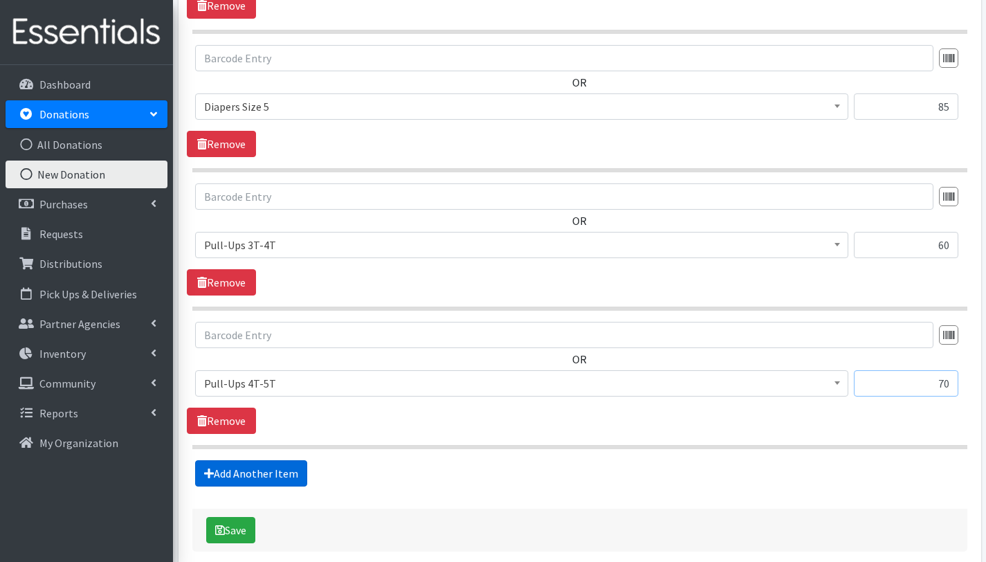
type input "70"
click at [260, 478] on link "Add Another Item" at bounding box center [251, 473] width 112 height 26
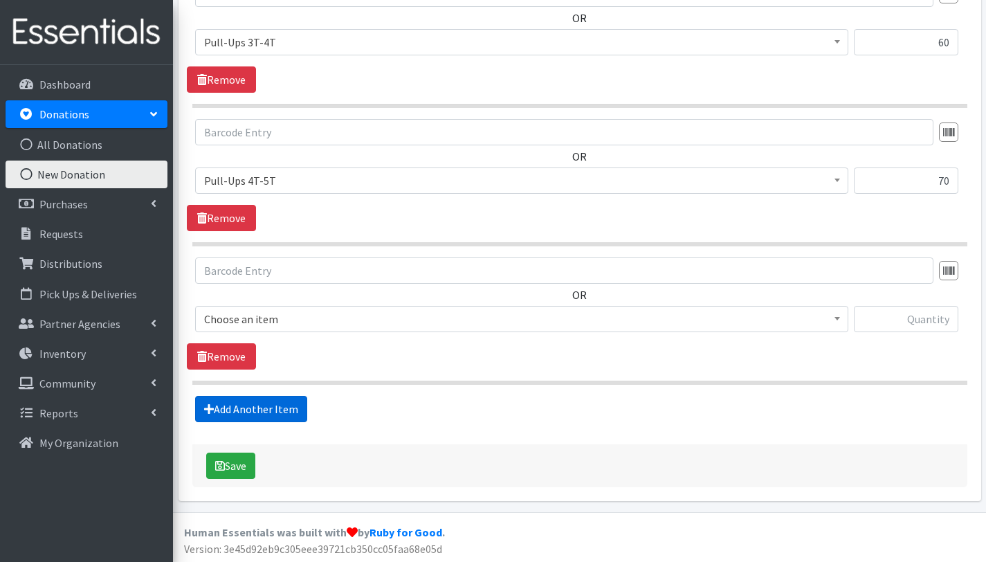
scroll to position [944, 0]
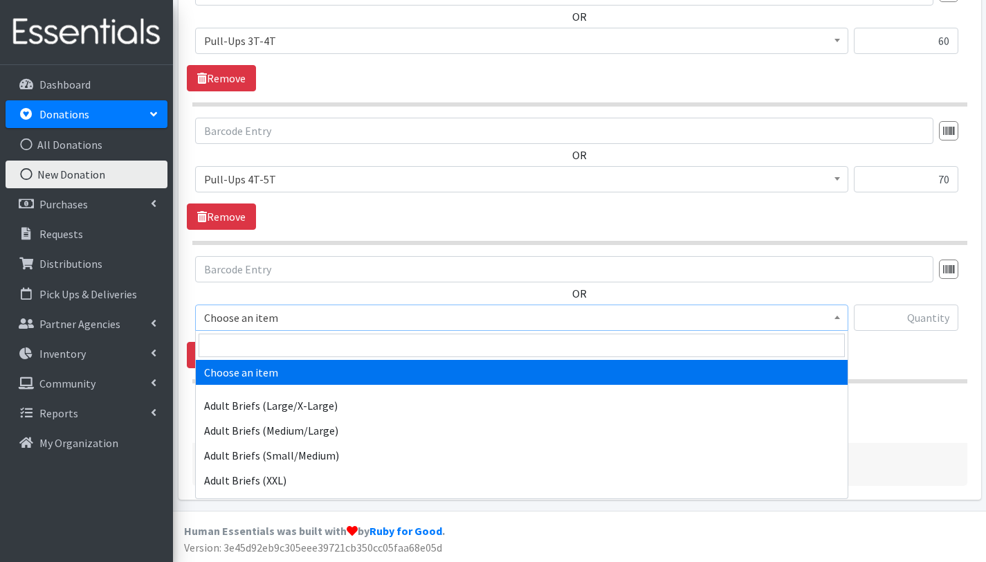
click at [289, 315] on span "Choose an item" at bounding box center [521, 317] width 635 height 19
click at [295, 344] on input "search" at bounding box center [522, 346] width 647 height 24
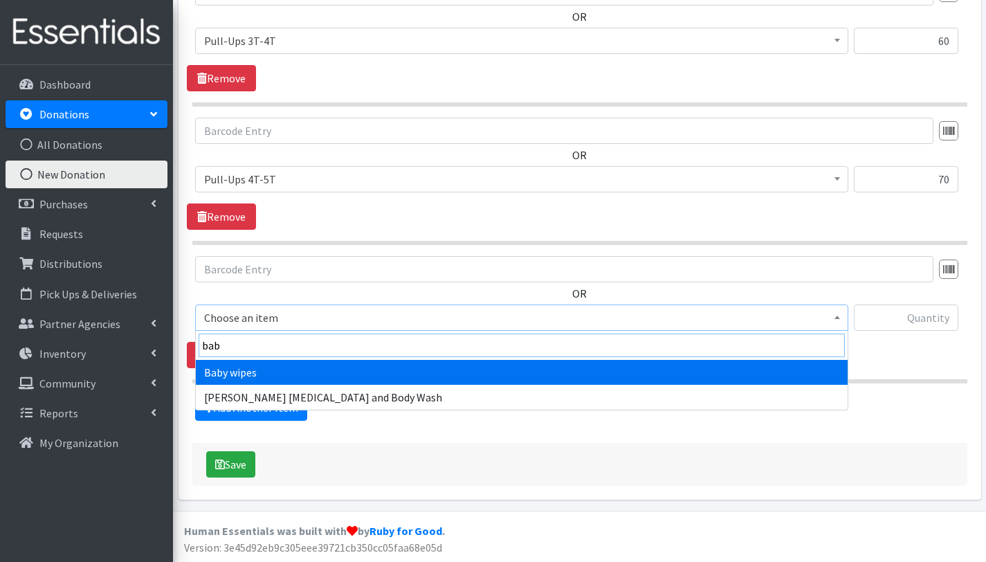
type input "bab"
select select "2649"
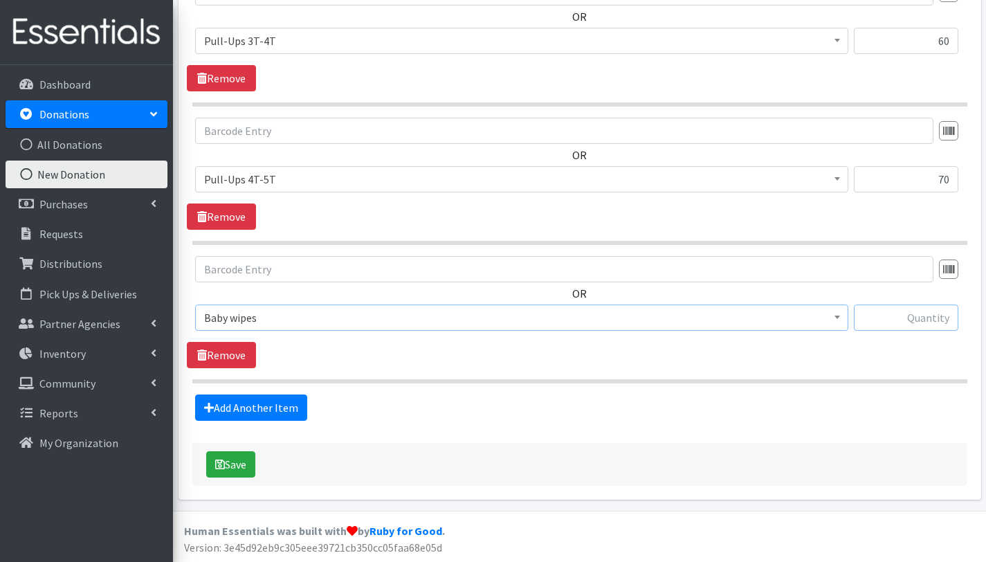
click at [923, 322] on input "text" at bounding box center [906, 318] width 105 height 26
type input "12"
click at [254, 464] on button "Save" at bounding box center [230, 464] width 49 height 26
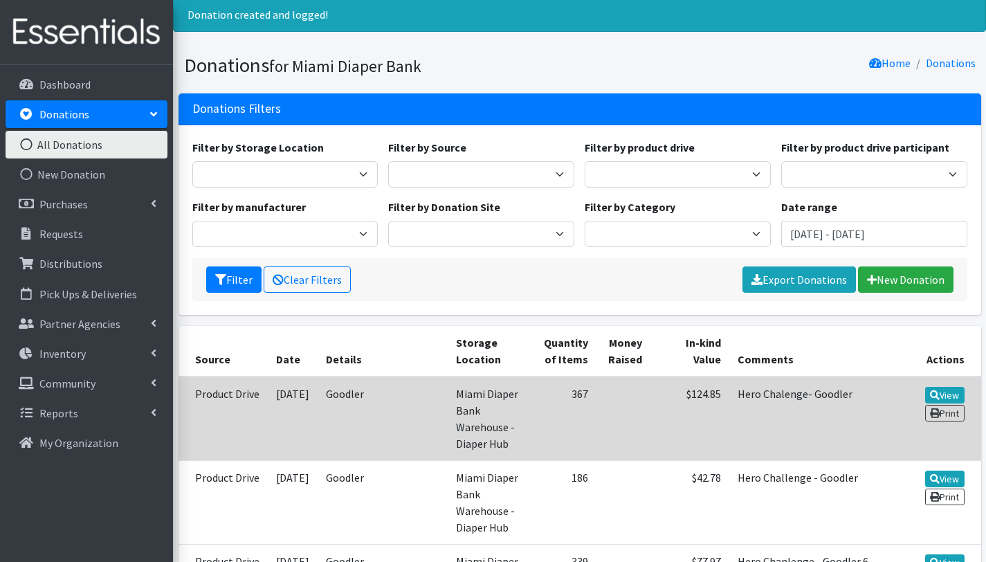
scroll to position [7, 0]
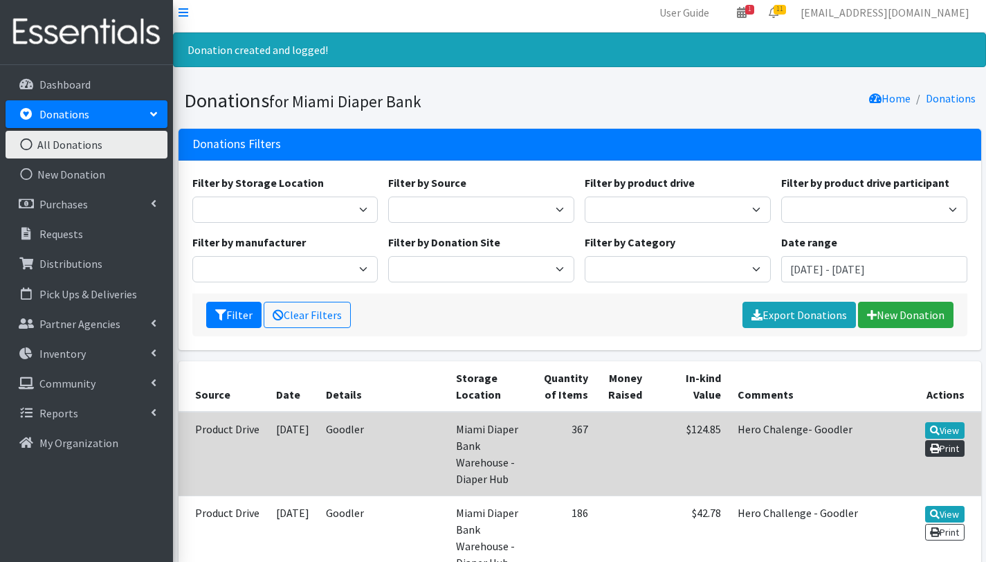
click at [949, 446] on link "Print" at bounding box center [944, 448] width 39 height 17
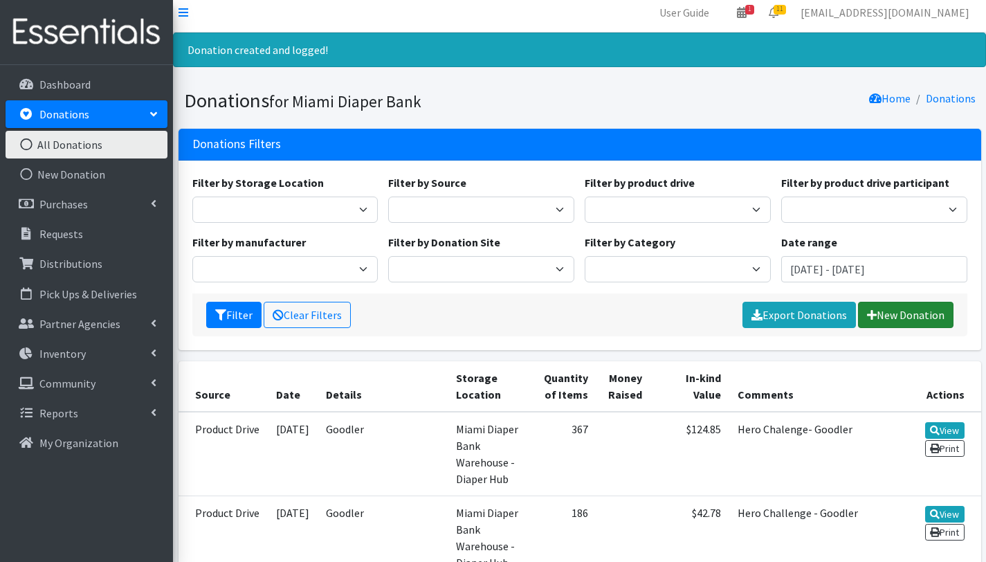
click at [896, 312] on link "New Donation" at bounding box center [906, 315] width 96 height 26
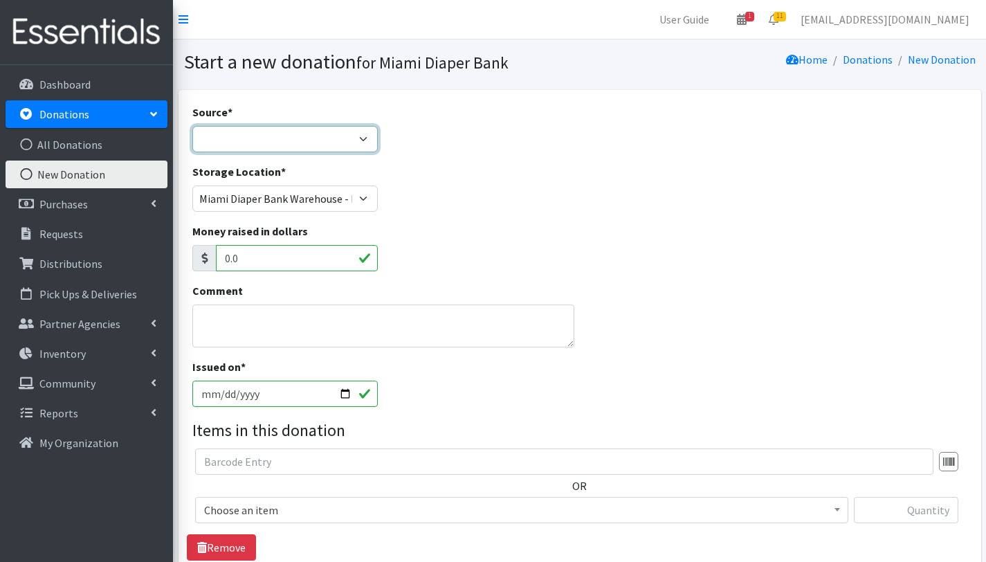
click at [294, 136] on select "Product Drive Manufacturer Donation Site Misc. Donation" at bounding box center [285, 139] width 186 height 26
select select "Product Drive"
click at [192, 126] on select "Product Drive Manufacturer Donation Site Misc. Donation" at bounding box center [285, 139] width 186 height 26
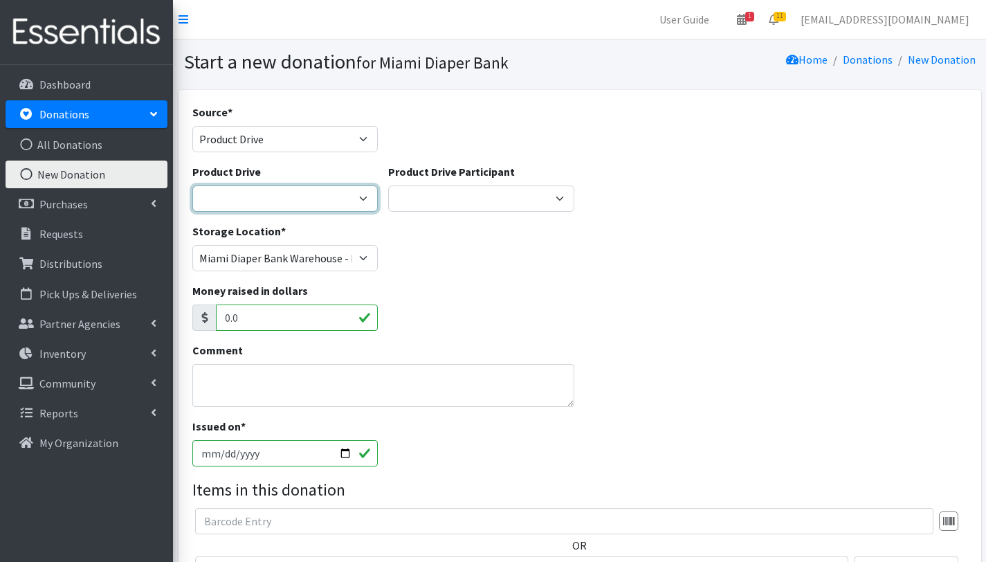
click at [350, 197] on select "100+ Women who care Alejandra MDC Nursing Drive AMAZON Amber Student Castle Gro…" at bounding box center [285, 199] width 186 height 26
select select
click at [192, 186] on select "100+ Women who care Alejandra MDC Nursing Drive AMAZON Amber Student Castle Gro…" at bounding box center [285, 199] width 186 height 26
select select
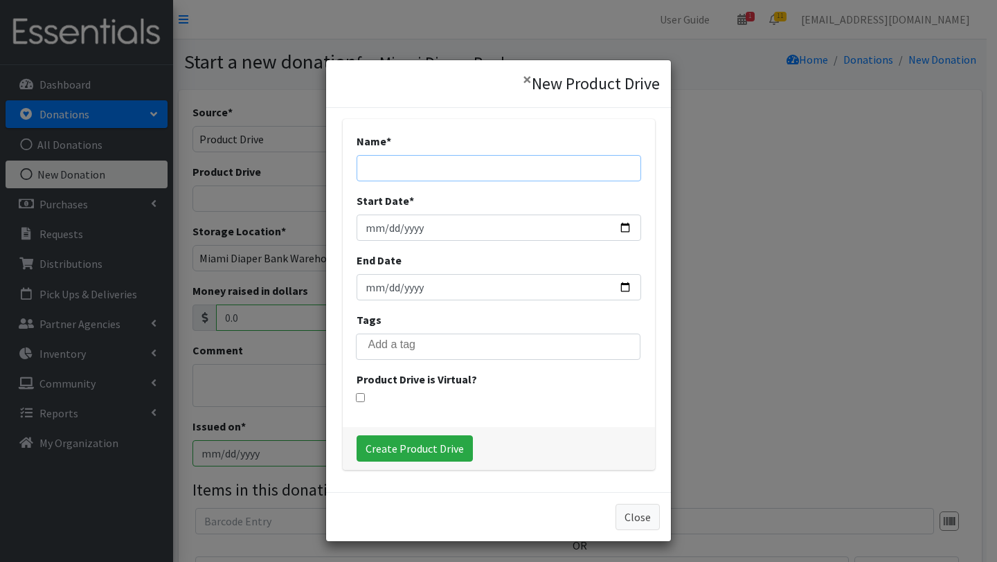
click at [447, 168] on input "Name *" at bounding box center [498, 168] width 285 height 26
type input "Bridge Prep"
click at [422, 226] on input "Start Date *" at bounding box center [498, 228] width 285 height 26
click at [618, 225] on input "Start Date *" at bounding box center [498, 228] width 285 height 26
type input "2025-09-01"
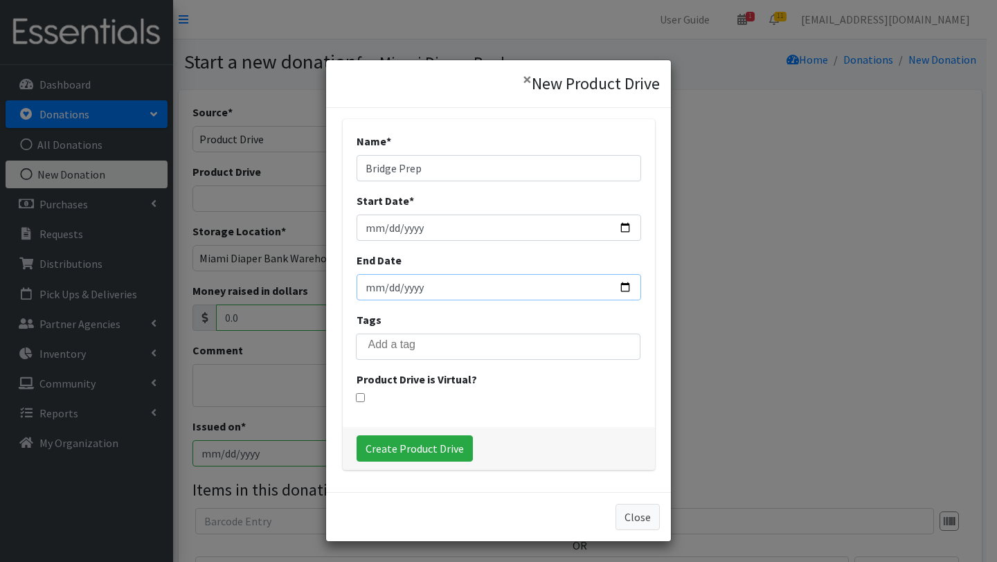
click at [620, 287] on input "End Date" at bounding box center [498, 287] width 285 height 26
type input "2025-10-31"
click at [425, 350] on input "search" at bounding box center [508, 344] width 280 height 12
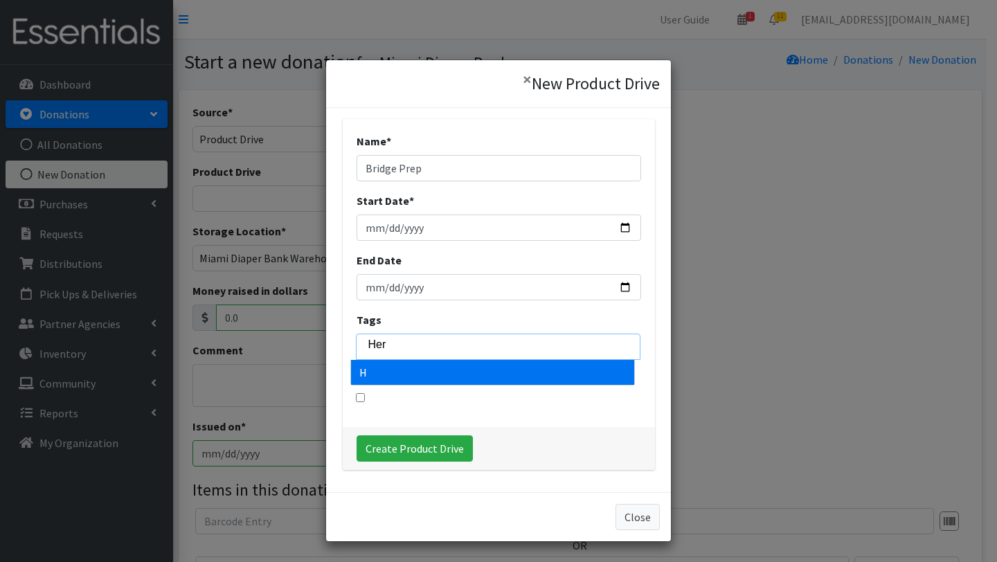
type input "Hero"
type input "Hero C"
type input "Hero Cha"
type input "Hero Chal"
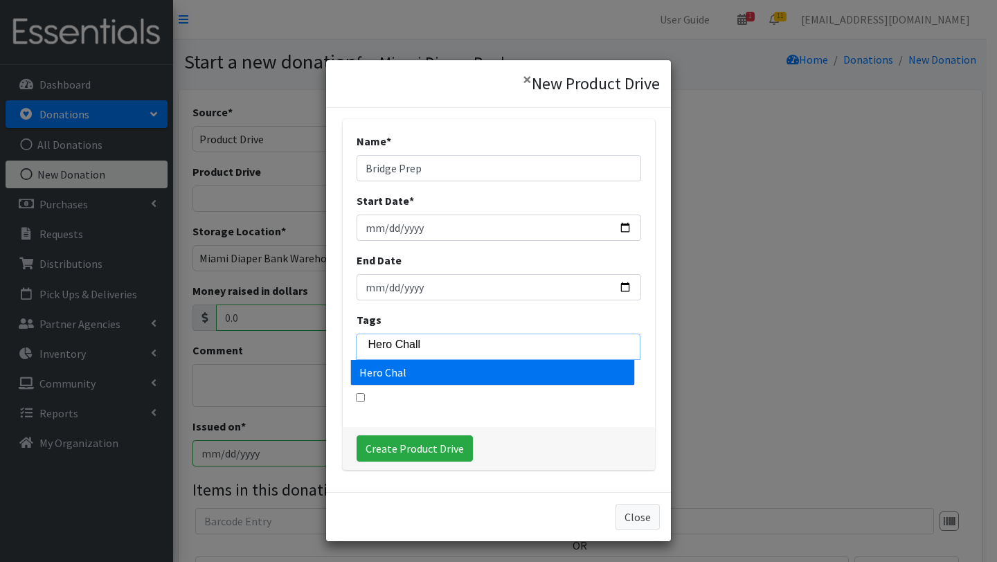
type input "Hero Challe"
type input "Hero Challen"
type input "Hero Challenge"
select select "Hero Challenge"
click at [447, 454] on input "Create Product Drive" at bounding box center [414, 448] width 116 height 26
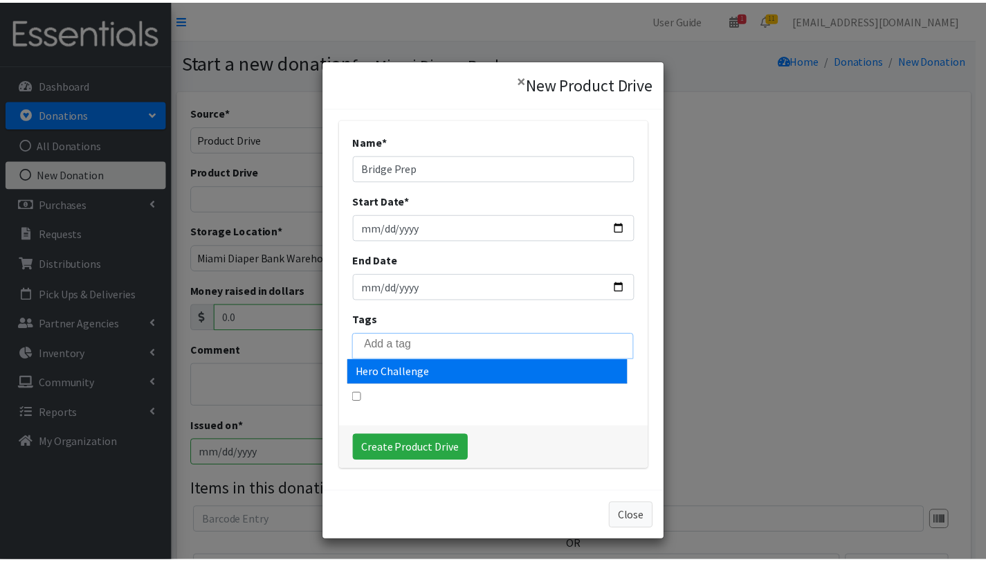
scroll to position [15, 0]
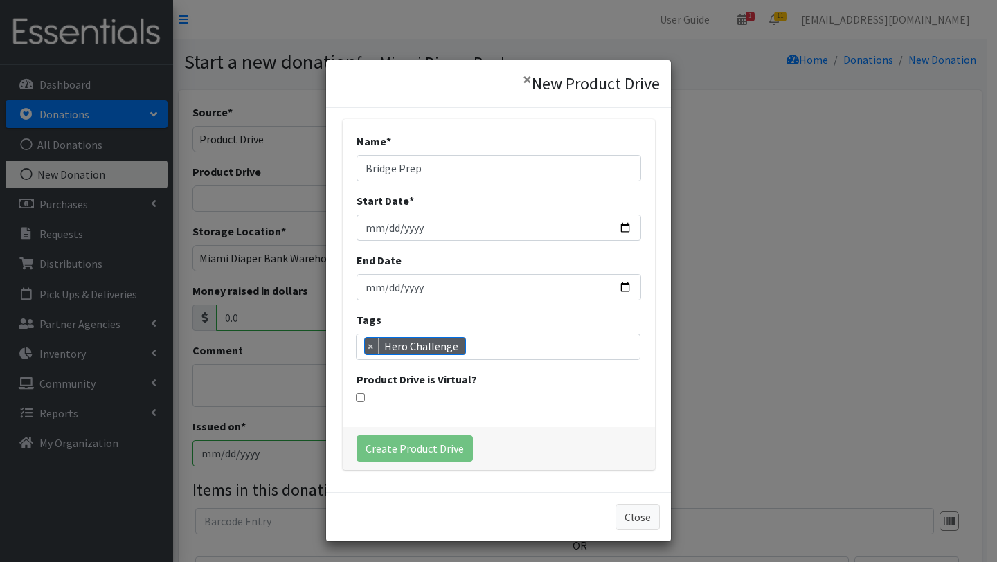
select select "3560"
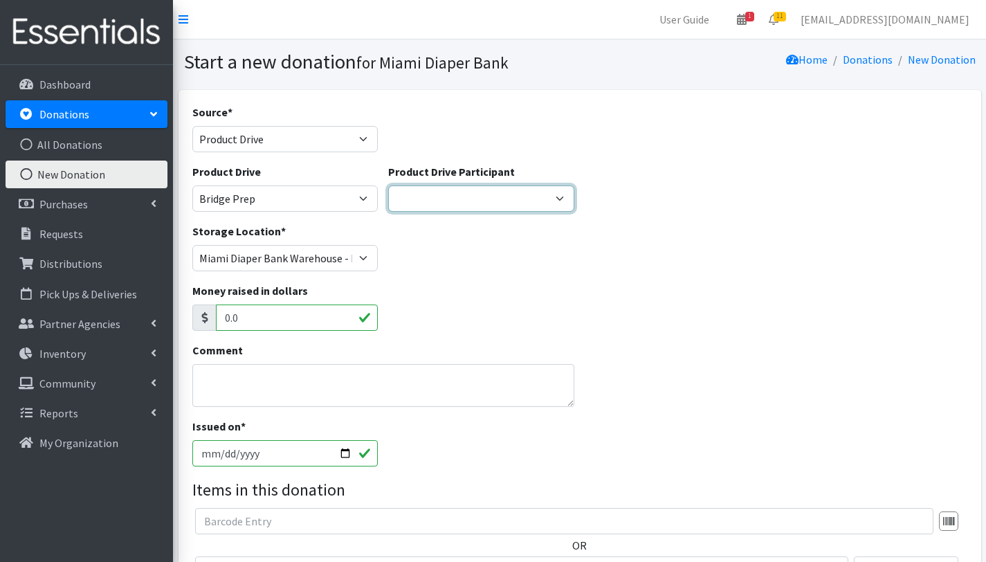
click at [476, 193] on select "Gaia AMAZON Carlton Fields Amber Student Miami Dade College Hialeah Campus Gaia…" at bounding box center [481, 199] width 186 height 26
select select "1701"
click at [388, 186] on select "Gaia AMAZON Carlton Fields Amber Student Miami Dade College Hialeah Campus Gaia…" at bounding box center [481, 199] width 186 height 26
click at [325, 371] on textarea "Comment" at bounding box center [383, 385] width 383 height 43
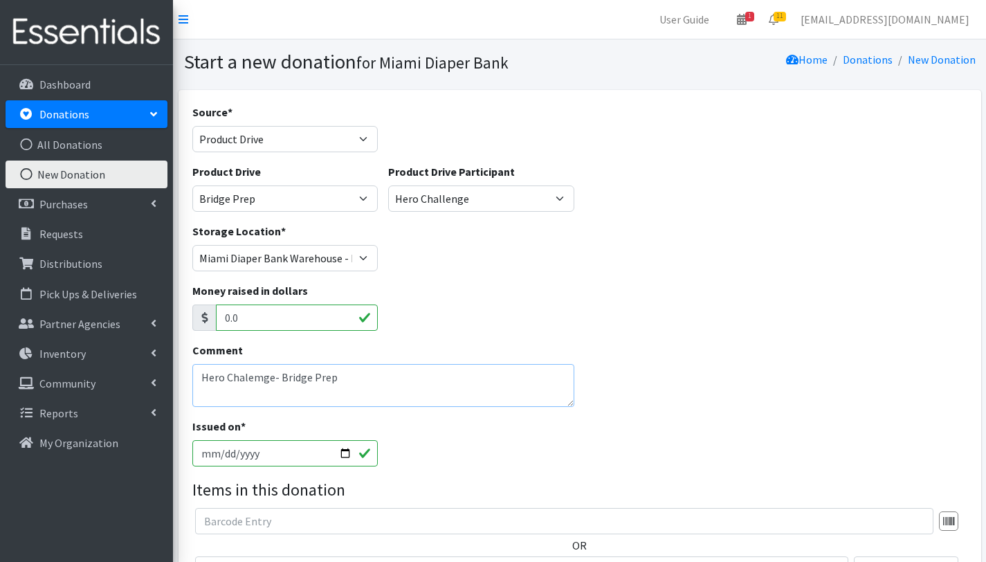
type textarea "Hero Chalemge- Bridge Prep"
click at [343, 454] on input "2025-10-02" at bounding box center [285, 453] width 186 height 26
type input "[DATE]"
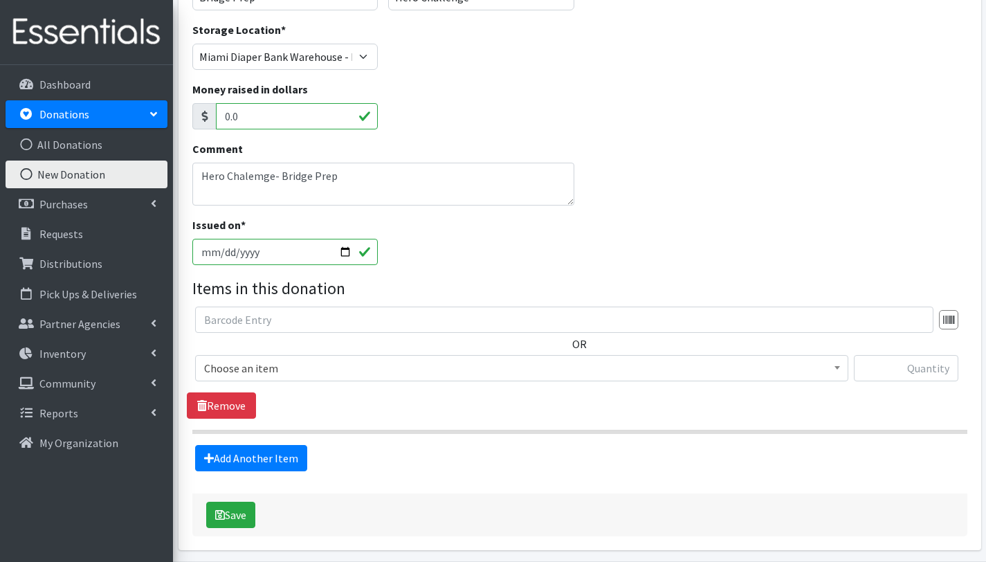
scroll to position [202, 0]
click at [259, 368] on span "Choose an item" at bounding box center [521, 367] width 635 height 19
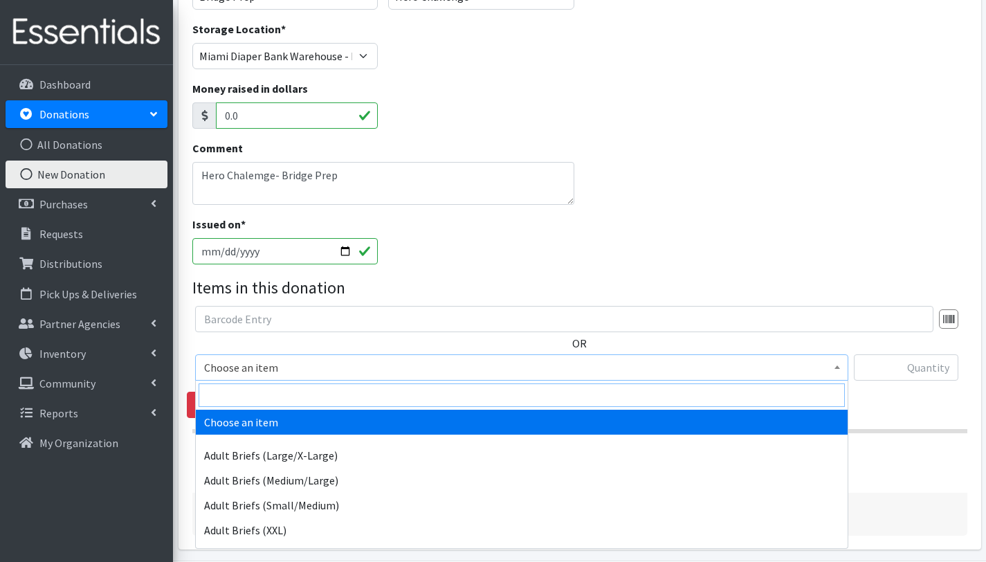
click at [259, 394] on input "search" at bounding box center [522, 395] width 647 height 24
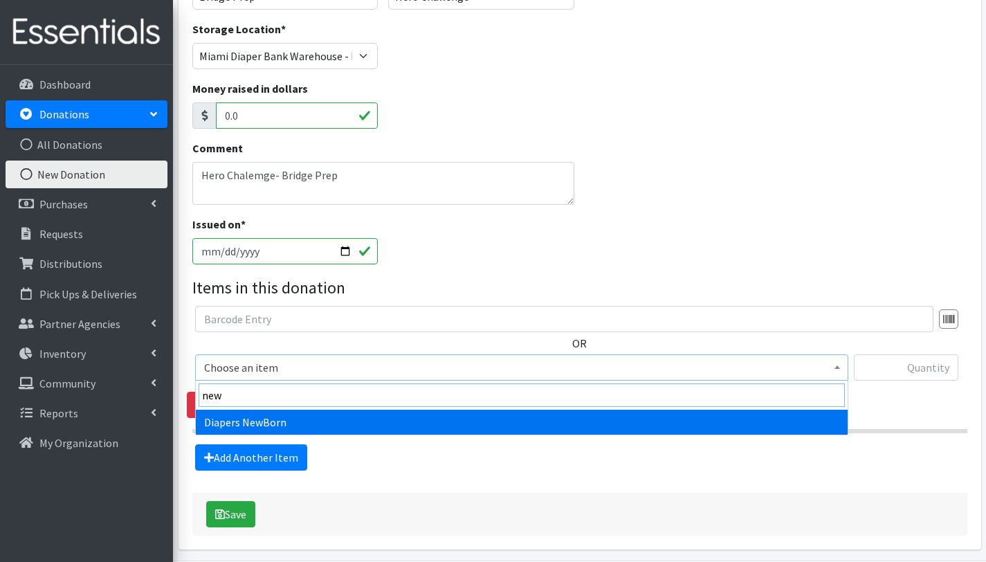
type input "new"
select select "2648"
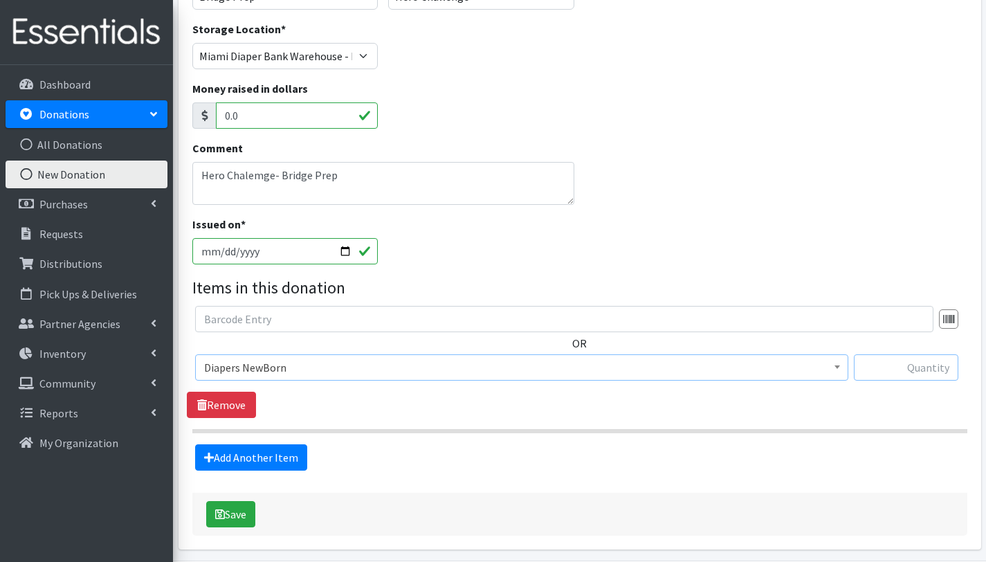
click at [879, 371] on input "text" at bounding box center [906, 367] width 105 height 26
type input "31"
click at [271, 458] on link "Add Another Item" at bounding box center [251, 457] width 112 height 26
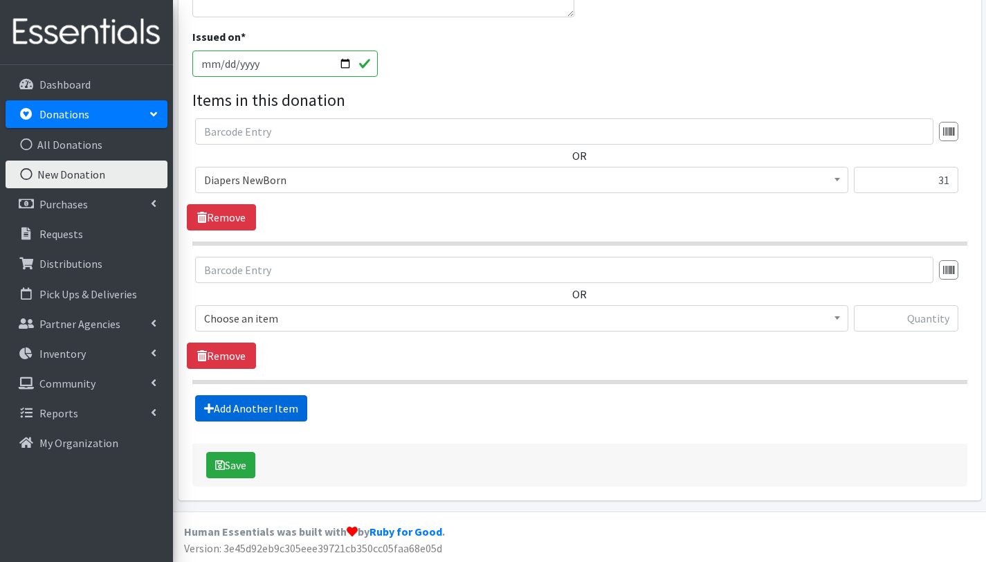
scroll to position [390, 0]
click at [276, 318] on span "Choose an item" at bounding box center [521, 317] width 635 height 19
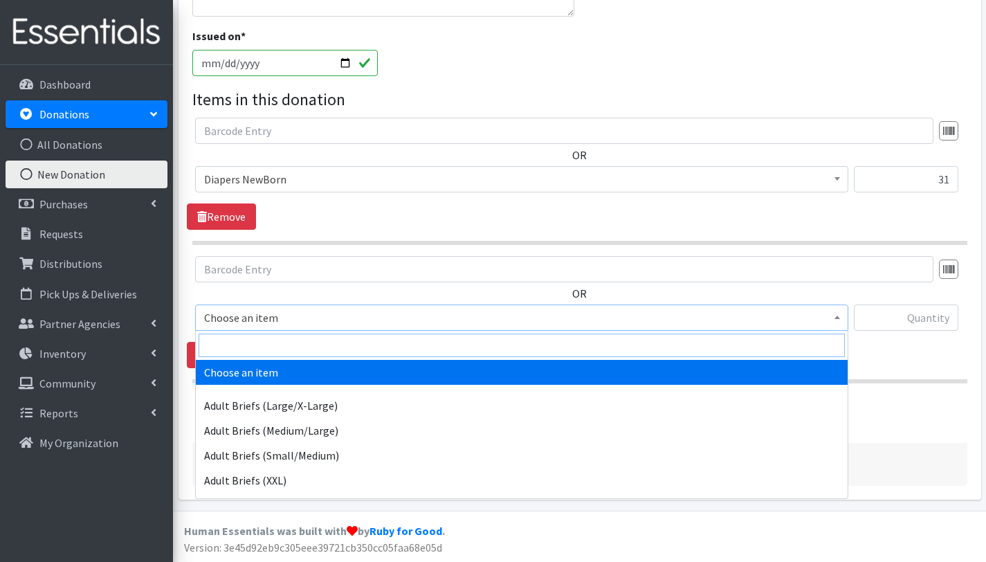
click at [268, 341] on input "search" at bounding box center [522, 346] width 647 height 24
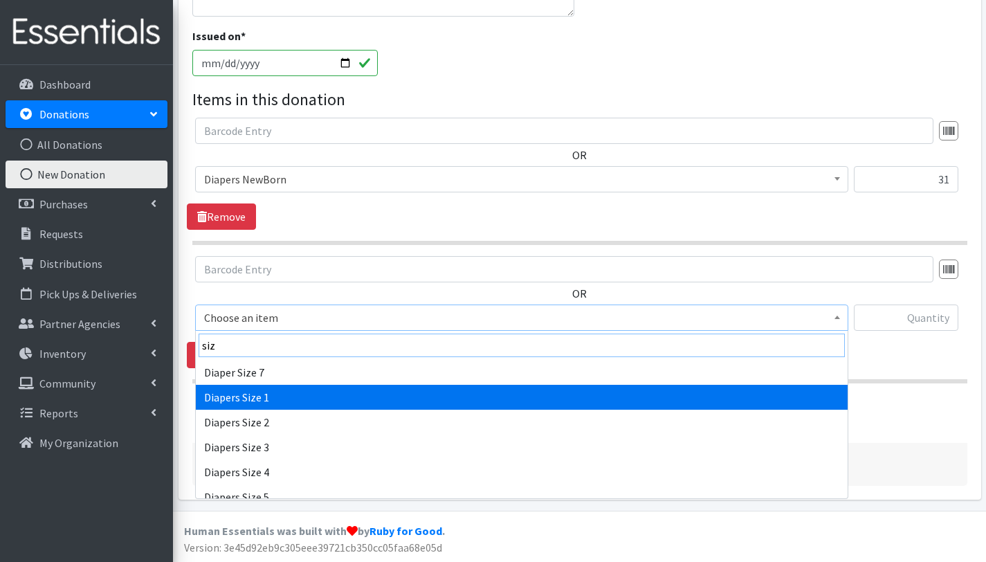
type input "siz"
select select "2665"
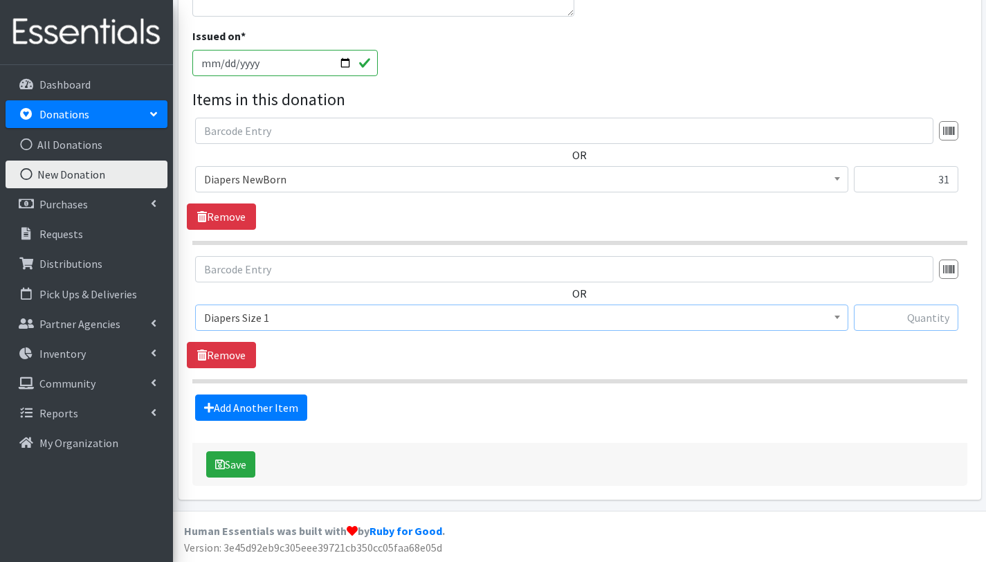
click at [919, 325] on input "text" at bounding box center [906, 318] width 105 height 26
type input "208"
click at [257, 405] on link "Add Another Item" at bounding box center [251, 408] width 112 height 26
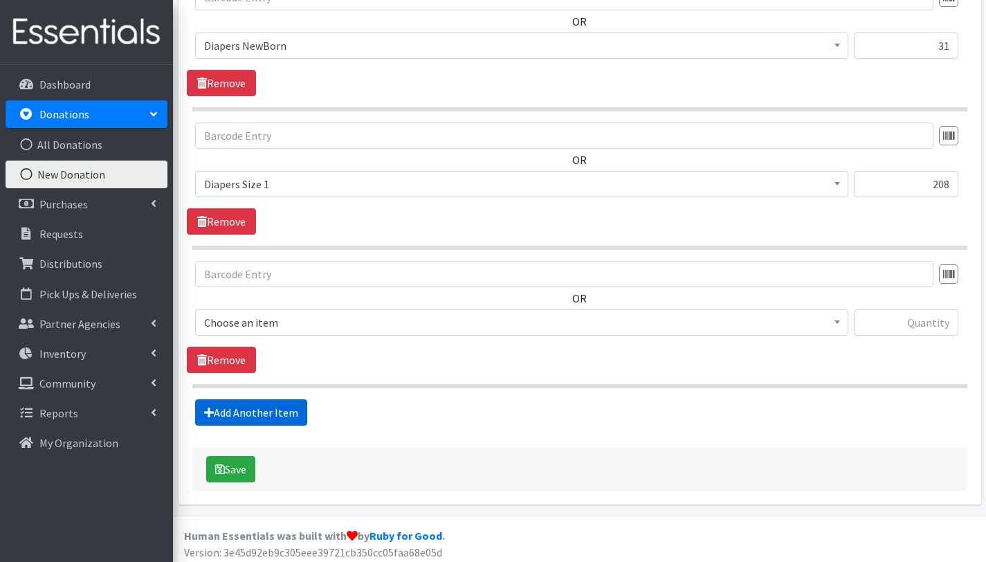
scroll to position [529, 0]
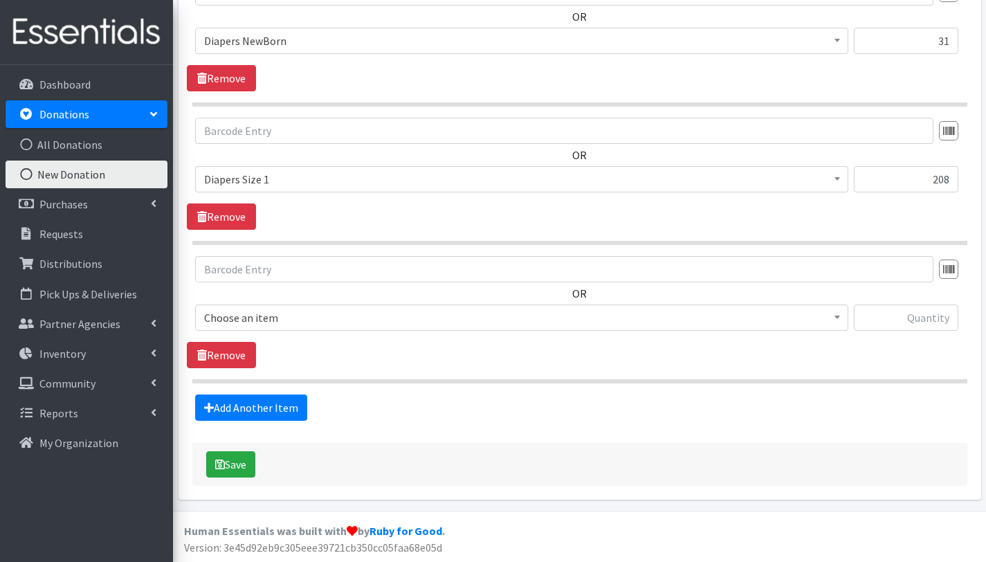
click at [332, 313] on span "Choose an item" at bounding box center [521, 317] width 635 height 19
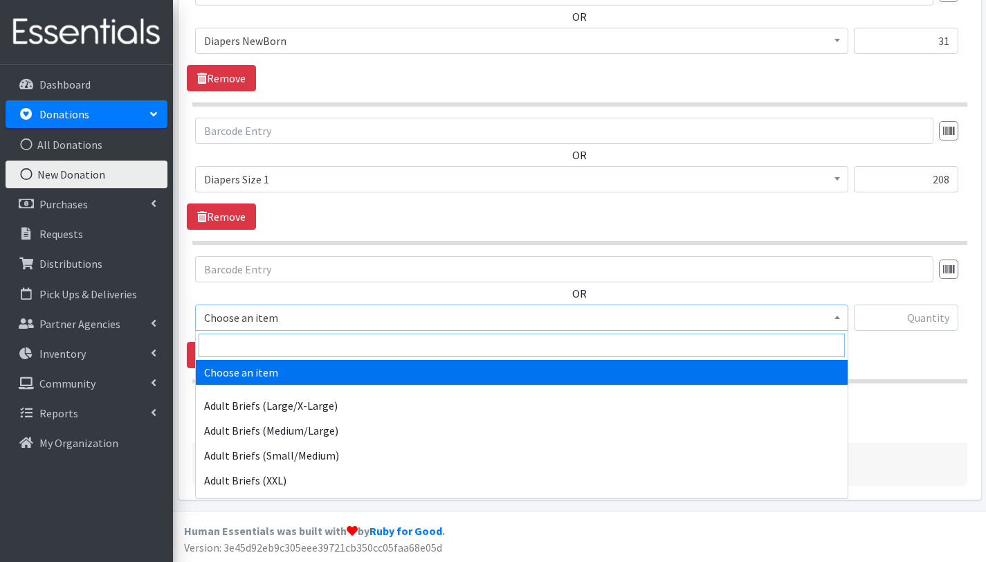
click at [327, 334] on input "search" at bounding box center [522, 346] width 647 height 24
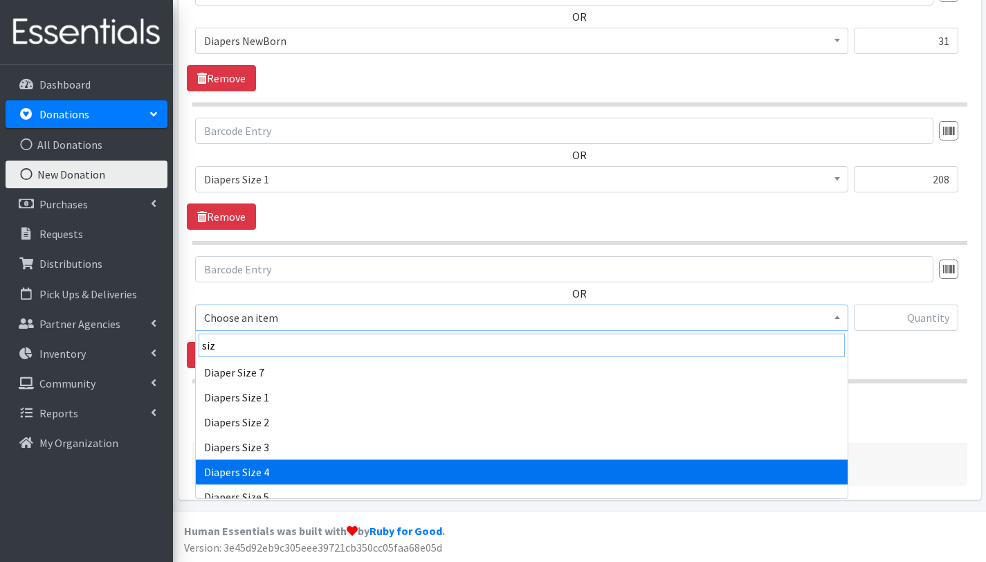
type input "siz"
select select "2661"
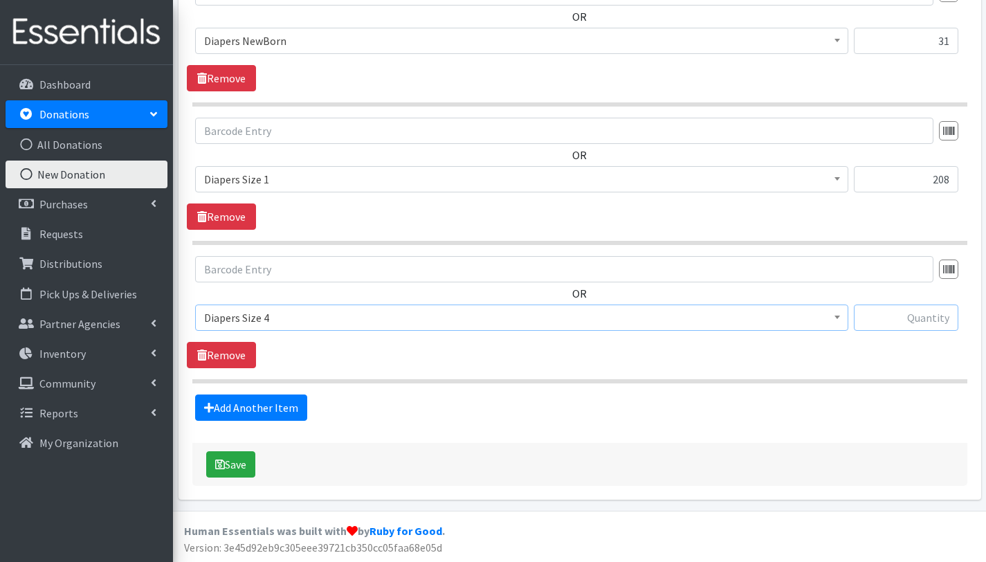
click at [948, 320] on input "text" at bounding box center [906, 318] width 105 height 26
type input "60"
click at [247, 465] on button "Save" at bounding box center [230, 464] width 49 height 26
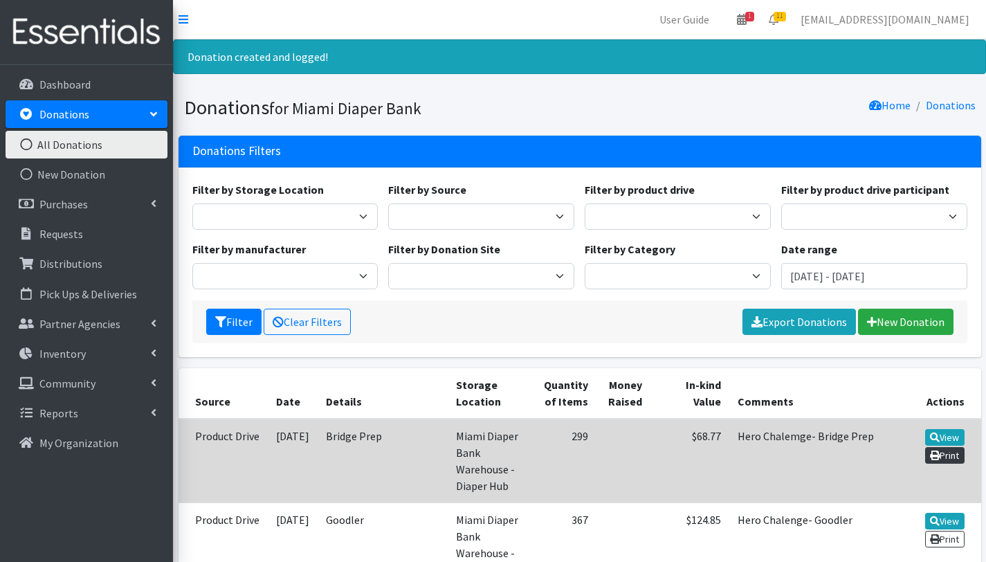
click at [946, 455] on link "Print" at bounding box center [944, 455] width 39 height 17
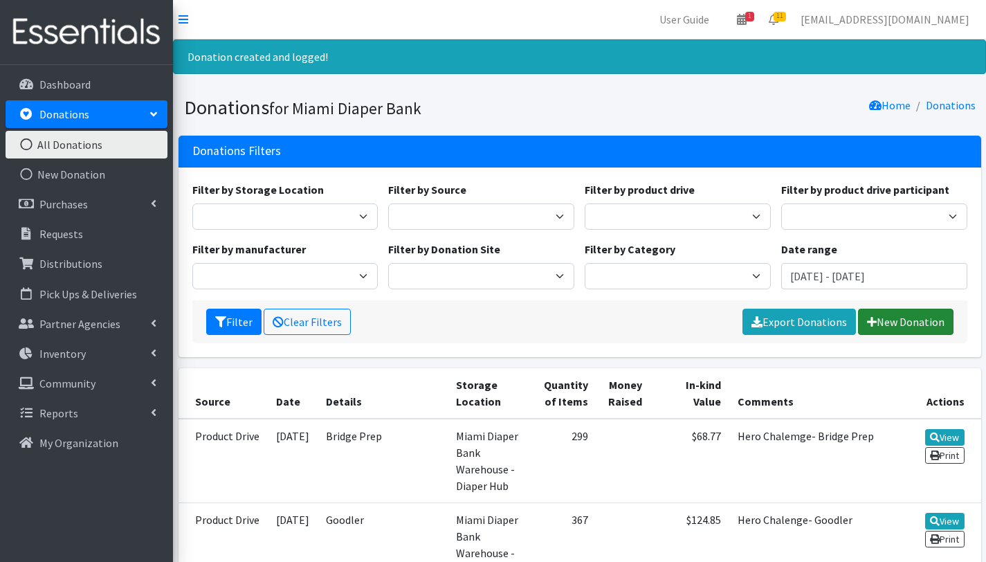
click at [897, 322] on link "New Donation" at bounding box center [906, 322] width 96 height 26
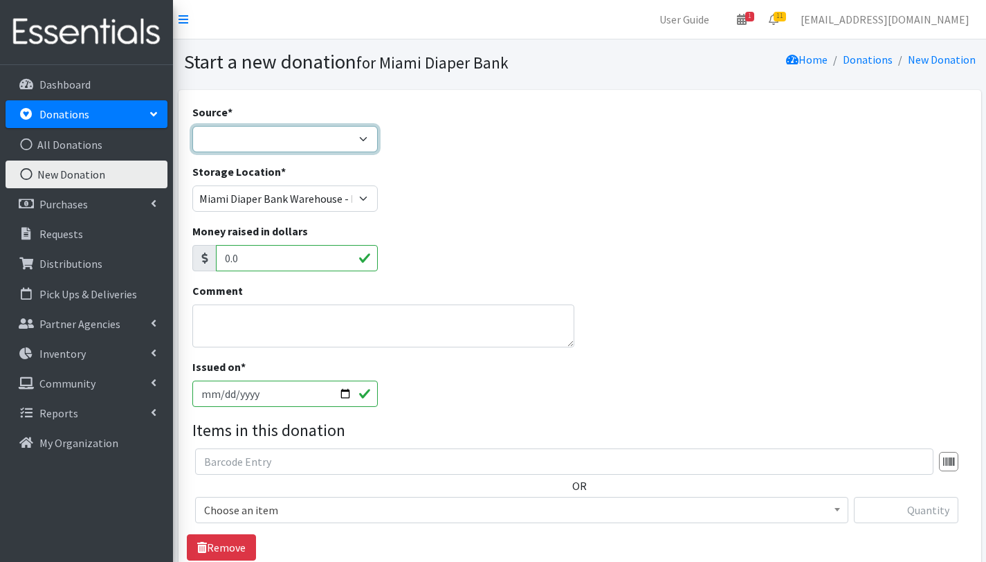
click at [263, 136] on select "Product Drive Manufacturer Donation Site Misc. Donation" at bounding box center [285, 139] width 186 height 26
select select "Product Drive"
click at [192, 126] on select "Product Drive Manufacturer Donation Site Misc. Donation" at bounding box center [285, 139] width 186 height 26
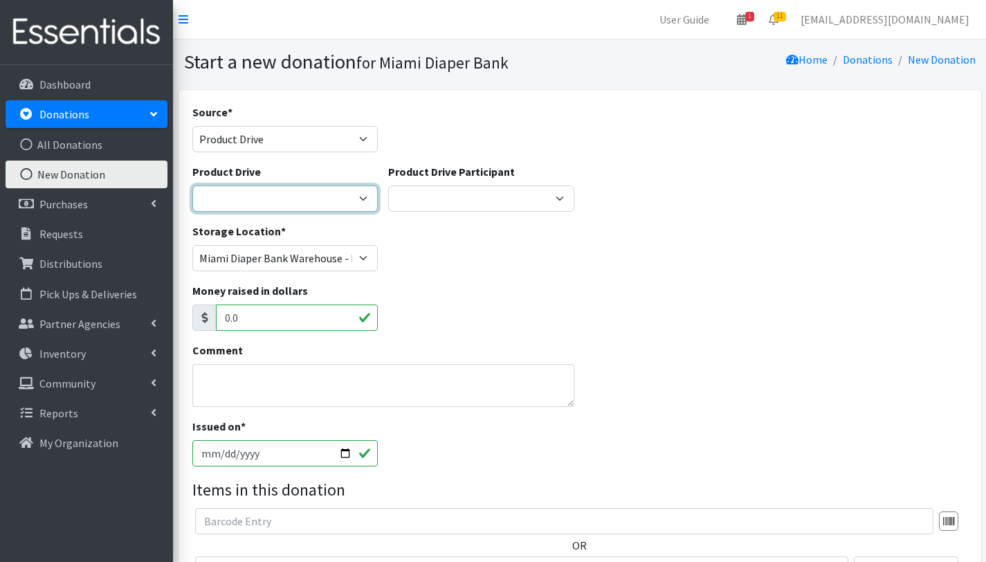
click at [336, 199] on select "100+ Women who care [PERSON_NAME] MDC Nursing Drive AMAZON Amber Student Bridge…" at bounding box center [285, 199] width 186 height 26
select select
click at [192, 186] on select "100+ Women who care [PERSON_NAME] MDC Nursing Drive AMAZON Amber Student Bridge…" at bounding box center [285, 199] width 186 height 26
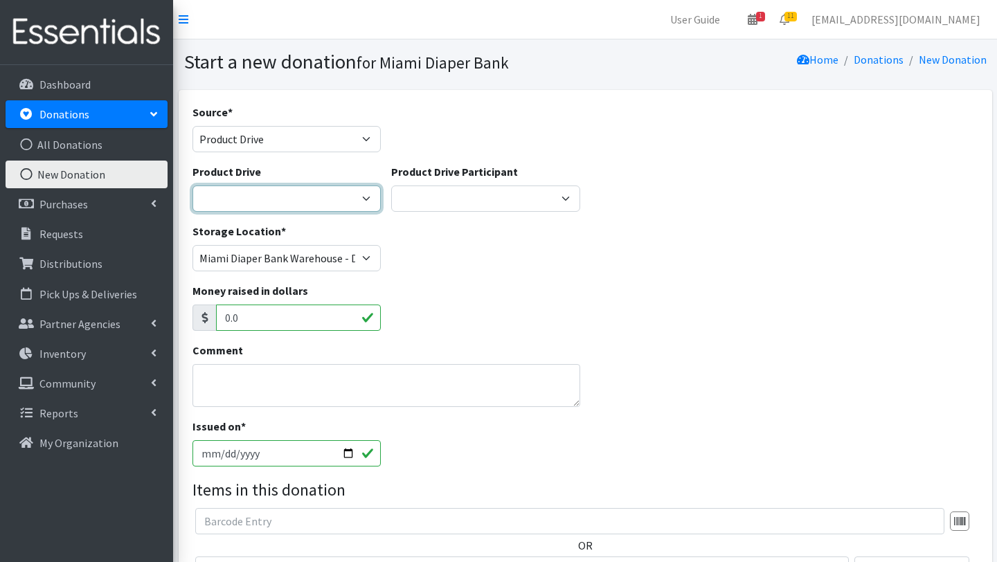
select select
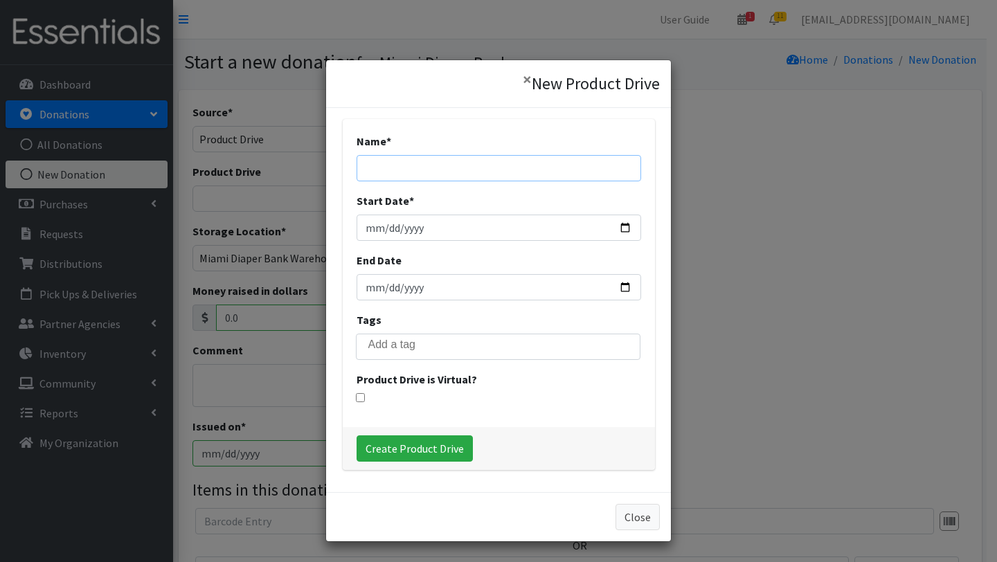
click at [396, 167] on input "Name *" at bounding box center [498, 168] width 285 height 26
type input "[PERSON_NAME] Law"
click at [614, 231] on input "Start Date *" at bounding box center [498, 228] width 285 height 26
type input "2025-09-01"
click at [615, 288] on input "End Date" at bounding box center [498, 287] width 285 height 26
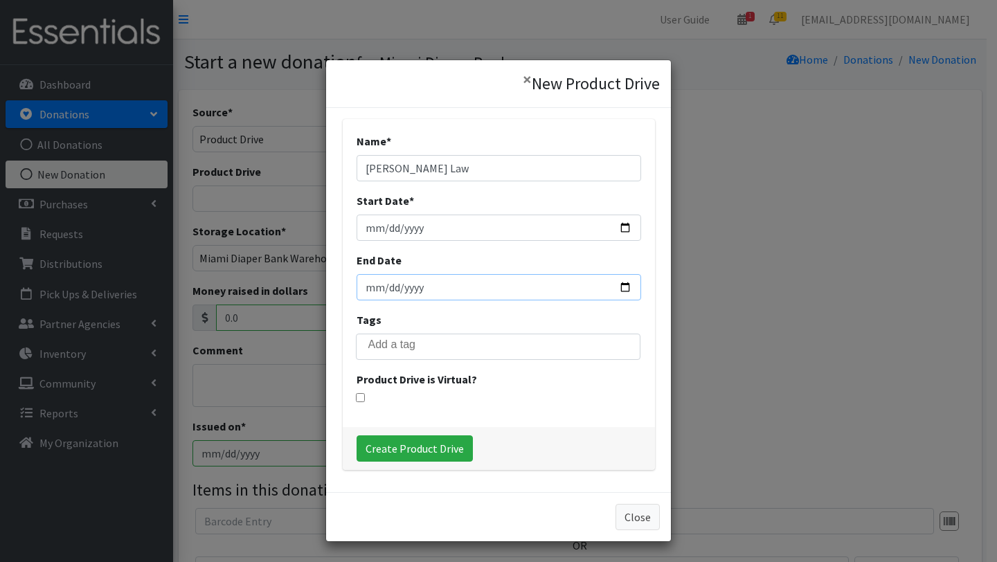
click at [618, 285] on input "2025-10-31" at bounding box center [498, 287] width 285 height 26
type input "2025-09-30"
click at [419, 345] on input "search" at bounding box center [508, 344] width 280 height 12
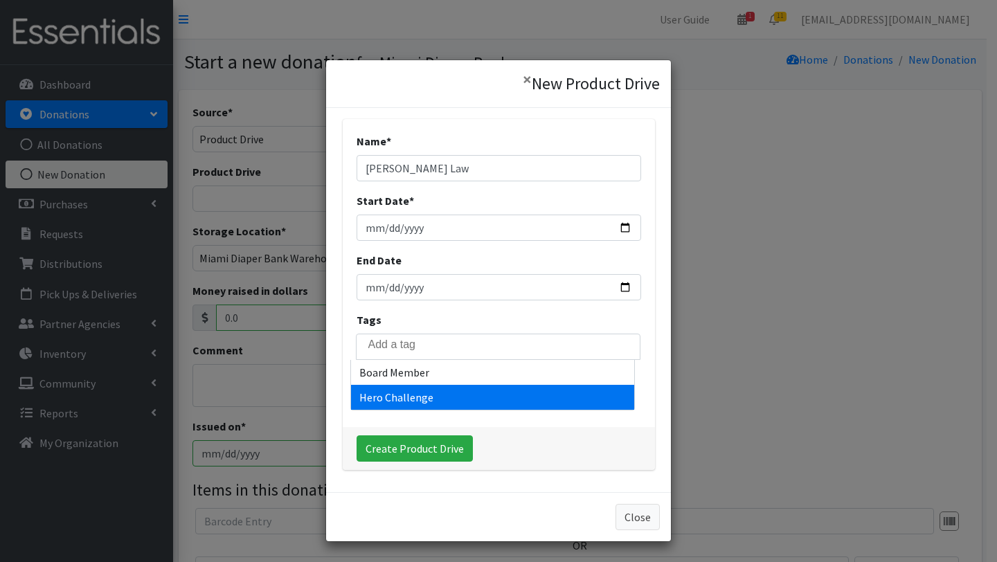
select select "Hero Challenge"
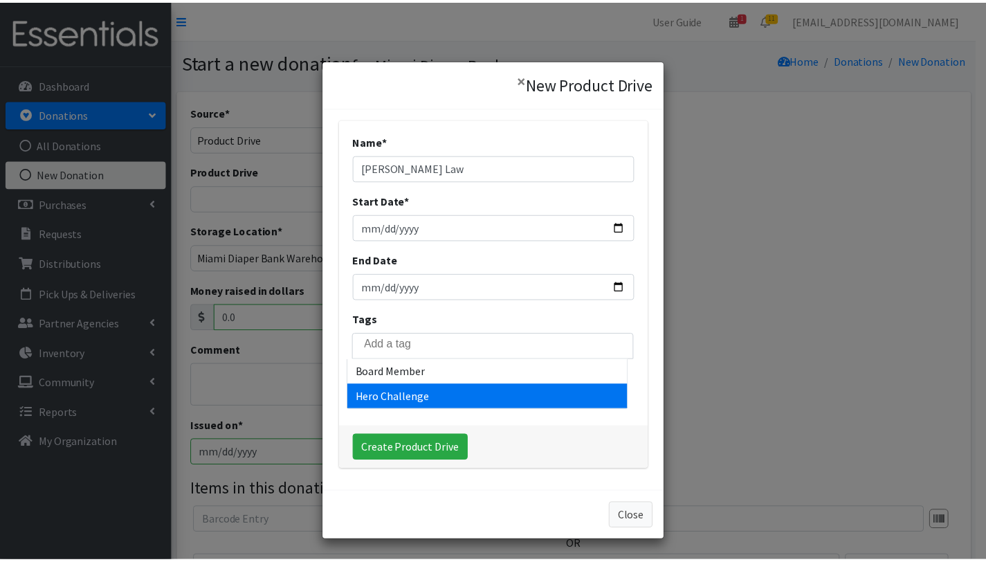
scroll to position [15, 0]
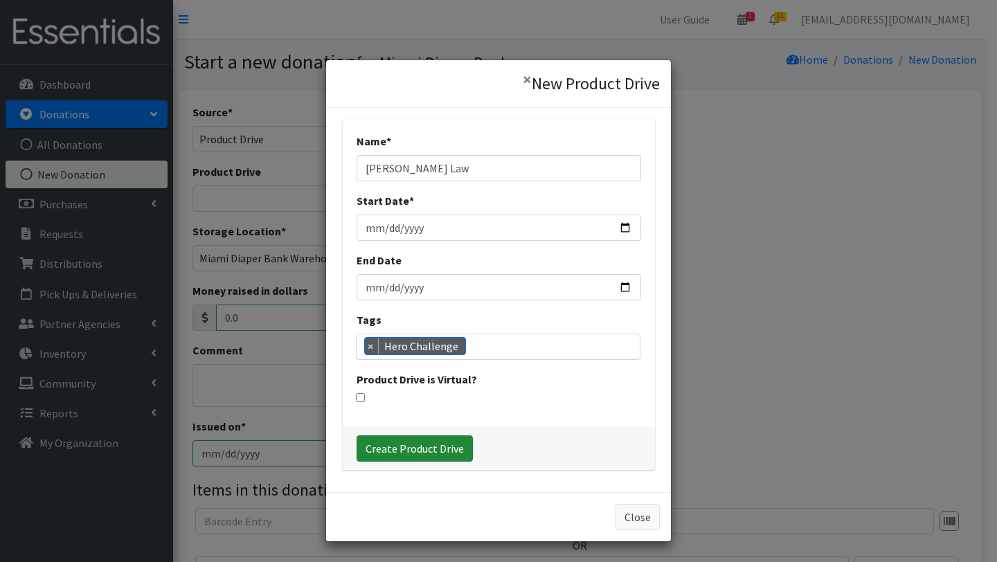
click at [424, 453] on input "Create Product Drive" at bounding box center [414, 448] width 116 height 26
select select "3561"
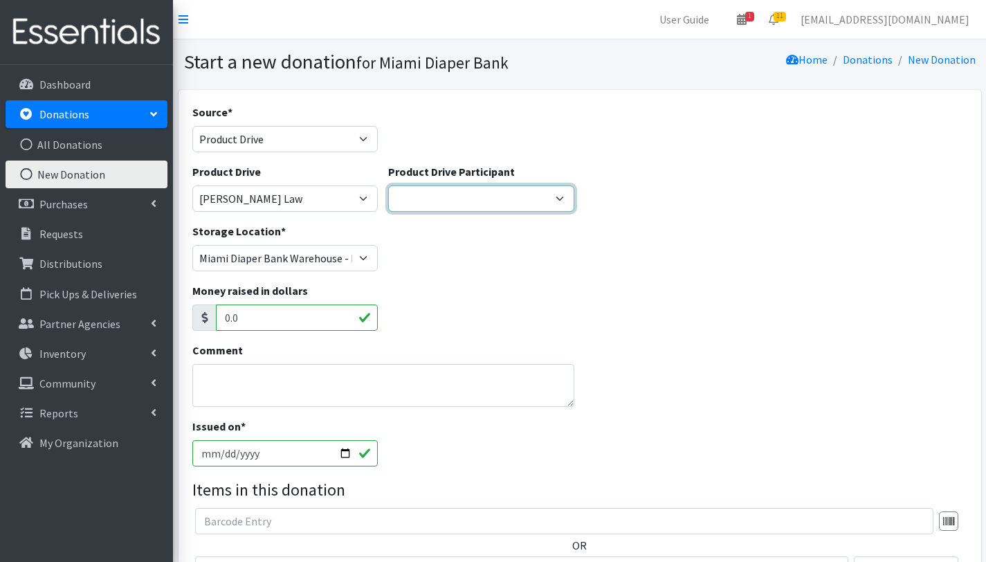
click at [550, 197] on select "Gaia AMAZON Carlton Fields Amber Student Miami Dade College Hialeah Campus Gaia…" at bounding box center [481, 199] width 186 height 26
select select "1701"
click at [388, 186] on select "Gaia AMAZON Carlton Fields Amber Student Miami Dade College Hialeah Campus Gaia…" at bounding box center [481, 199] width 186 height 26
click at [296, 383] on textarea "Comment" at bounding box center [383, 385] width 383 height 43
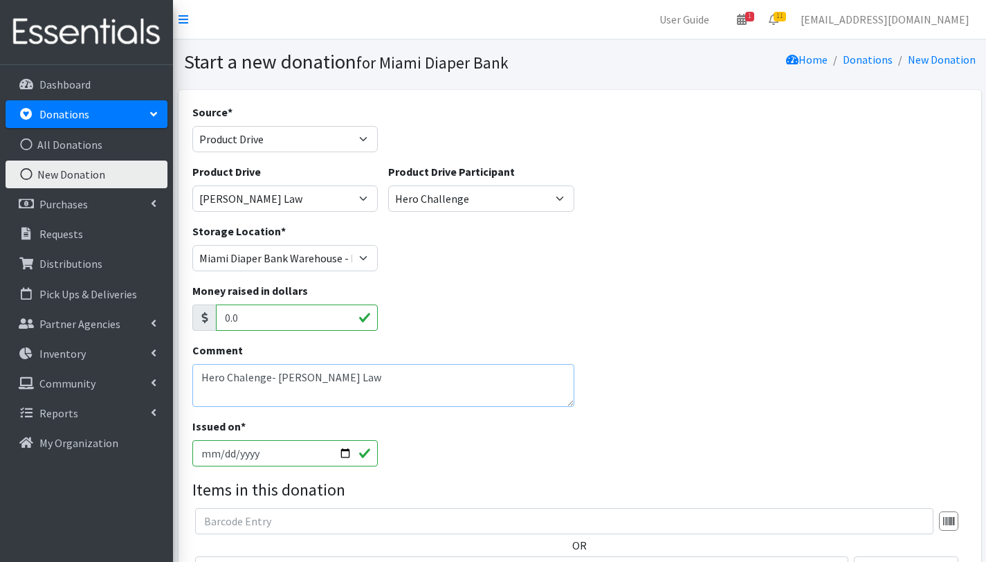
click at [245, 377] on textarea "Hero Chalenge- Haver Law" at bounding box center [383, 385] width 383 height 43
click at [397, 386] on textarea "Hero Challenge- [PERSON_NAME] Law" at bounding box center [383, 385] width 383 height 43
click at [422, 393] on textarea "Hero Challenge- [PERSON_NAME] Law" at bounding box center [383, 385] width 383 height 43
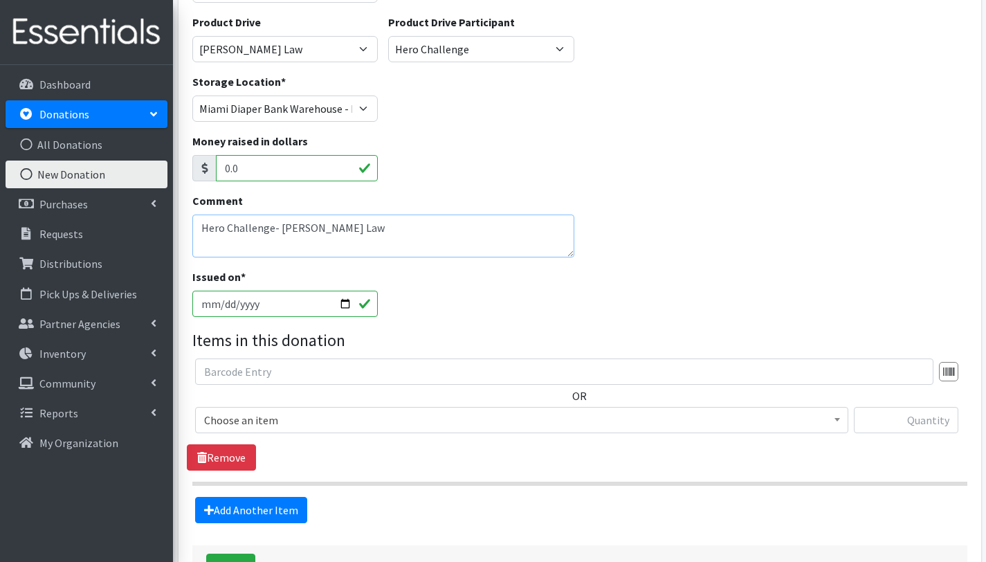
scroll to position [160, 0]
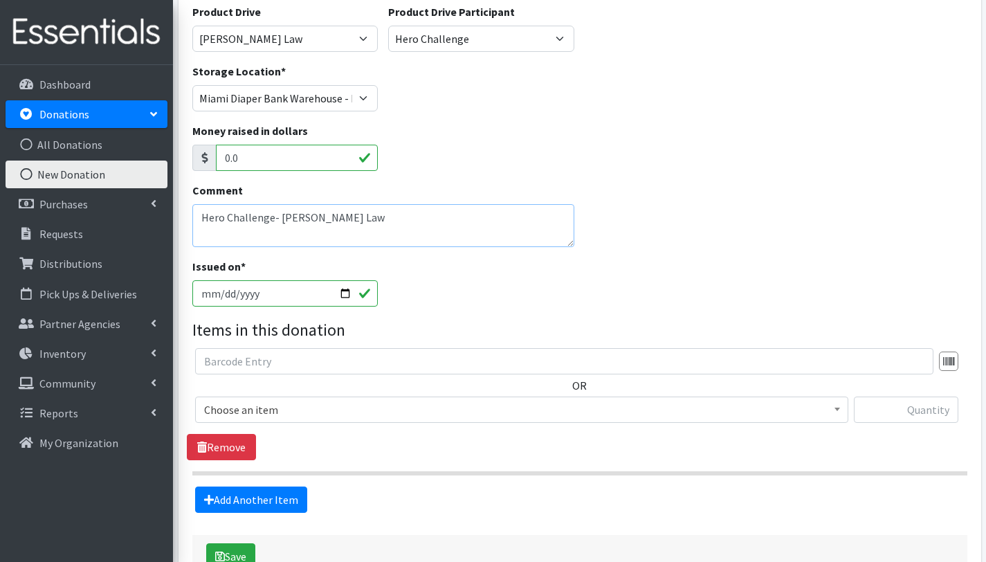
type textarea "Hero Challenge- Haver Law"
click at [347, 293] on input "[DATE]" at bounding box center [285, 293] width 186 height 26
type input "2025-09-30"
click at [291, 410] on span "Choose an item" at bounding box center [521, 409] width 635 height 19
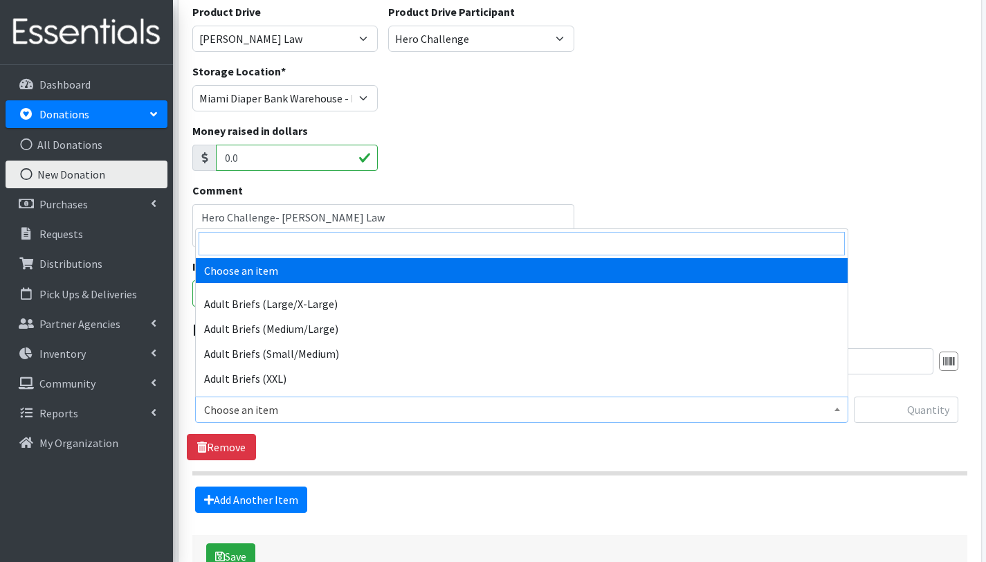
click at [306, 247] on input "search" at bounding box center [522, 244] width 647 height 24
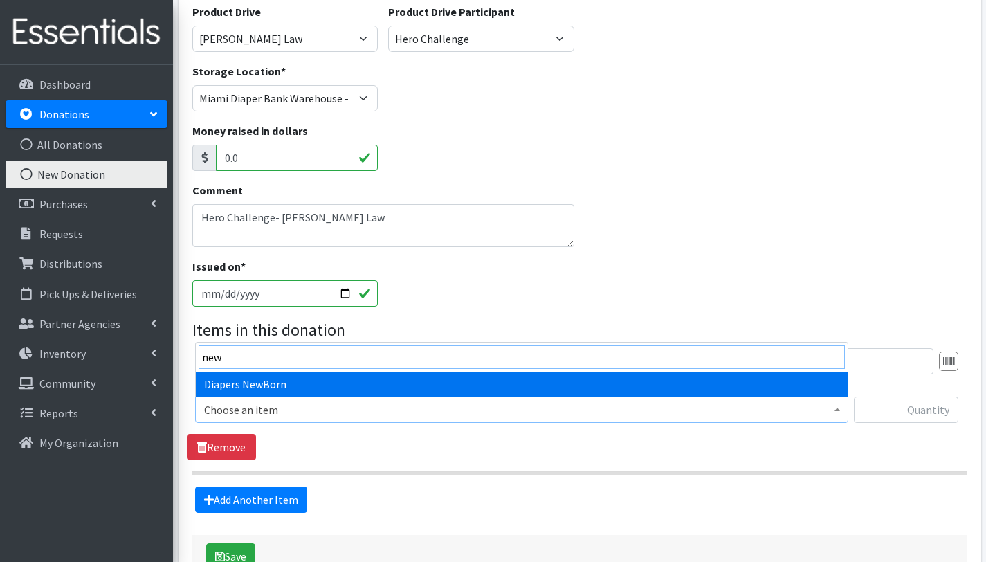
type input "new"
select select "2648"
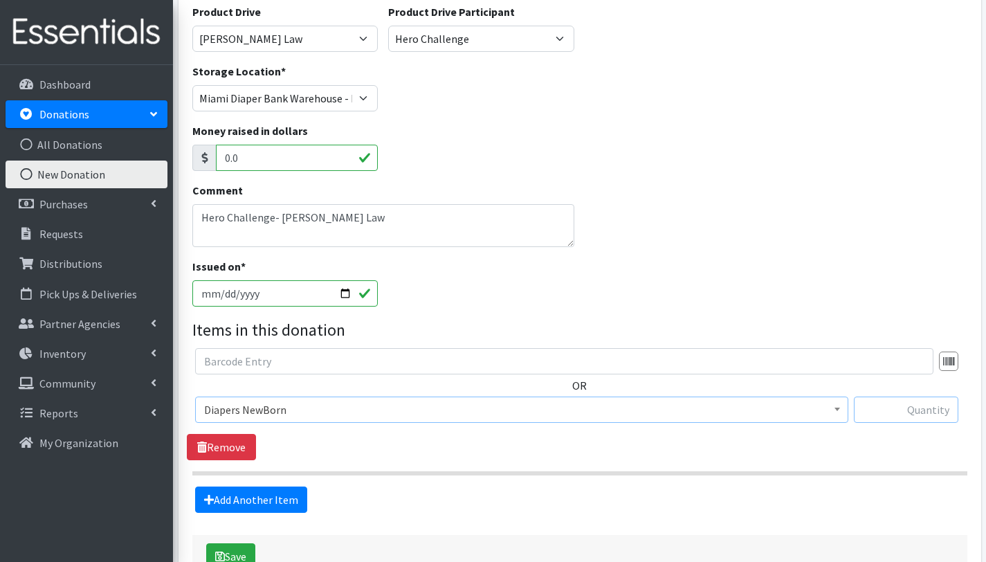
click at [883, 414] on input "text" at bounding box center [906, 410] width 105 height 26
type input "184"
click at [247, 494] on link "Add Another Item" at bounding box center [251, 500] width 112 height 26
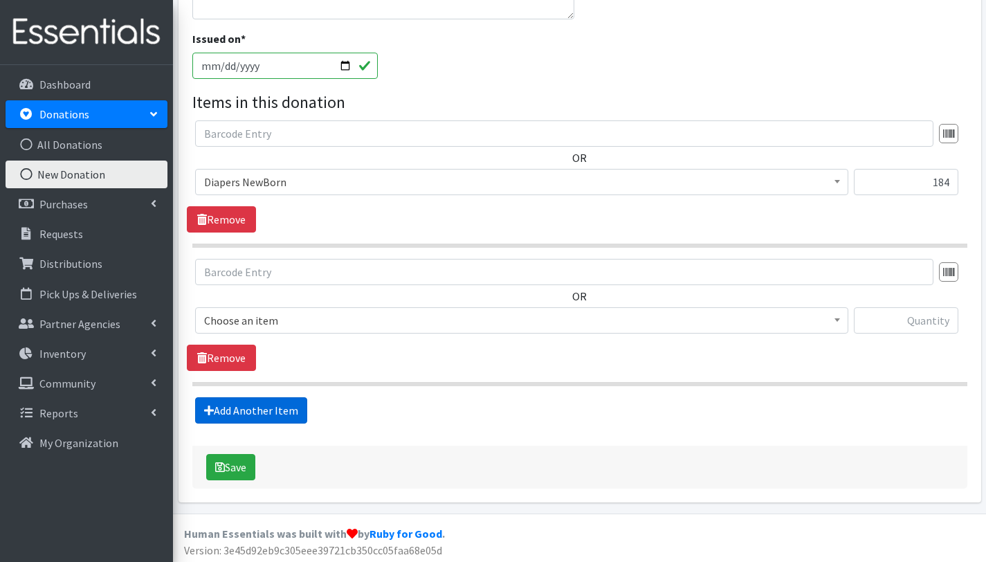
scroll to position [390, 0]
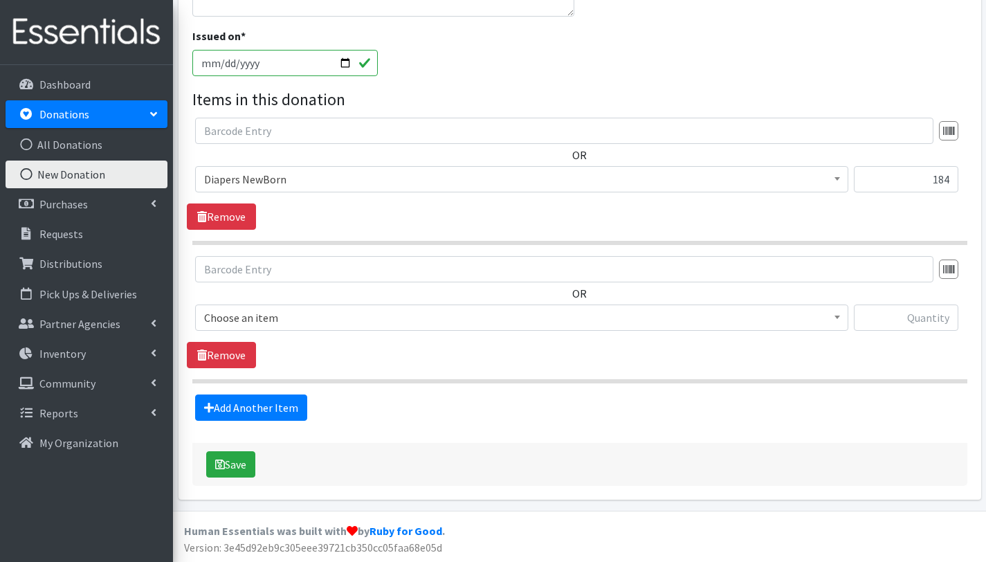
click at [294, 318] on span "Choose an item" at bounding box center [521, 317] width 635 height 19
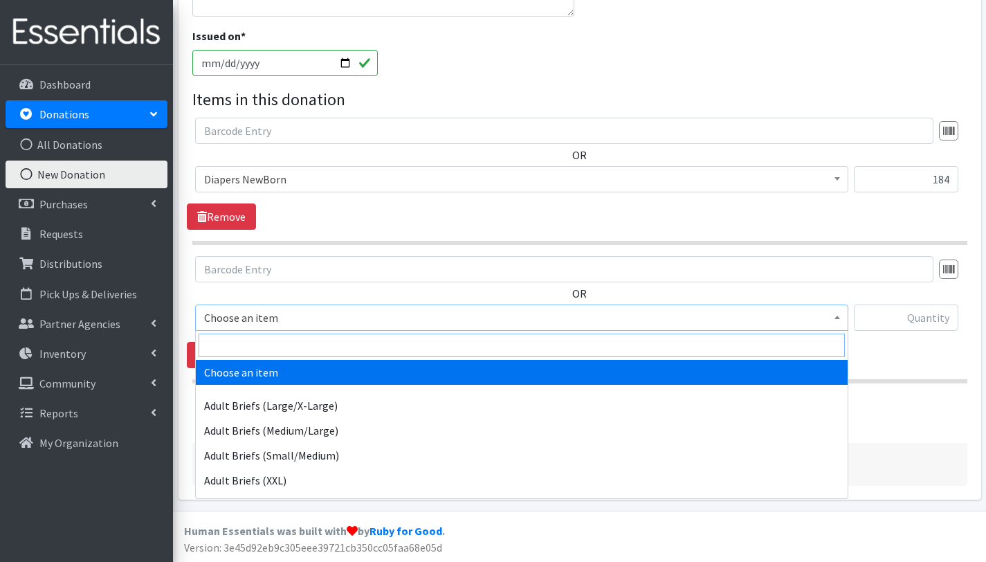
click at [292, 338] on input "search" at bounding box center [522, 346] width 647 height 24
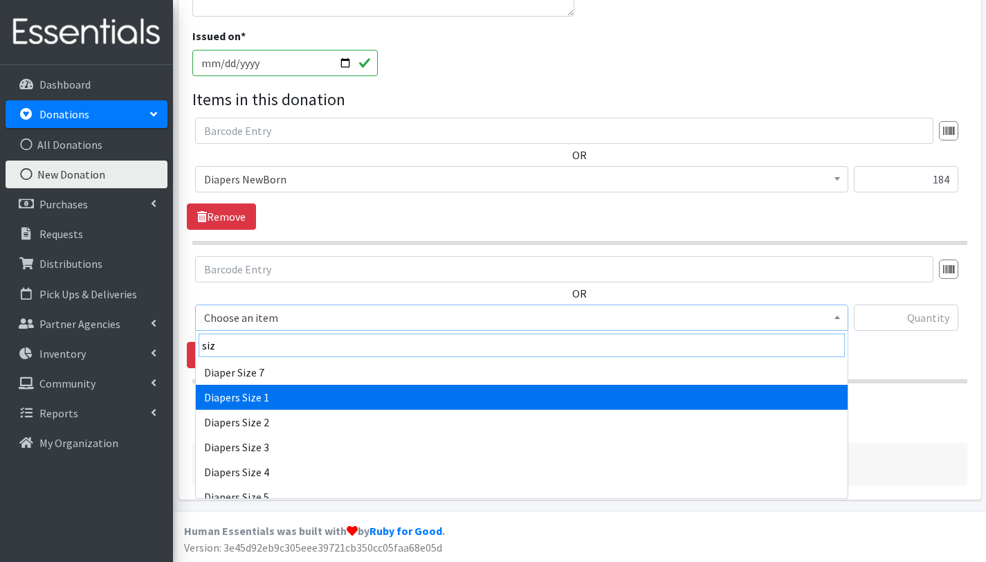
type input "siz"
select select "2665"
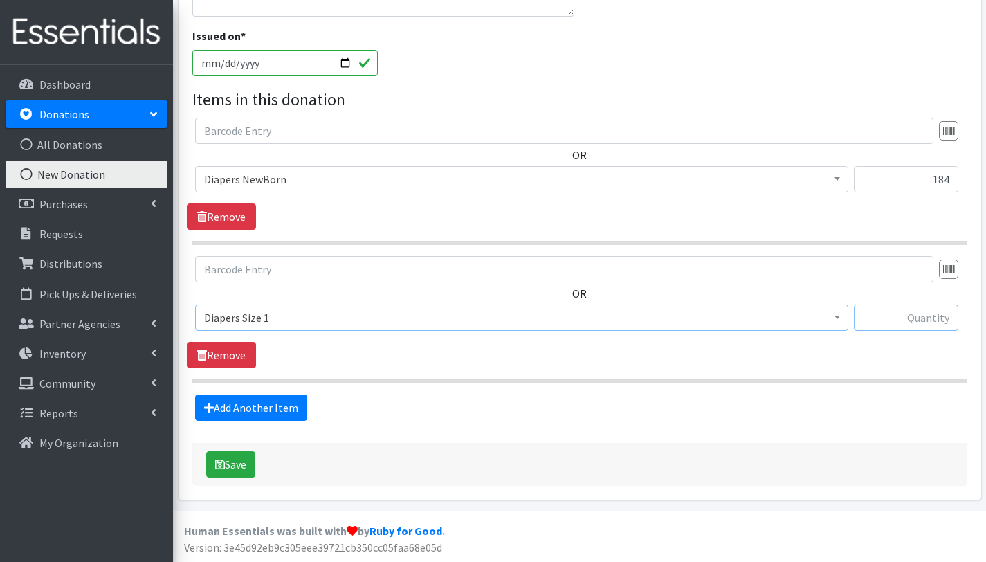
click at [913, 324] on input "text" at bounding box center [906, 318] width 105 height 26
type input "102"
click at [275, 413] on link "Add Another Item" at bounding box center [251, 408] width 112 height 26
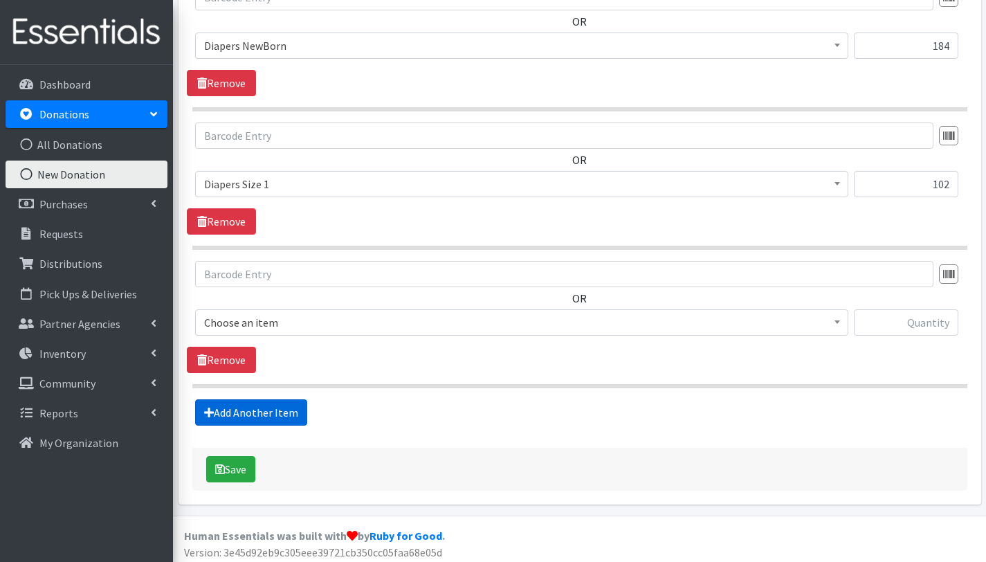
scroll to position [529, 0]
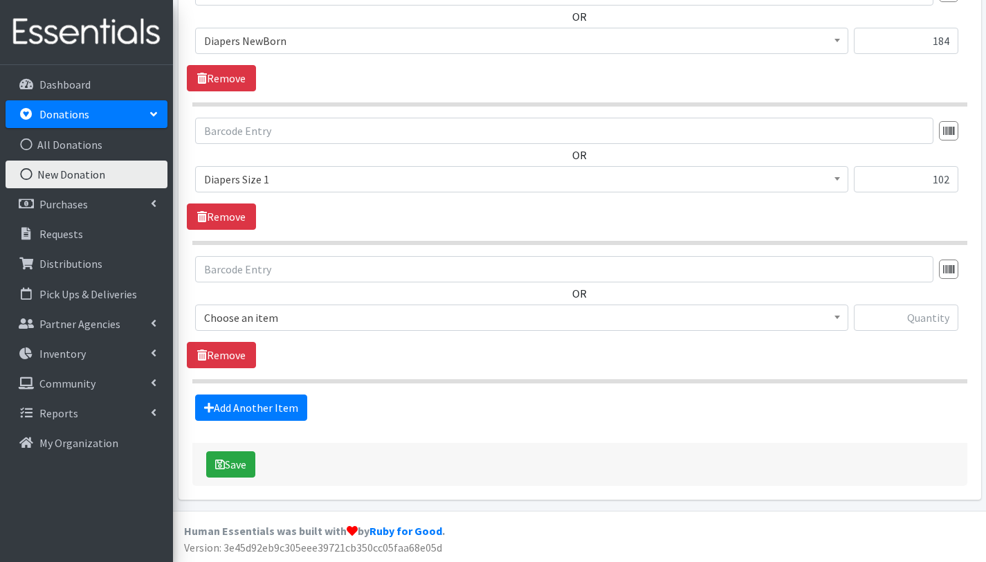
click at [271, 314] on span "Choose an item" at bounding box center [521, 317] width 635 height 19
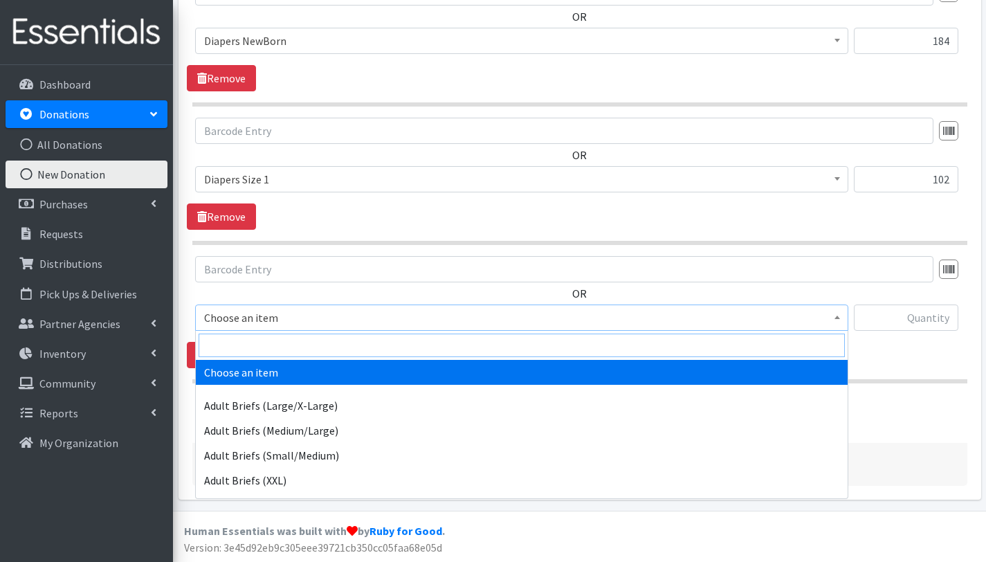
click at [282, 340] on input "search" at bounding box center [522, 346] width 647 height 24
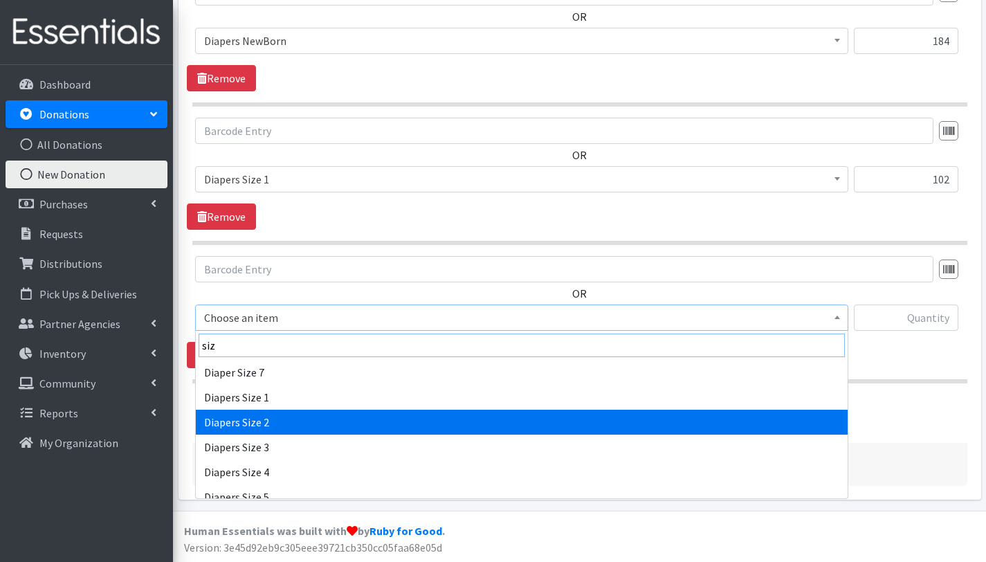
type input "siz"
select select "2668"
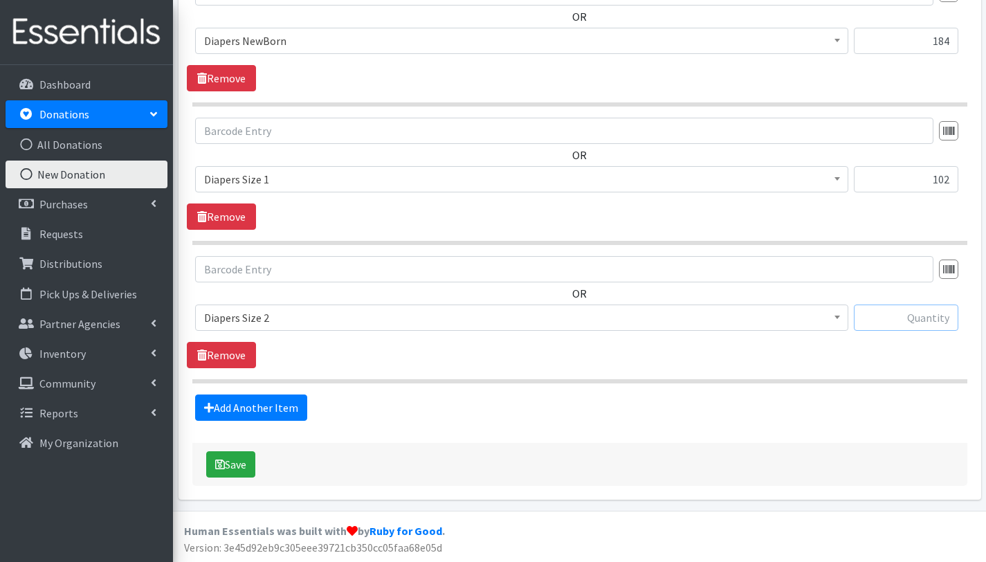
click at [908, 316] on input "text" at bounding box center [906, 318] width 105 height 26
type input "519"
click at [270, 410] on link "Add Another Item" at bounding box center [251, 408] width 112 height 26
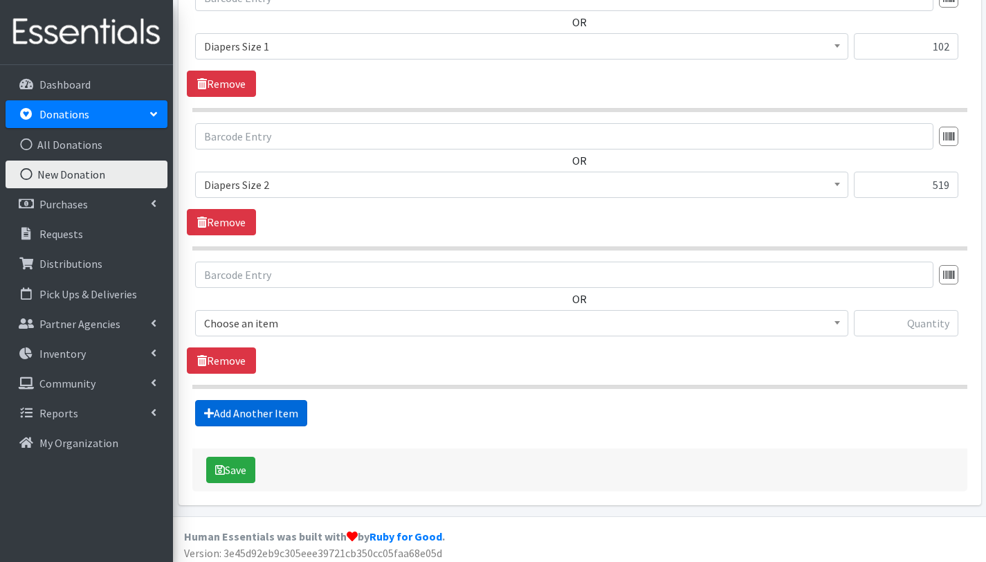
scroll to position [667, 0]
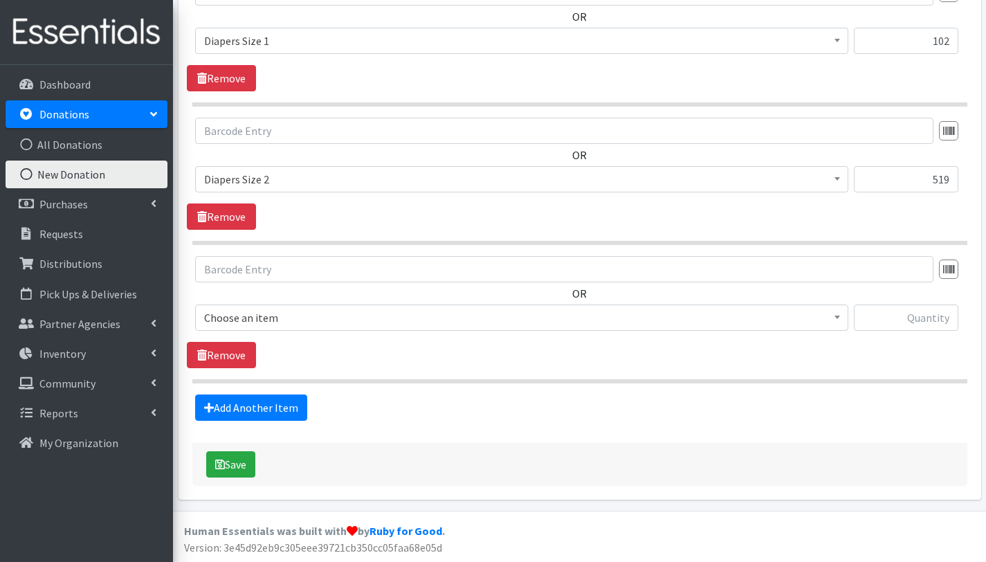
click at [276, 315] on span "Choose an item" at bounding box center [521, 317] width 635 height 19
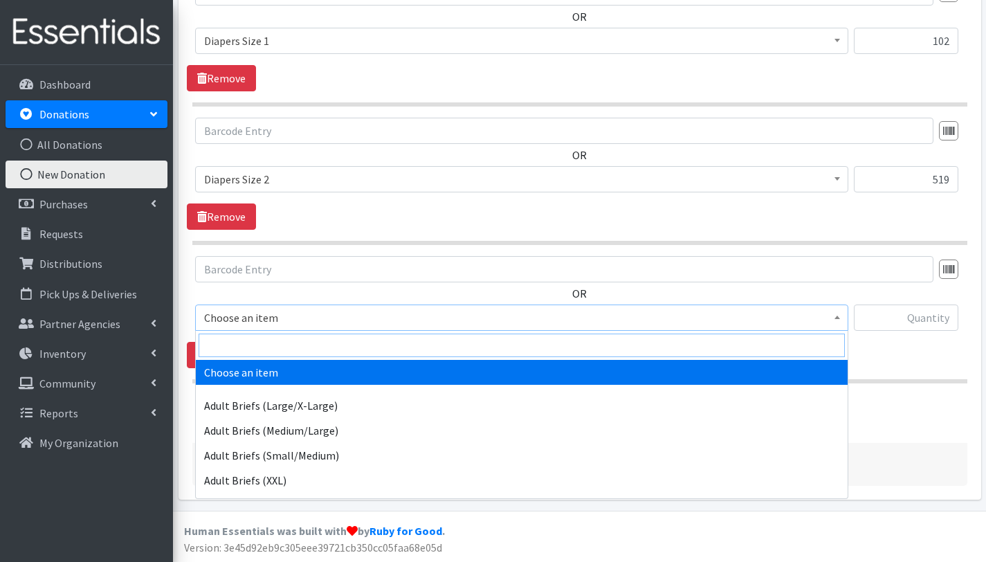
click at [278, 352] on input "search" at bounding box center [522, 346] width 647 height 24
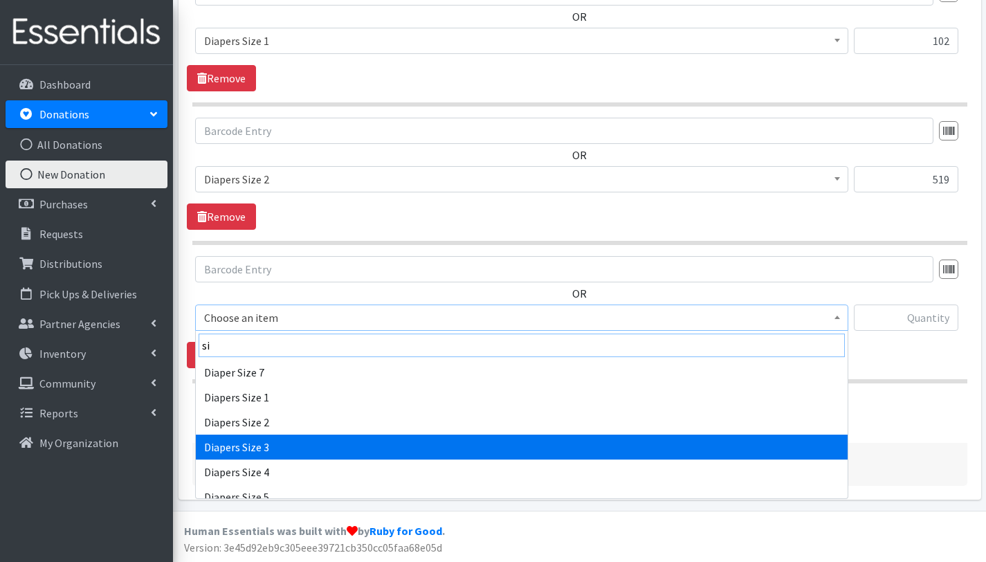
type input "si"
select select "2655"
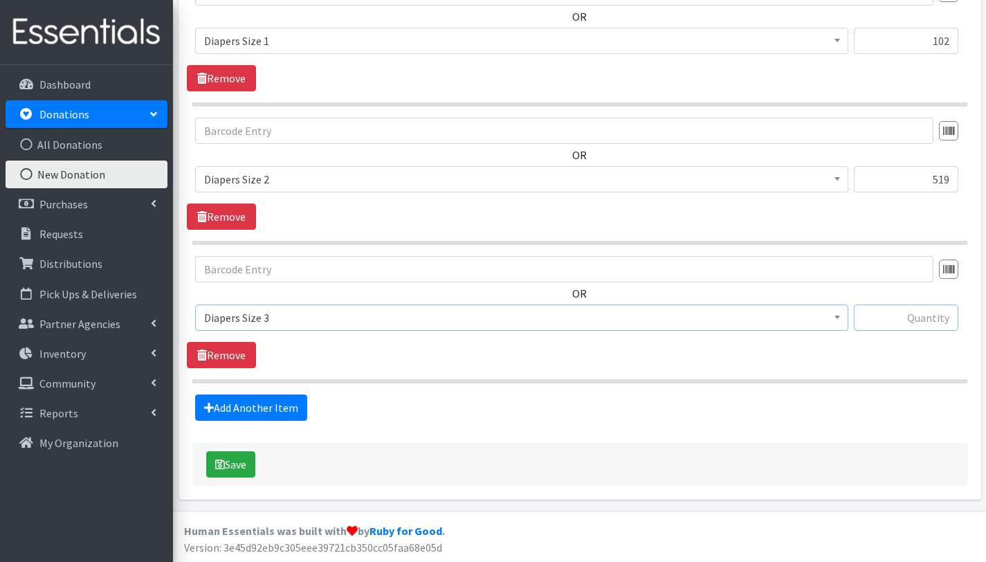
click at [912, 318] on input "text" at bounding box center [906, 318] width 105 height 26
type input "31"
click at [282, 409] on link "Add Another Item" at bounding box center [251, 408] width 112 height 26
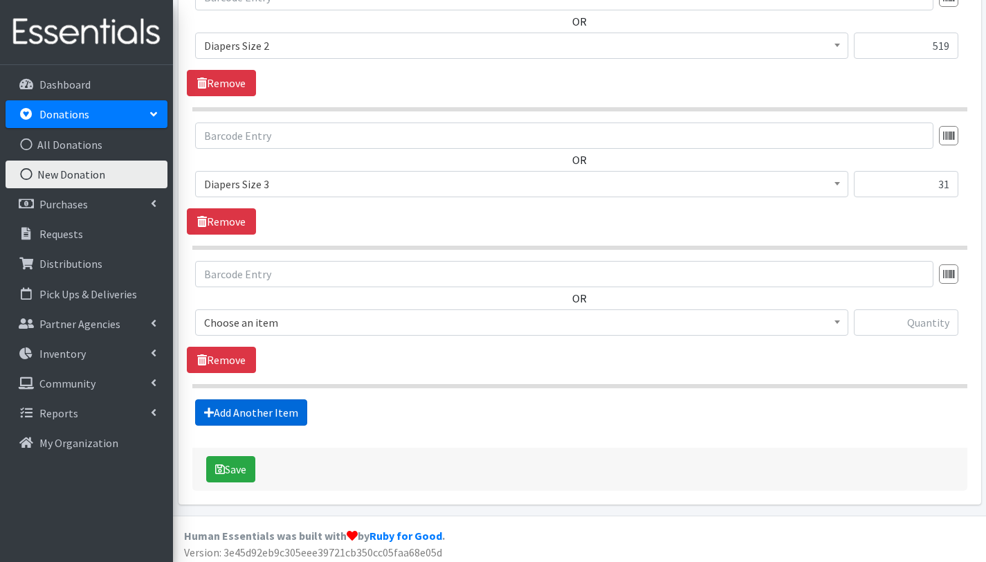
scroll to position [806, 0]
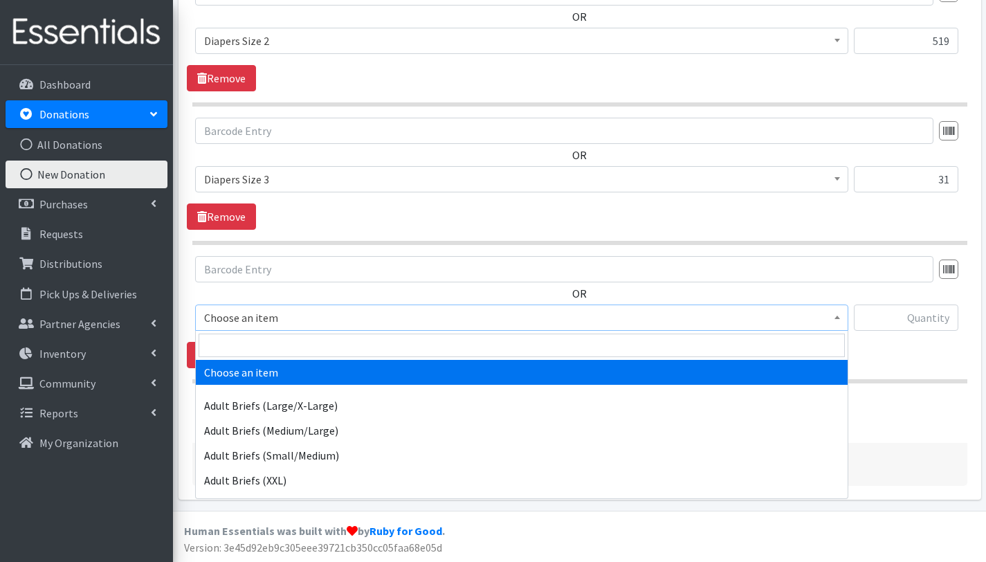
click at [279, 311] on span "Choose an item" at bounding box center [521, 317] width 635 height 19
click at [278, 349] on input "search" at bounding box center [522, 346] width 647 height 24
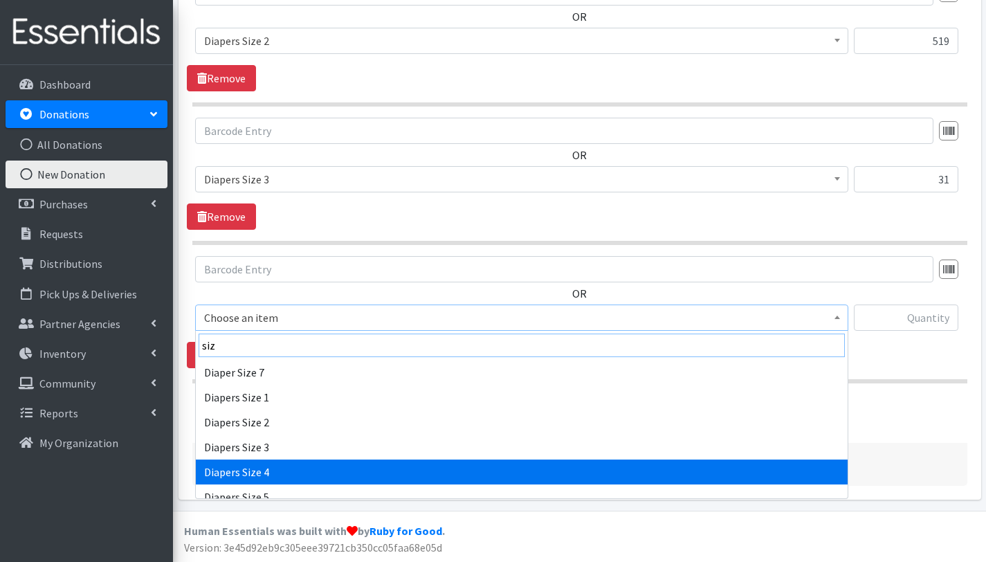
type input "siz"
select select "2661"
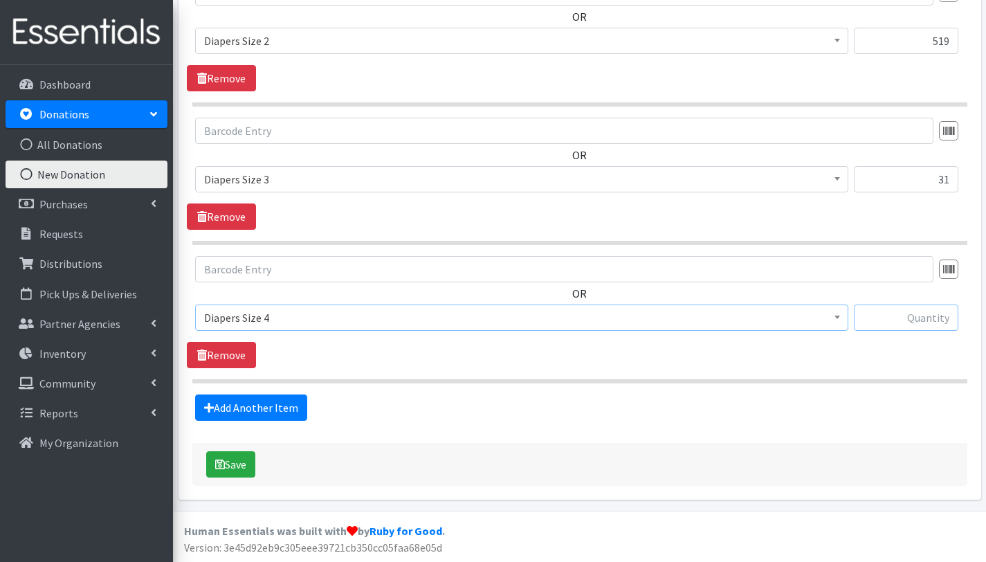
click at [914, 320] on input "text" at bounding box center [906, 318] width 105 height 26
type input "158"
click at [277, 410] on link "Add Another Item" at bounding box center [251, 408] width 112 height 26
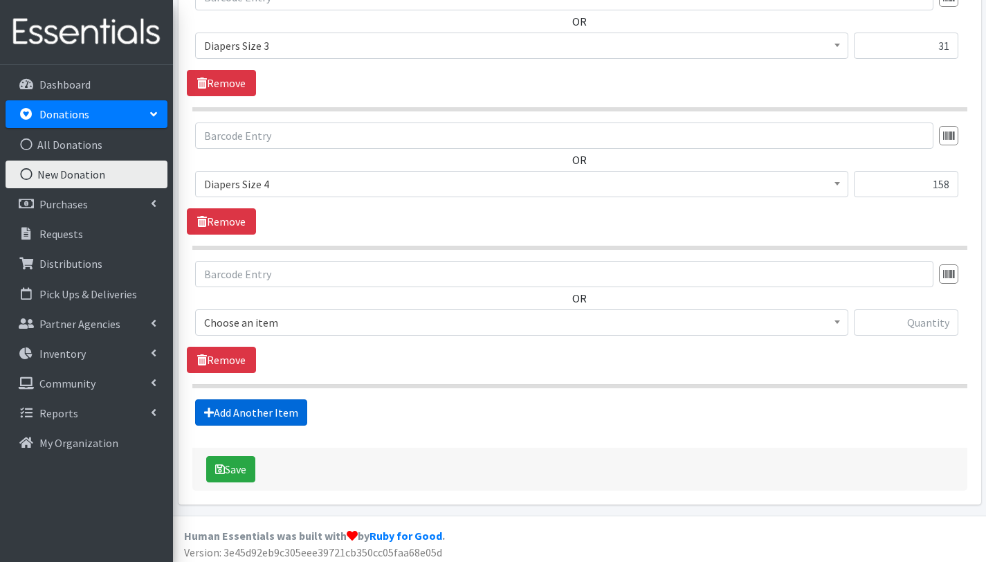
scroll to position [944, 0]
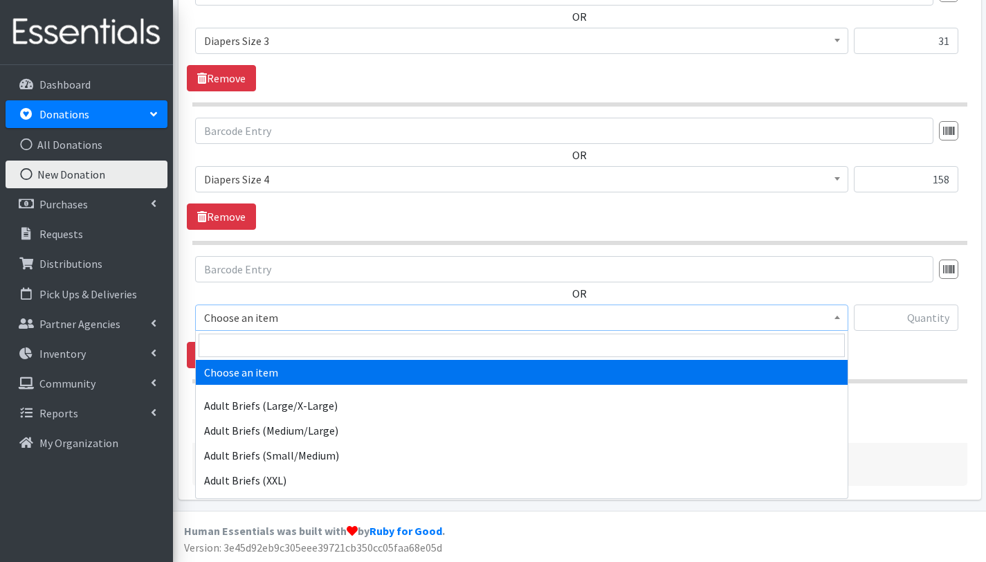
click at [290, 311] on span "Choose an item" at bounding box center [521, 317] width 635 height 19
click at [281, 346] on input "search" at bounding box center [522, 346] width 647 height 24
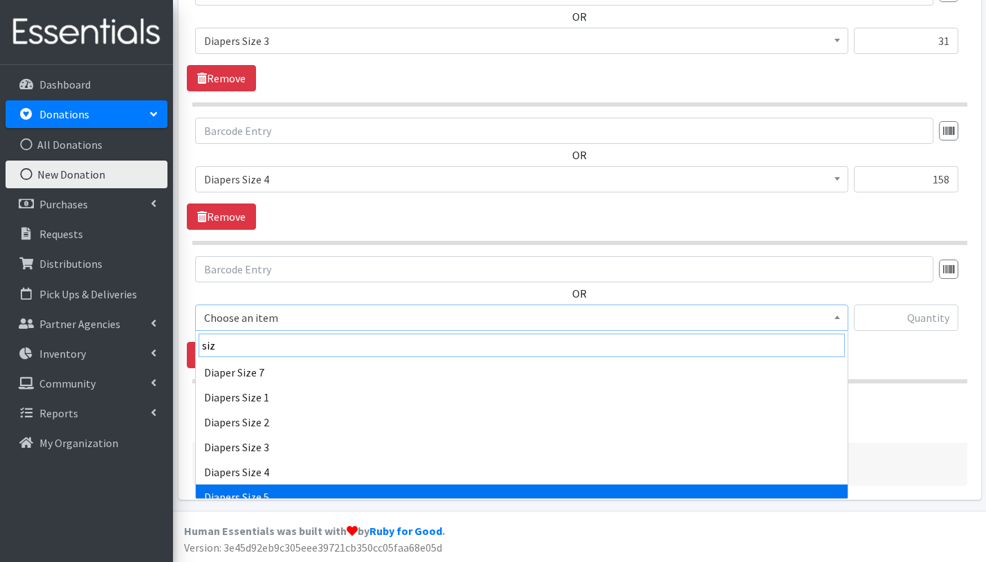
type input "siz"
select select "2652"
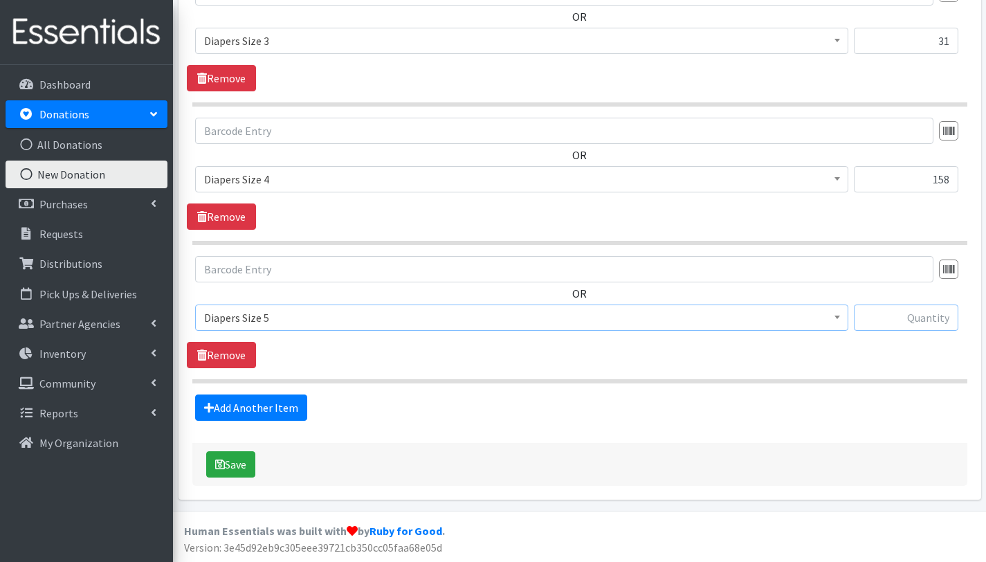
click at [944, 316] on input "text" at bounding box center [906, 318] width 105 height 26
type input "48"
click at [272, 401] on link "Add Another Item" at bounding box center [251, 408] width 112 height 26
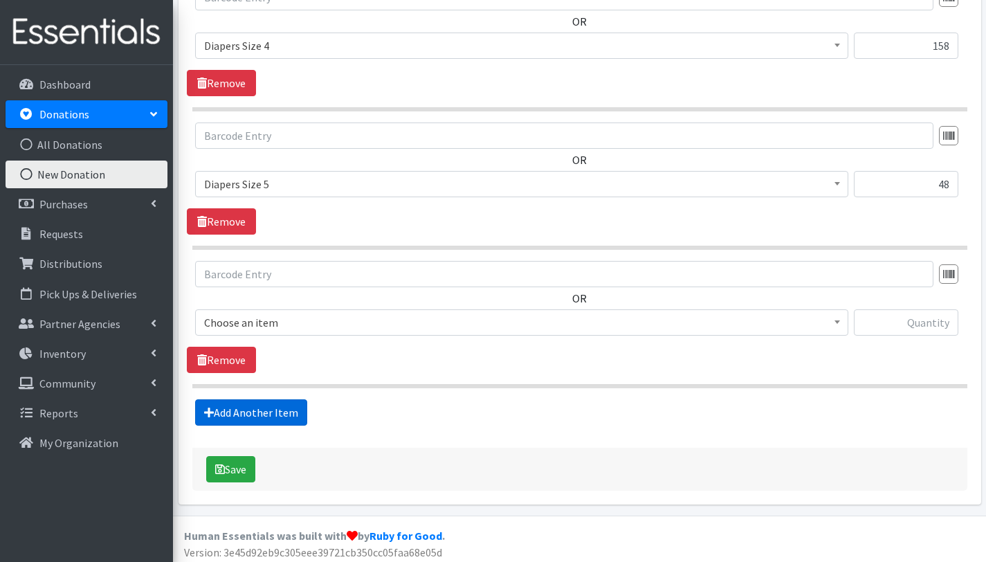
scroll to position [1083, 0]
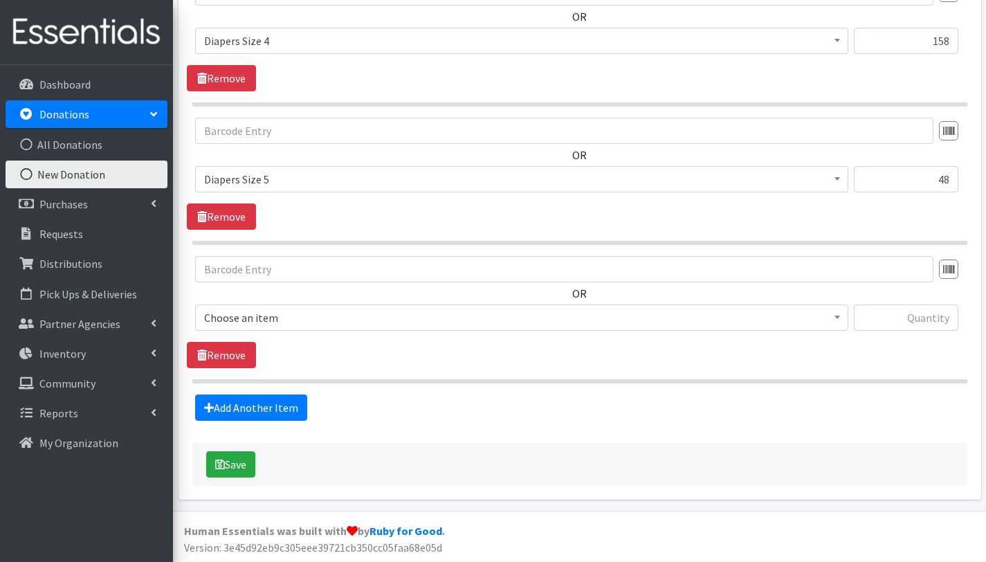
click at [309, 320] on span "Choose an item" at bounding box center [521, 317] width 635 height 19
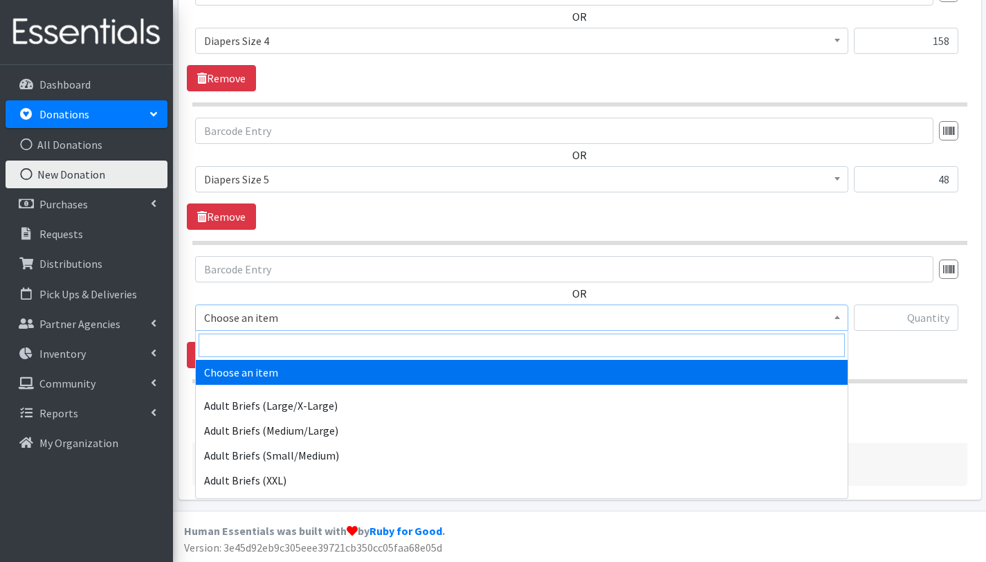
click at [311, 347] on input "search" at bounding box center [522, 346] width 647 height 24
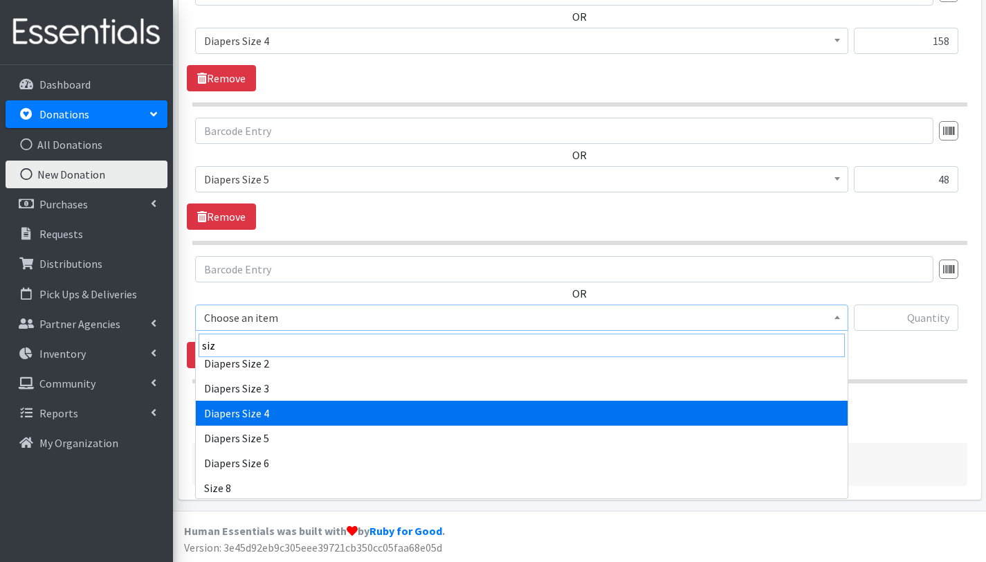
scroll to position [61, 0]
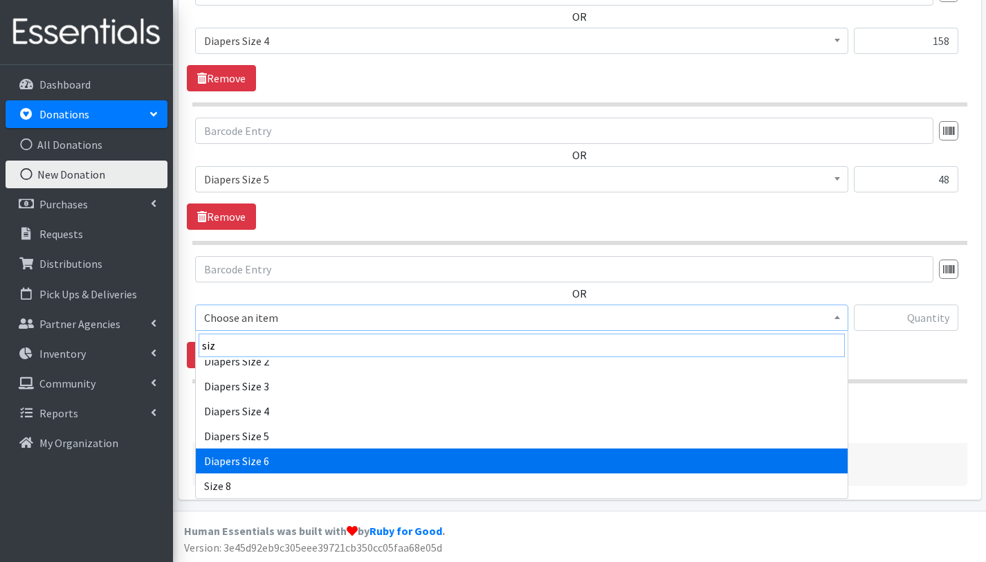
type input "siz"
select select "2674"
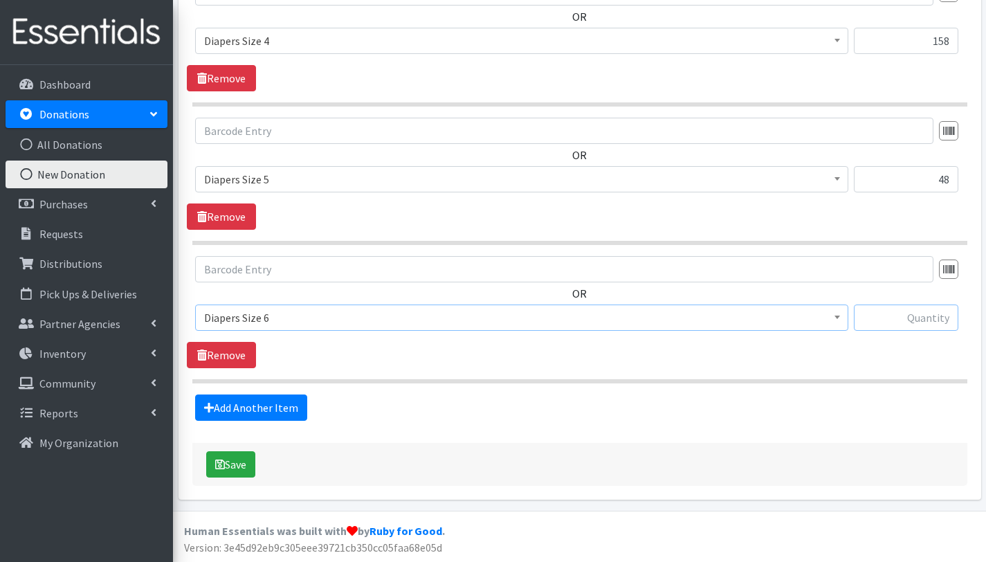
click at [878, 315] on input "text" at bounding box center [906, 318] width 105 height 26
type input "240"
click at [298, 401] on link "Add Another Item" at bounding box center [251, 408] width 112 height 26
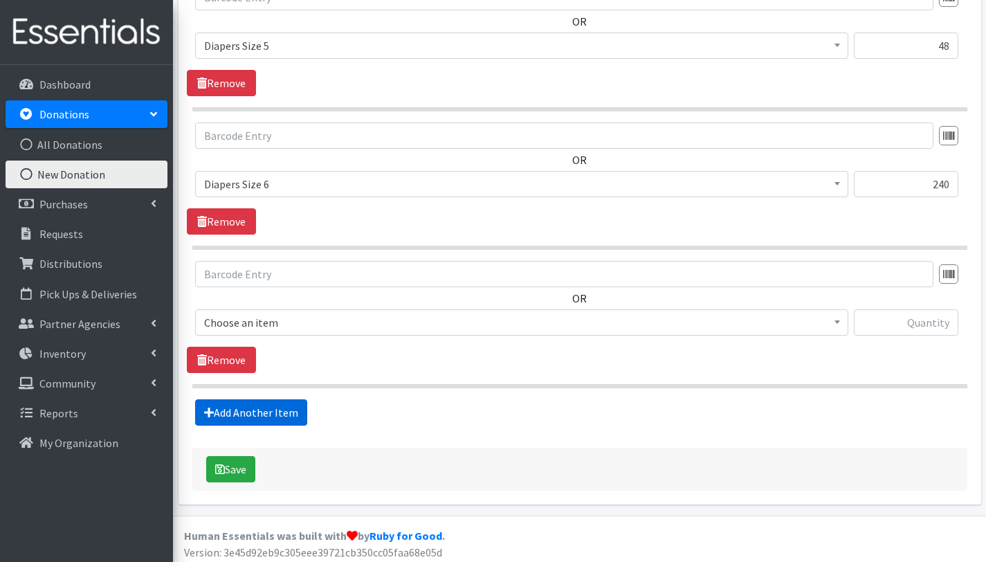
scroll to position [1221, 0]
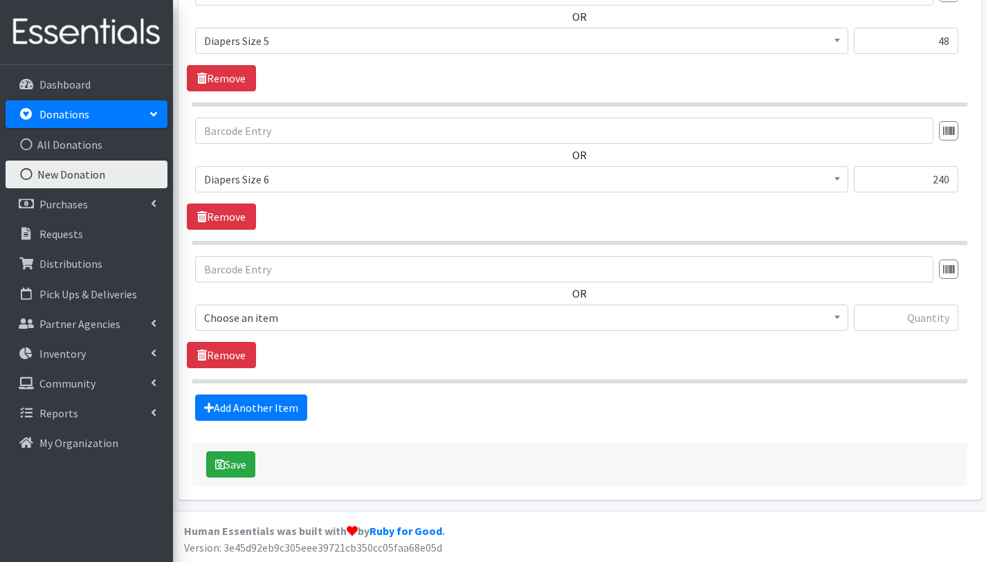
click at [312, 317] on span "Choose an item" at bounding box center [521, 317] width 635 height 19
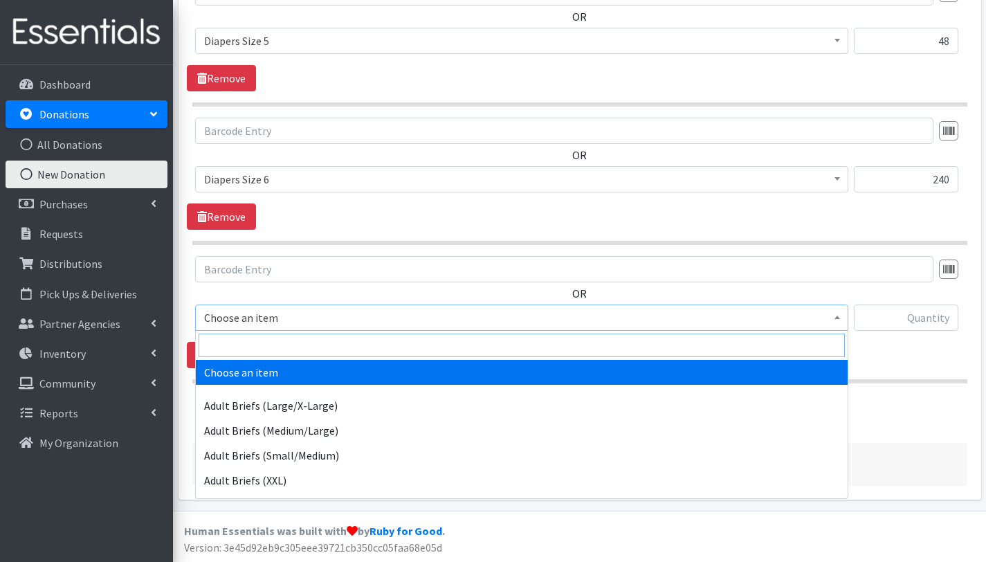
click at [308, 343] on input "search" at bounding box center [522, 346] width 647 height 24
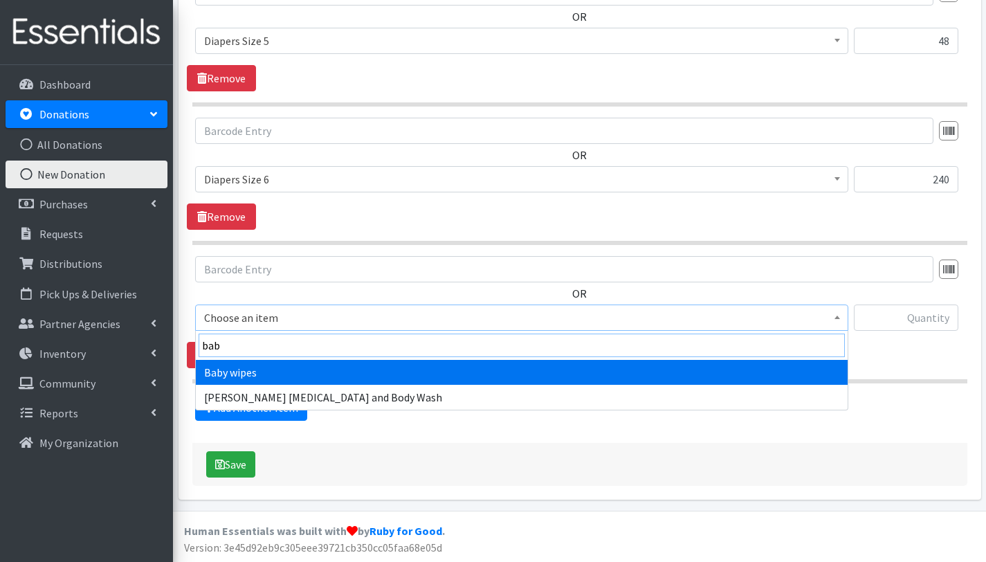
type input "bab"
select select "2649"
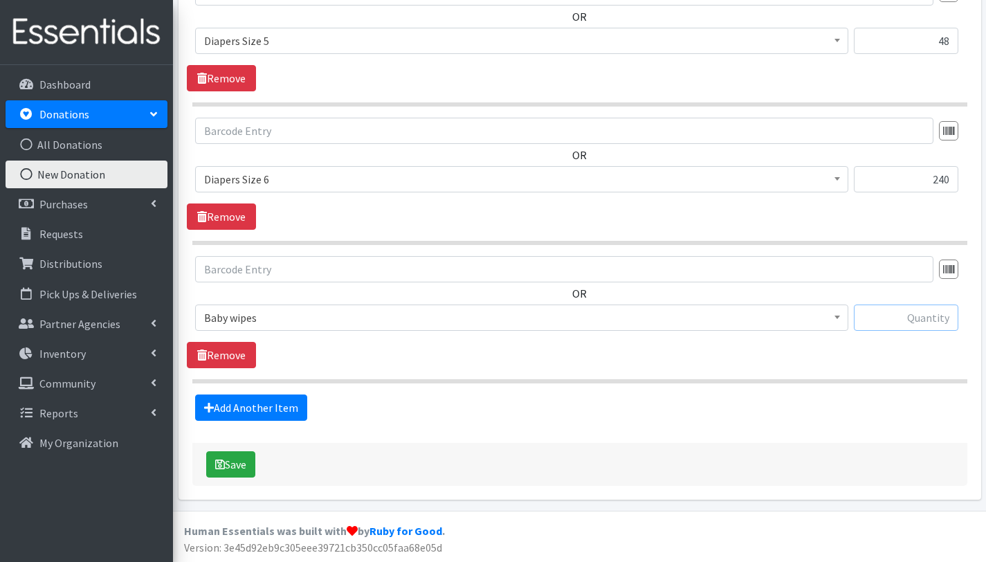
click at [914, 321] on input "text" at bounding box center [906, 318] width 105 height 26
type input "12"
click at [799, 408] on div "Add Another Item" at bounding box center [580, 408] width 786 height 26
click at [235, 467] on button "Save" at bounding box center [230, 464] width 49 height 26
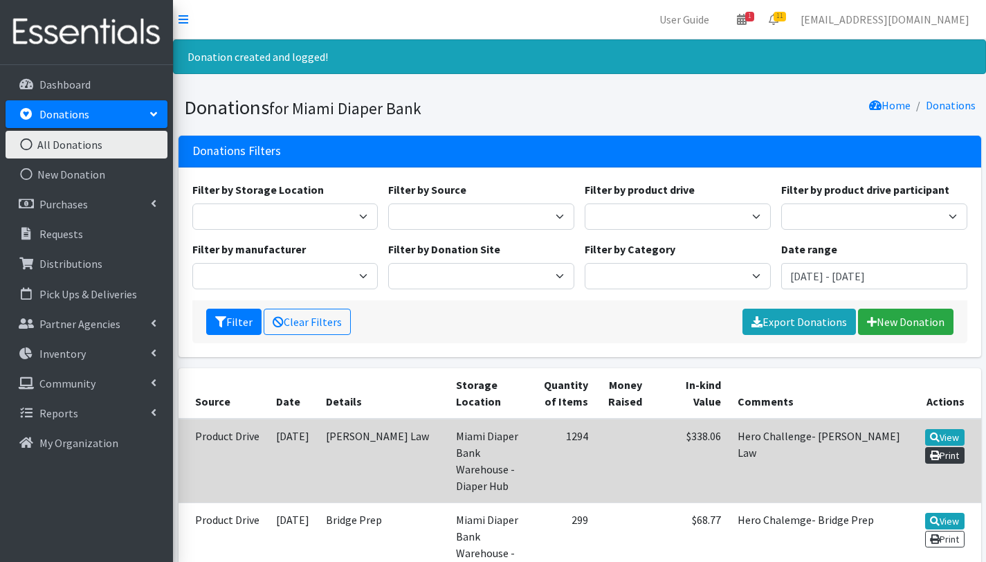
click at [952, 455] on link "Print" at bounding box center [944, 455] width 39 height 17
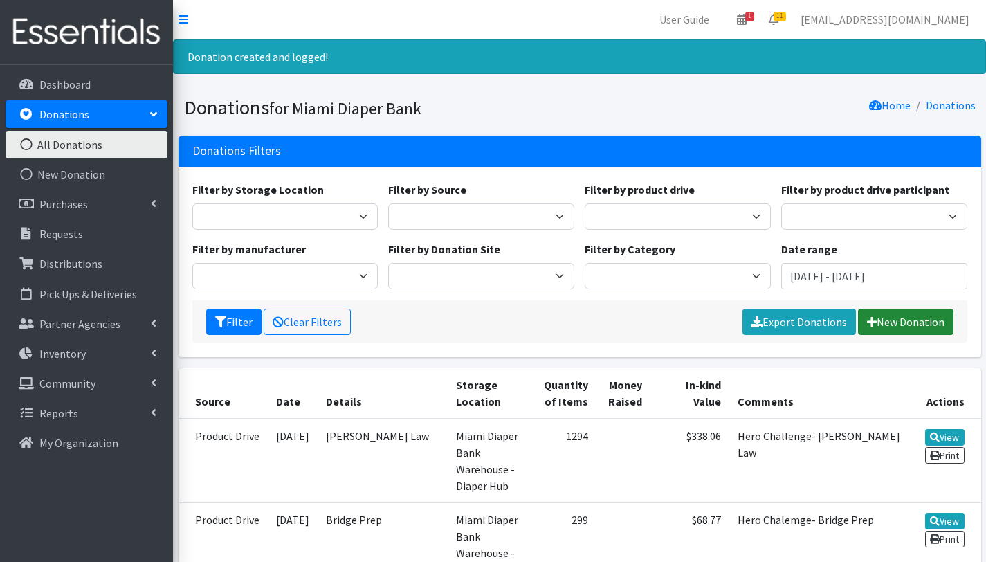
click at [901, 325] on link "New Donation" at bounding box center [906, 322] width 96 height 26
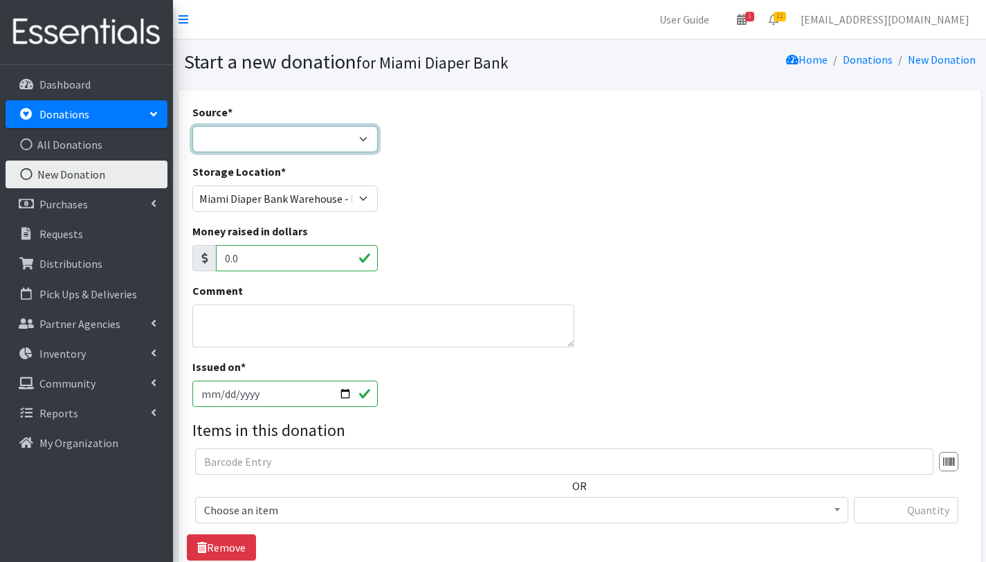
click at [335, 137] on select "Product Drive Manufacturer Donation Site Misc. Donation" at bounding box center [285, 139] width 186 height 26
select select "Misc. Donation"
click at [192, 126] on select "Product Drive Manufacturer Donation Site Misc. Donation" at bounding box center [285, 139] width 186 height 26
click at [270, 316] on textarea "Comment" at bounding box center [383, 326] width 383 height 43
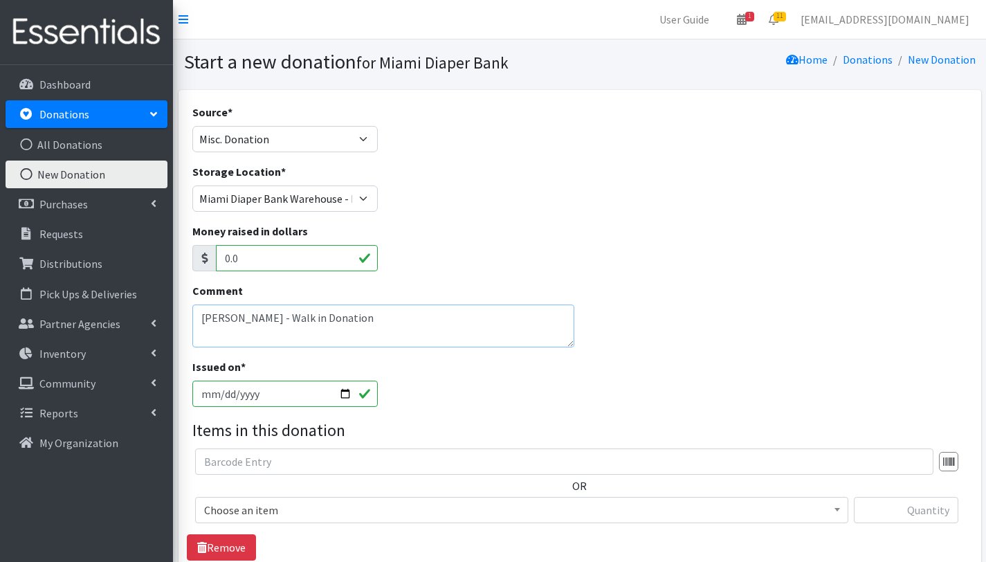
type textarea "[PERSON_NAME] - Walk in Donation"
click at [347, 394] on input "2025-10-02" at bounding box center [285, 394] width 186 height 26
type input "[DATE]"
click at [226, 507] on span "Choose an item" at bounding box center [521, 509] width 635 height 19
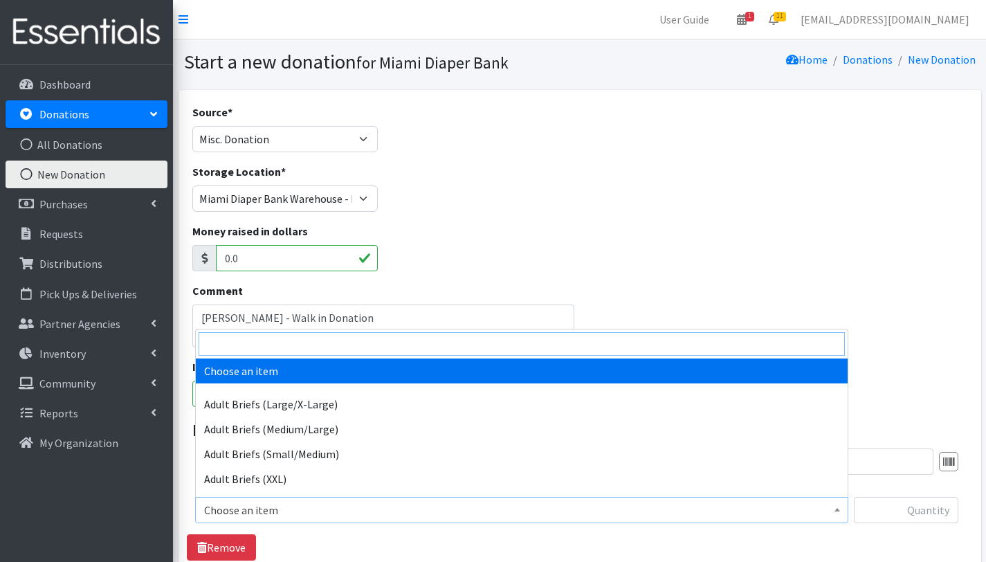
click at [295, 351] on input "search" at bounding box center [522, 344] width 647 height 24
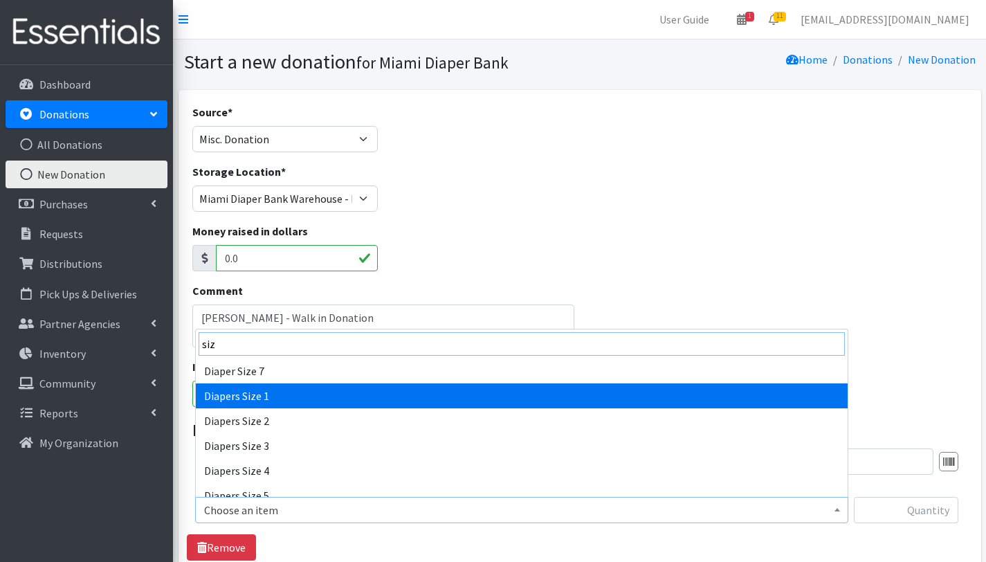
type input "siz"
select select "2665"
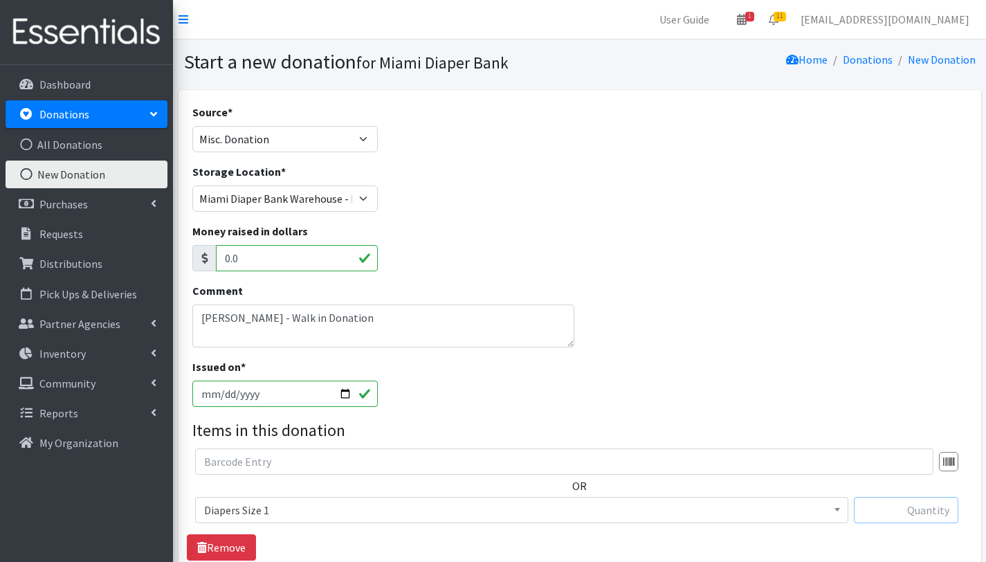
click at [906, 512] on input "text" at bounding box center [906, 510] width 105 height 26
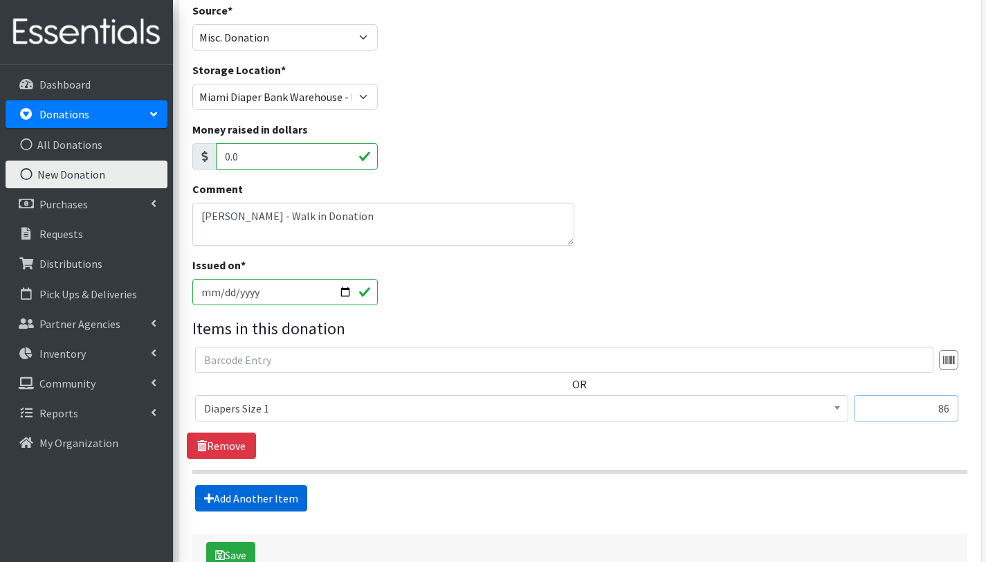
type input "86"
click at [286, 494] on link "Add Another Item" at bounding box center [251, 498] width 112 height 26
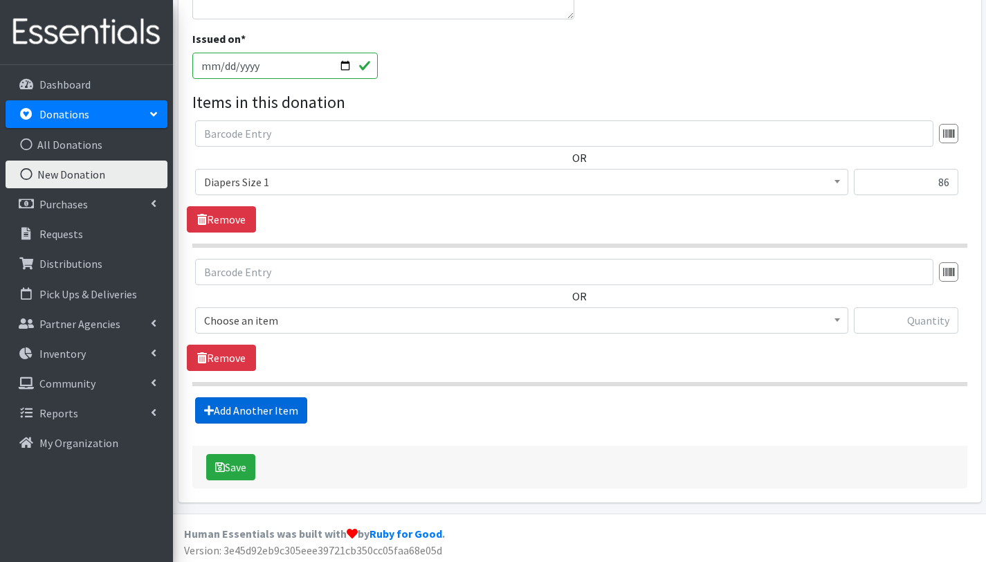
scroll to position [331, 0]
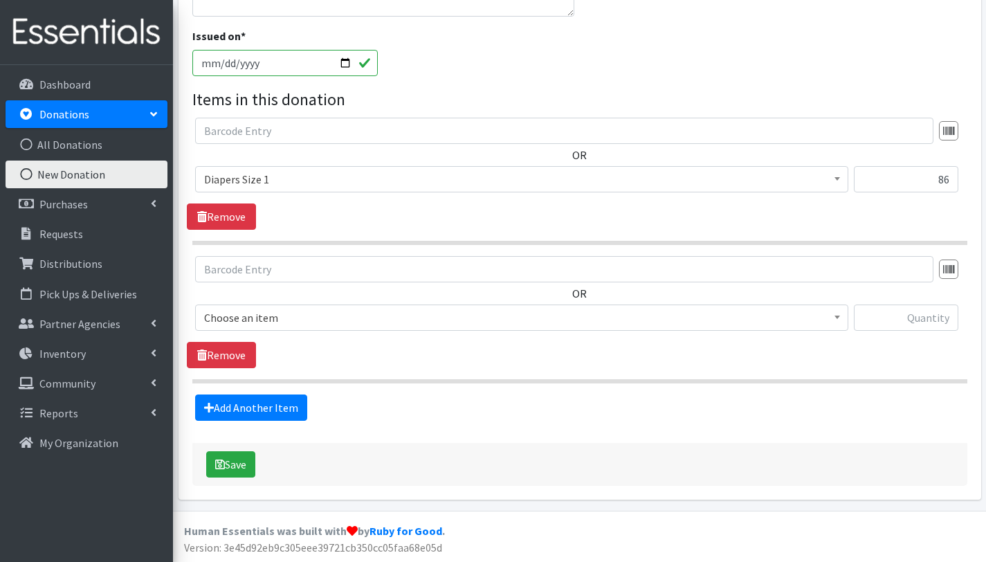
click at [294, 318] on span "Choose an item" at bounding box center [521, 317] width 635 height 19
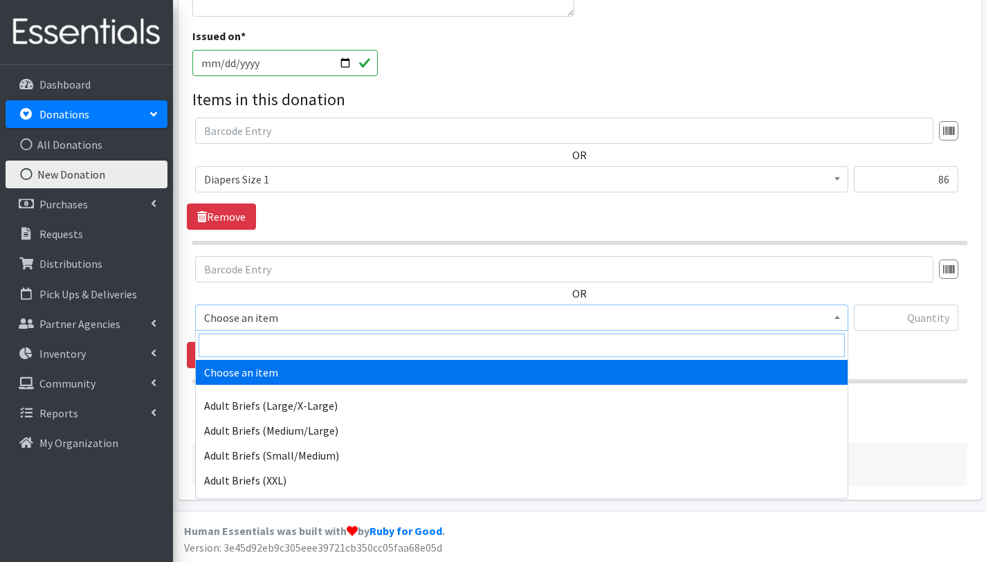
click at [291, 341] on input "search" at bounding box center [522, 346] width 647 height 24
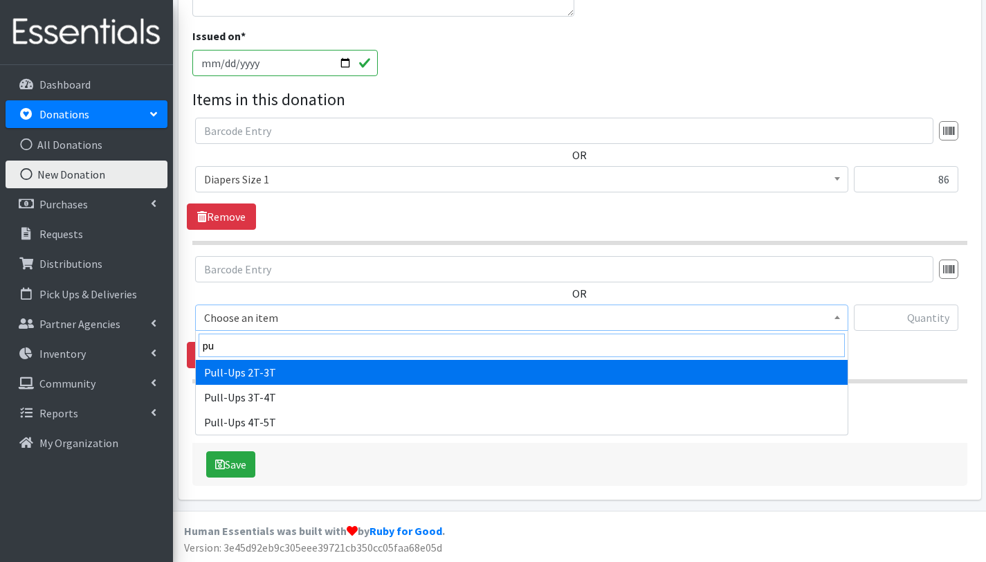
type input "pu"
select select "2644"
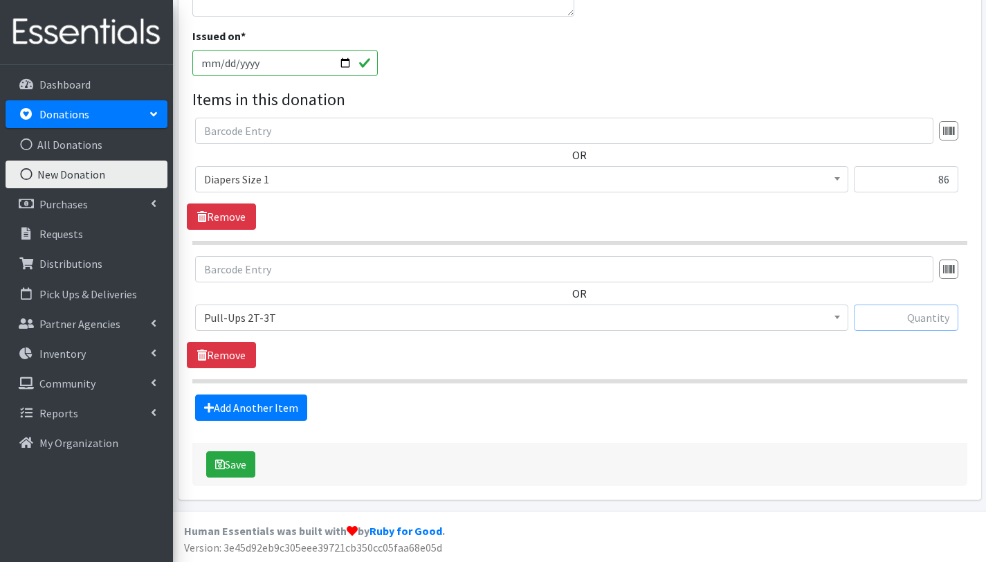
click at [929, 324] on input "text" at bounding box center [906, 318] width 105 height 26
type input "23"
click at [252, 464] on button "Save" at bounding box center [230, 464] width 49 height 26
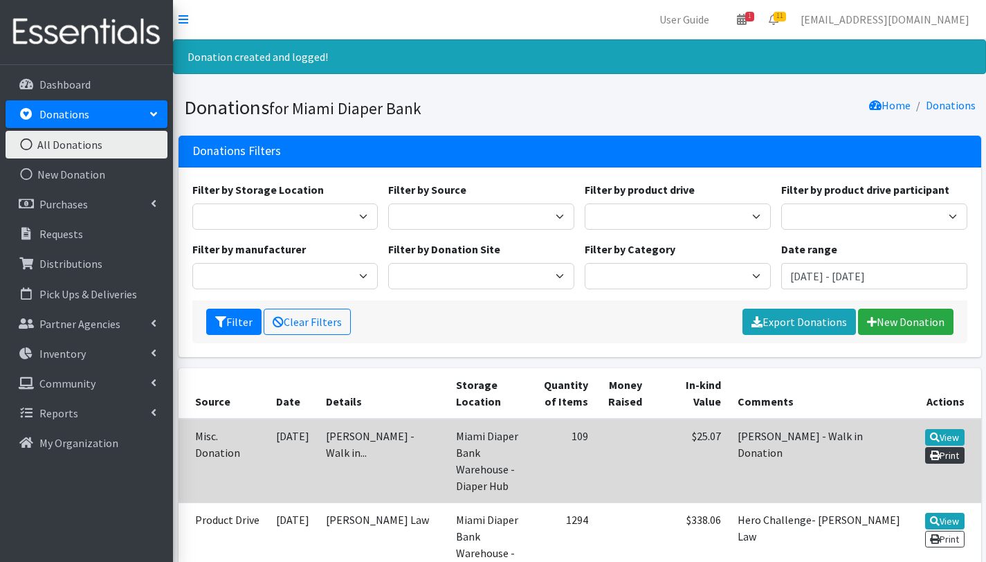
click at [958, 453] on link "Print" at bounding box center [944, 455] width 39 height 17
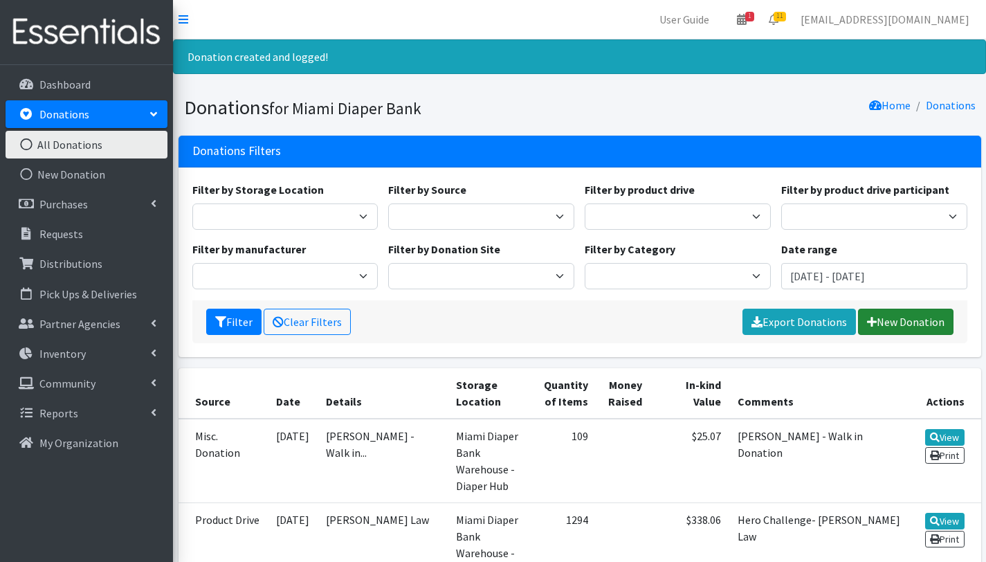
click at [896, 319] on link "New Donation" at bounding box center [906, 322] width 96 height 26
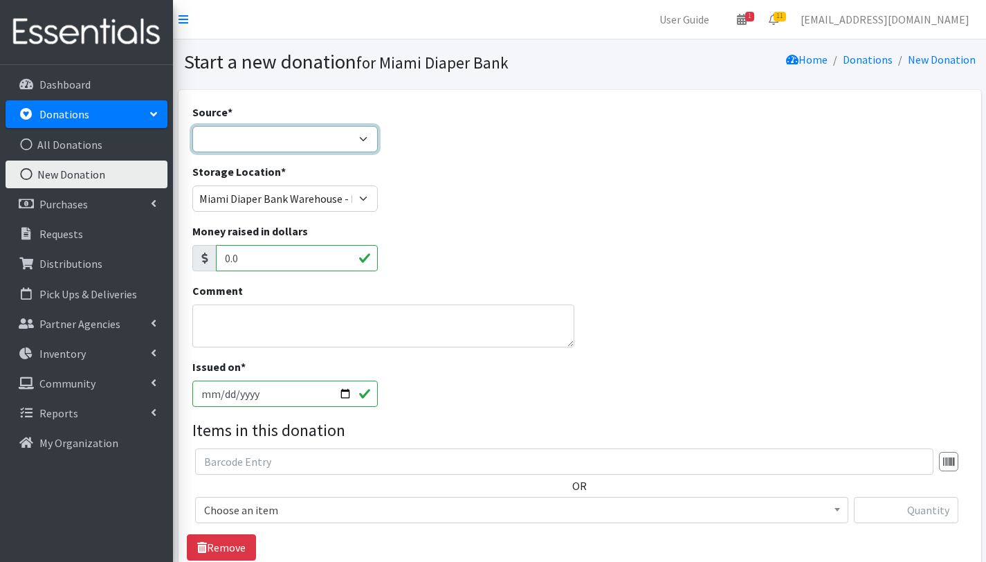
click at [319, 138] on select "Product Drive Manufacturer Donation Site Misc. Donation" at bounding box center [285, 139] width 186 height 26
select select "Misc. Donation"
click at [192, 126] on select "Product Drive Manufacturer Donation Site Misc. Donation" at bounding box center [285, 139] width 186 height 26
click at [307, 331] on textarea "Comment" at bounding box center [383, 326] width 383 height 43
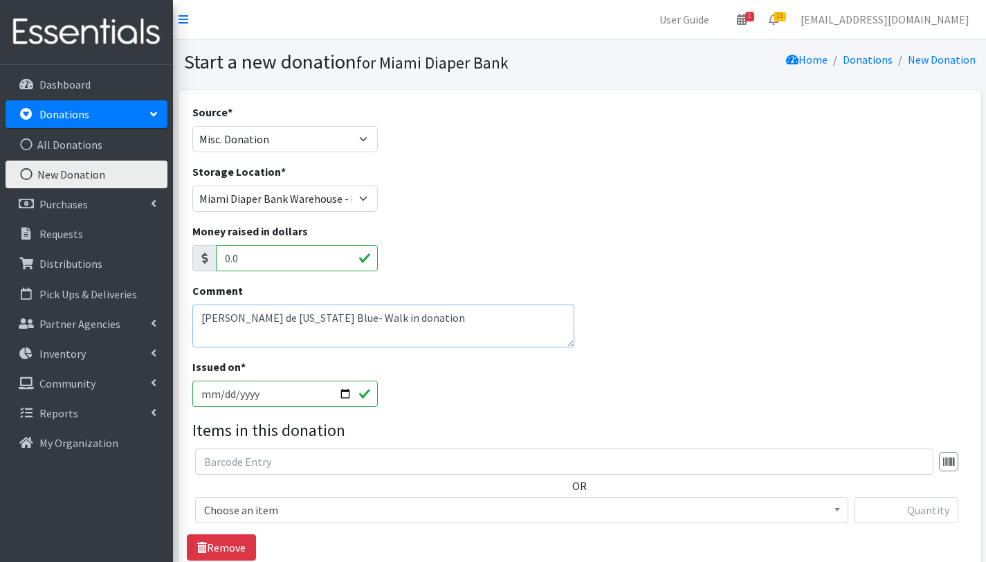
type textarea "Maria de Florida Blue- Walk in donation"
click at [257, 509] on span "Choose an item" at bounding box center [521, 509] width 635 height 19
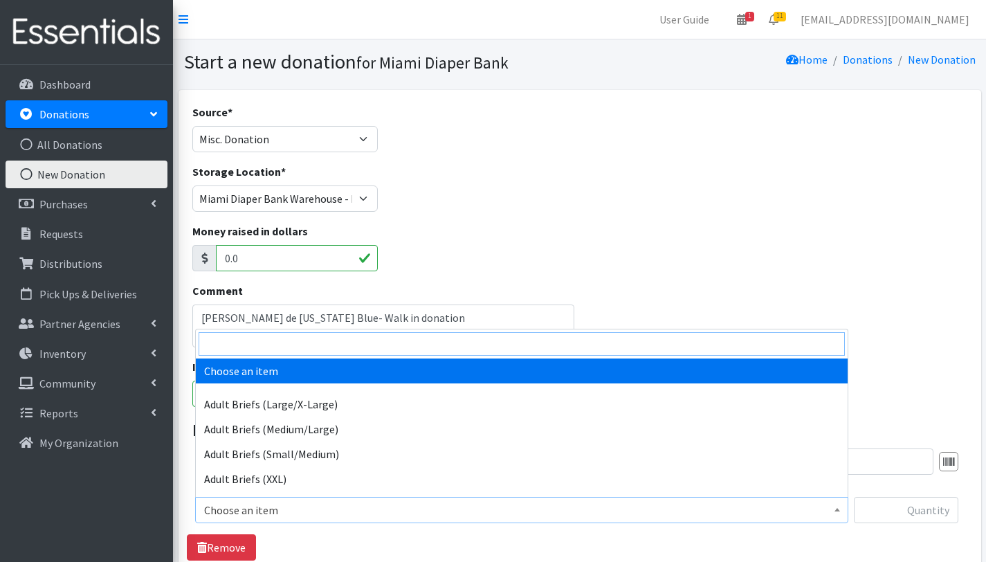
click at [316, 343] on input "search" at bounding box center [522, 344] width 647 height 24
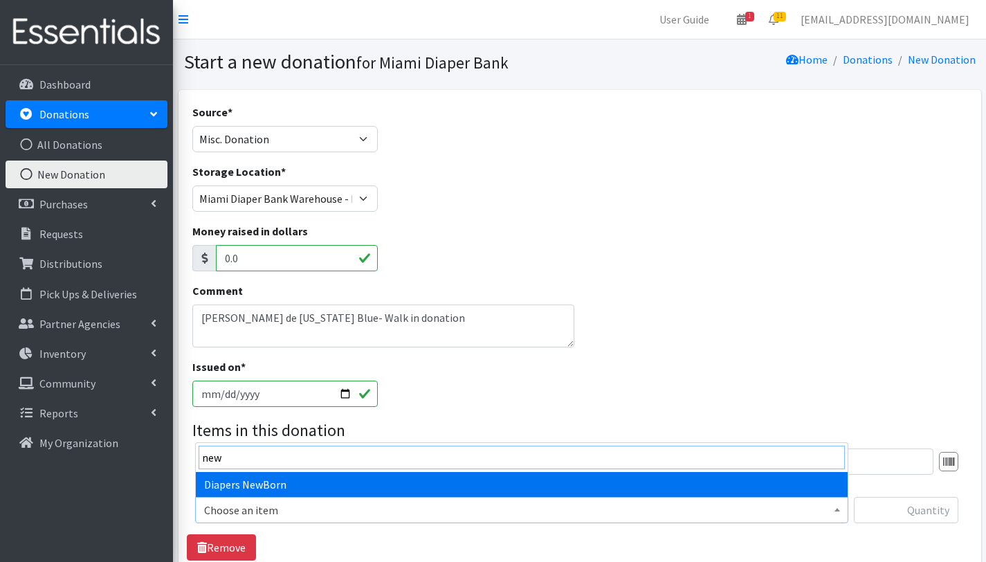
type input "new"
select select "2648"
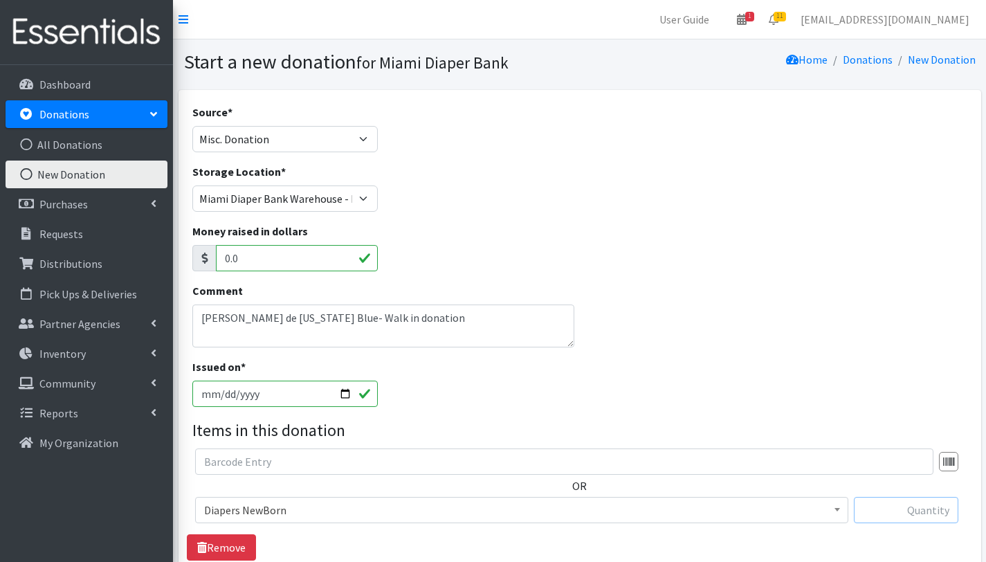
click at [907, 508] on input "text" at bounding box center [906, 510] width 105 height 26
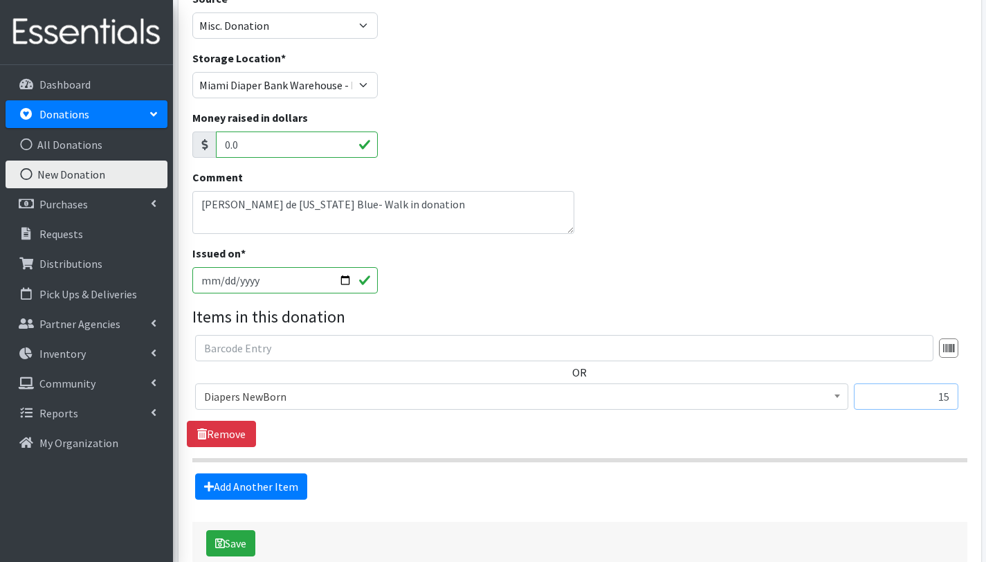
scroll to position [149, 0]
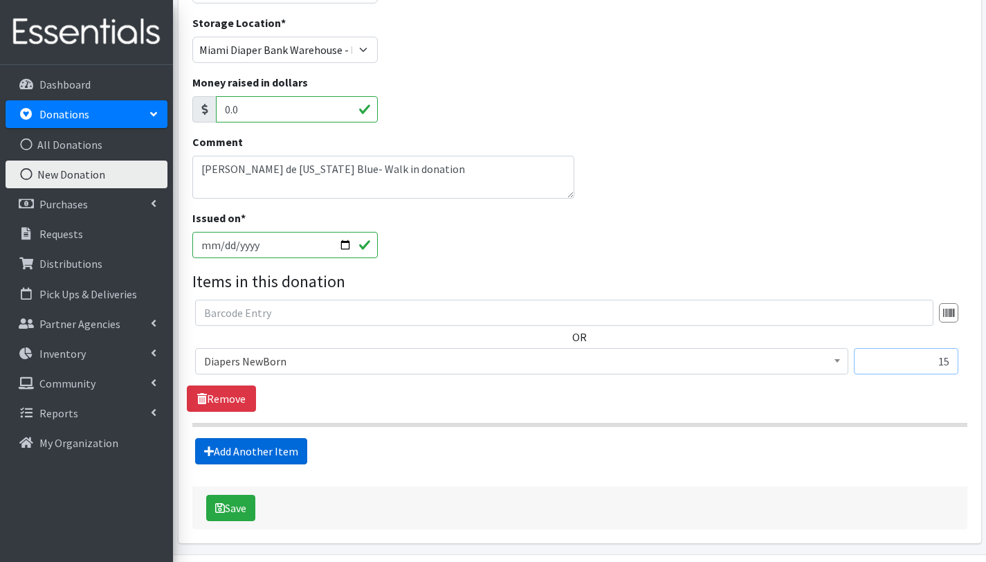
type input "15"
click at [254, 453] on link "Add Another Item" at bounding box center [251, 451] width 112 height 26
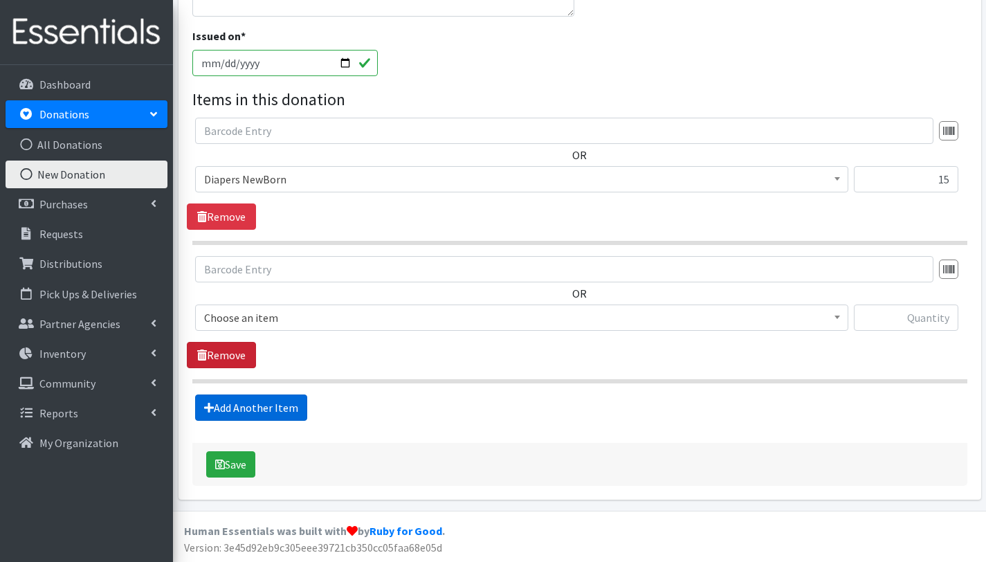
scroll to position [331, 0]
click at [269, 318] on span "Choose an item" at bounding box center [521, 317] width 635 height 19
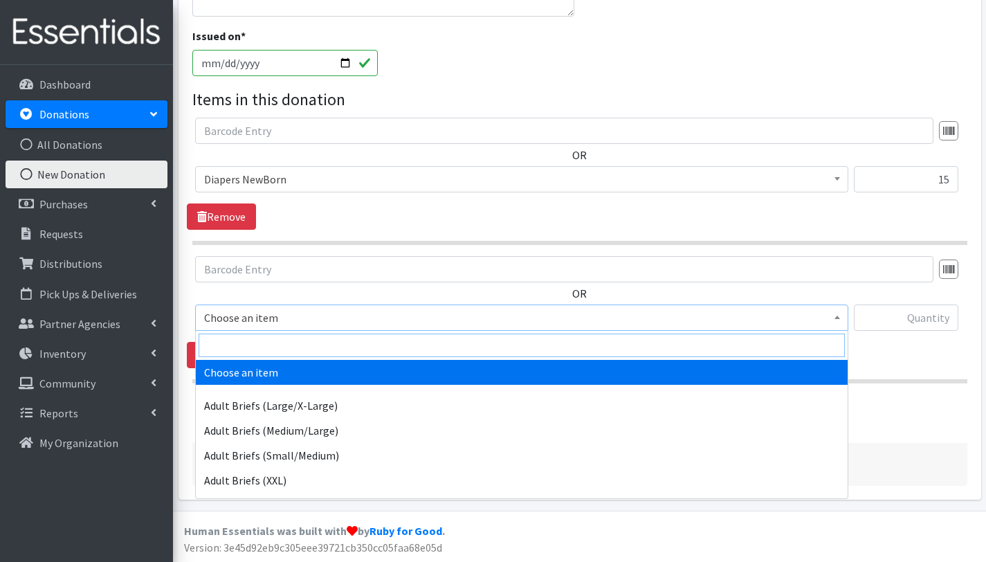
click at [267, 347] on input "search" at bounding box center [522, 346] width 647 height 24
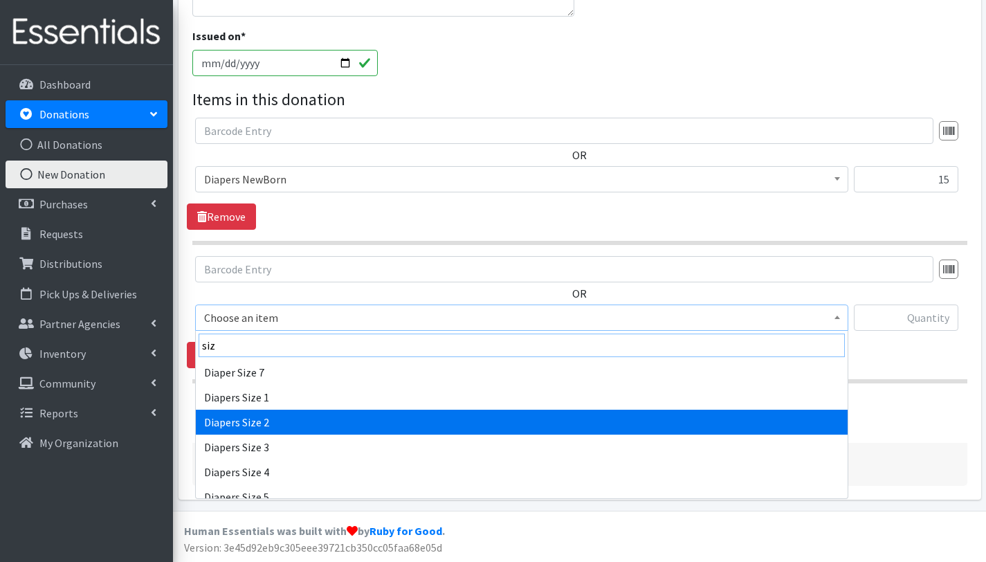
type input "siz"
select select "2668"
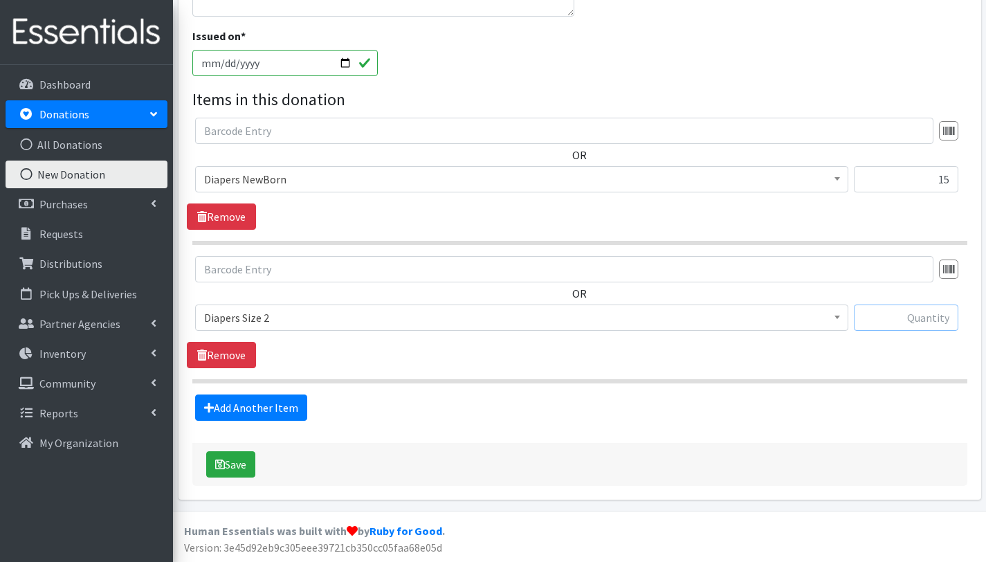
click at [893, 318] on input "text" at bounding box center [906, 318] width 105 height 26
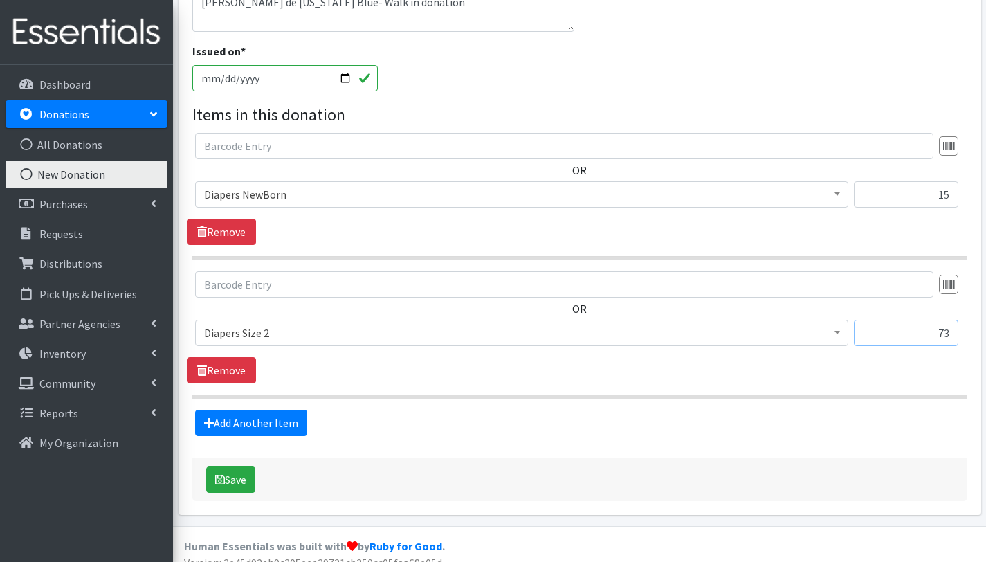
scroll to position [182, 0]
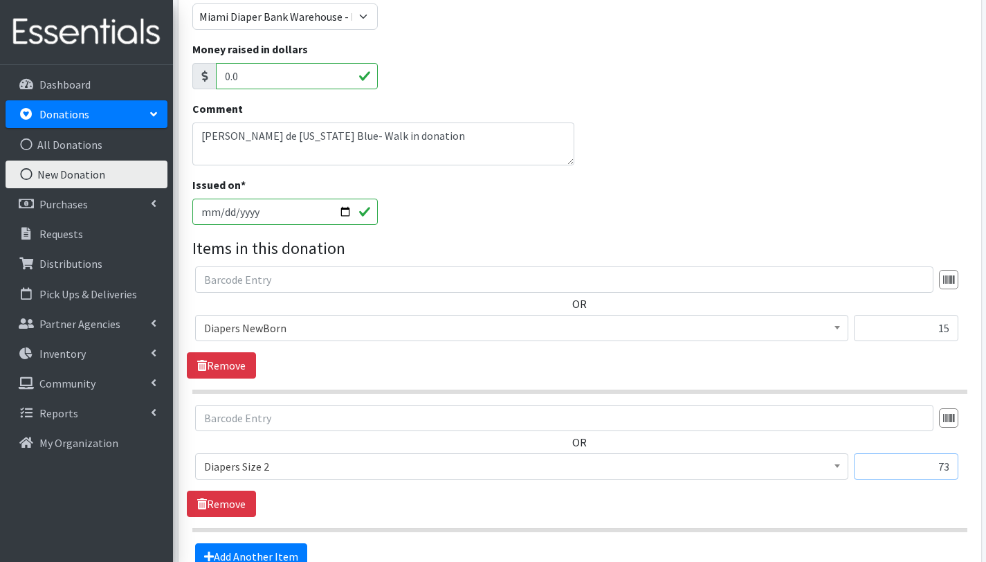
type input "73"
click at [256, 145] on textarea "Maria de Florida Blue- Walk in donation" at bounding box center [383, 144] width 383 height 43
click at [274, 154] on textarea "Maria de Florida Blue- Walk in donation 12 Similac milk 2 onz" at bounding box center [383, 144] width 383 height 43
click at [214, 154] on textarea "Maria de Florida Blue- Walk in donation 12 Similac milk 2 onz" at bounding box center [383, 144] width 383 height 43
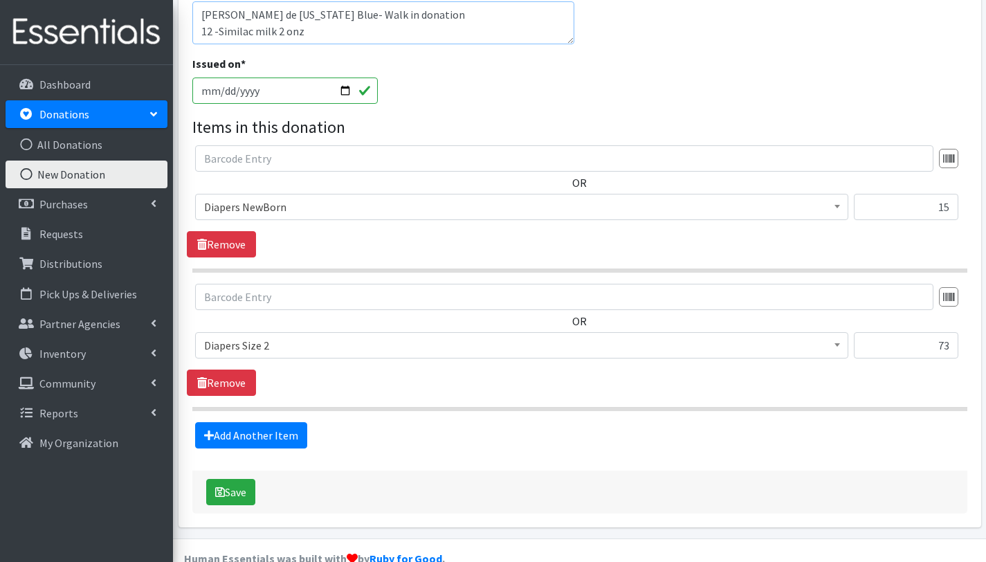
scroll to position [331, 0]
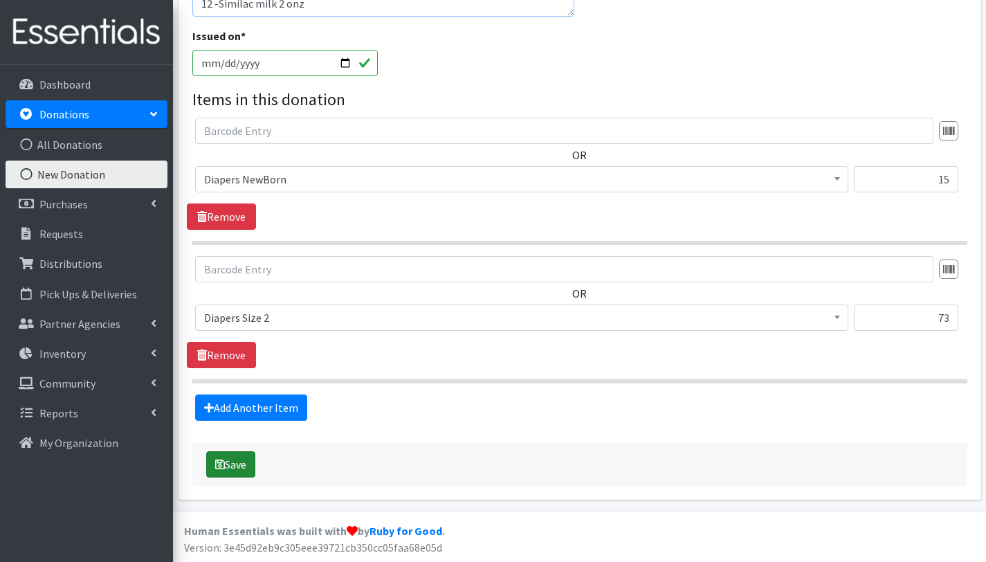
type textarea "[PERSON_NAME] de [US_STATE] Blue- Walk in donation 12 -Similac milk 2 onz"
click at [245, 464] on button "Save" at bounding box center [230, 464] width 49 height 26
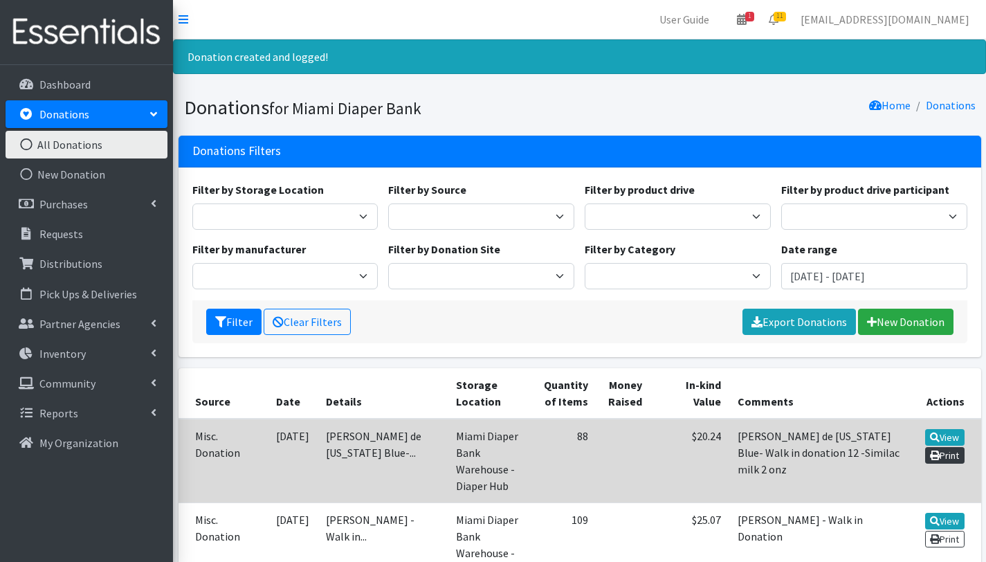
click at [942, 454] on link "Print" at bounding box center [944, 455] width 39 height 17
click at [948, 429] on link "View" at bounding box center [944, 437] width 39 height 17
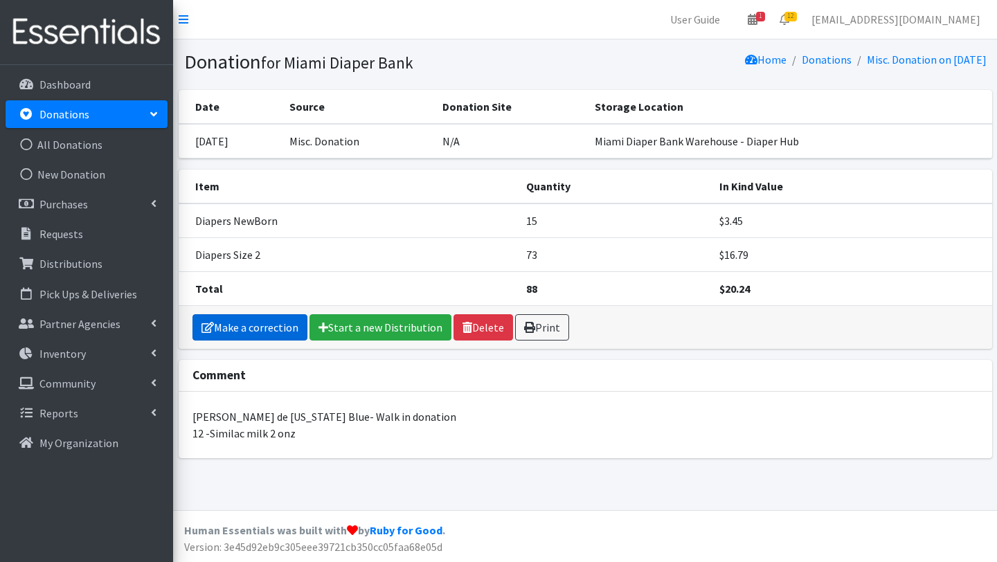
click at [249, 332] on link "Make a correction" at bounding box center [249, 327] width 115 height 26
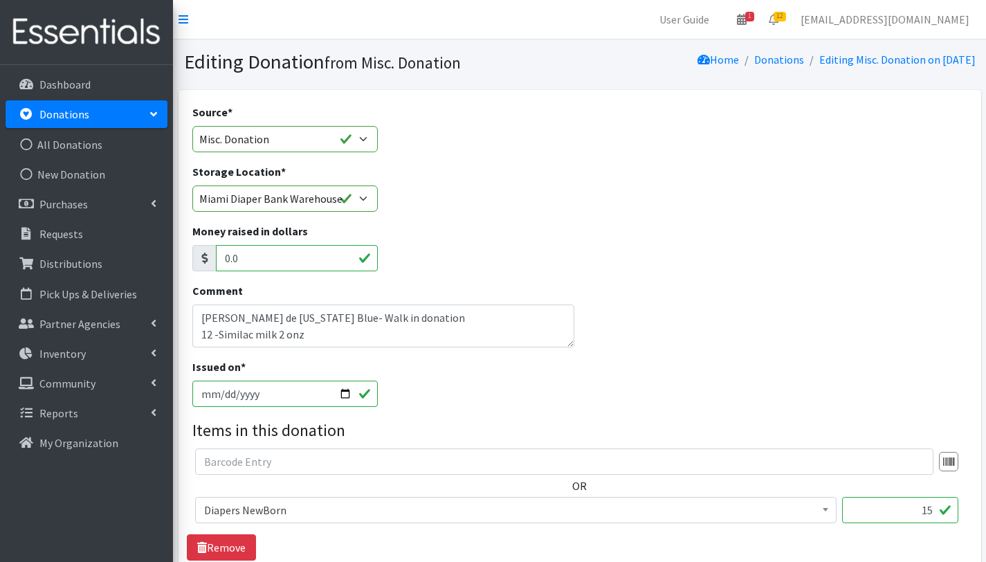
click at [345, 392] on input "[DATE]" at bounding box center [285, 394] width 186 height 26
type input "[DATE]"
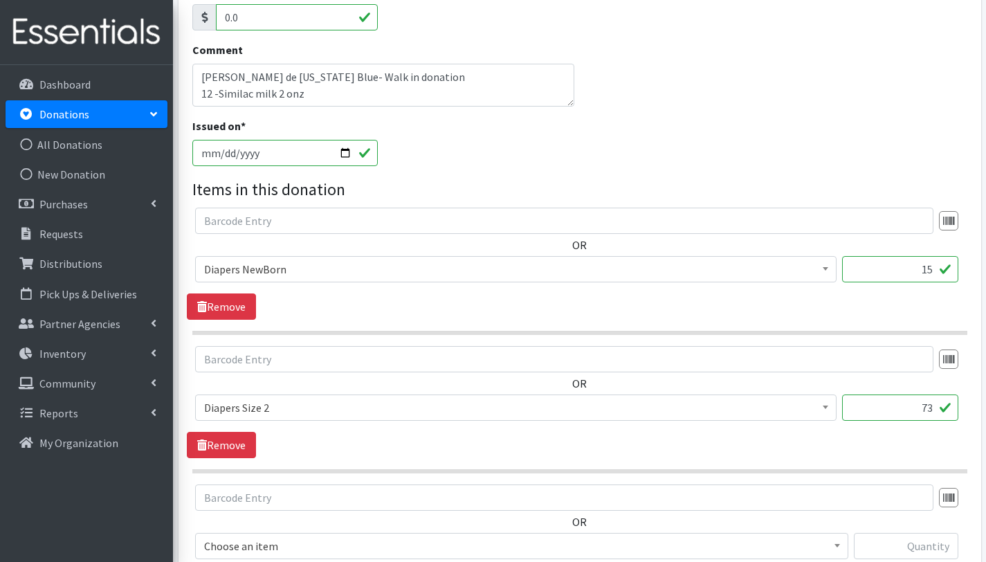
scroll to position [469, 0]
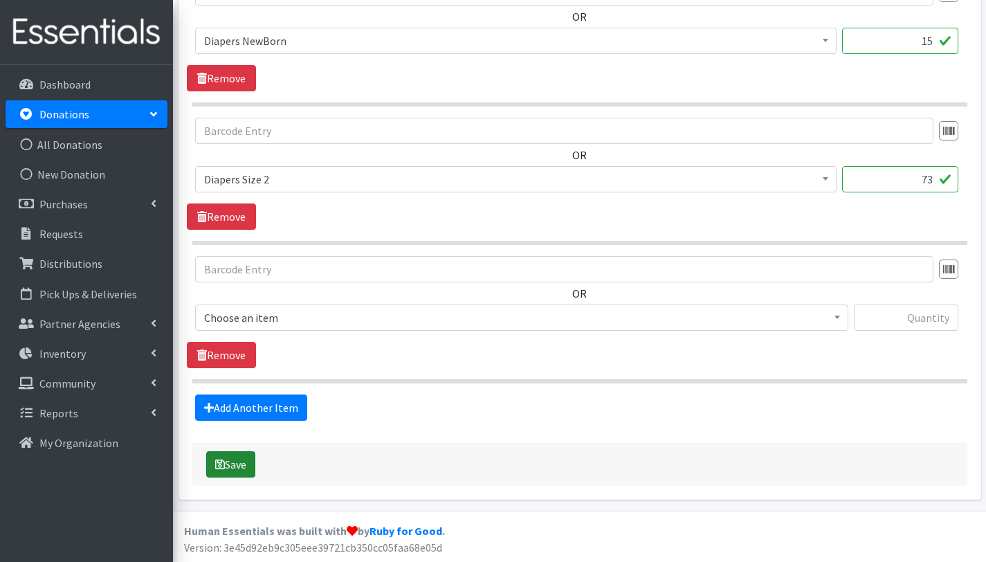
click at [244, 469] on button "Save" at bounding box center [230, 464] width 49 height 26
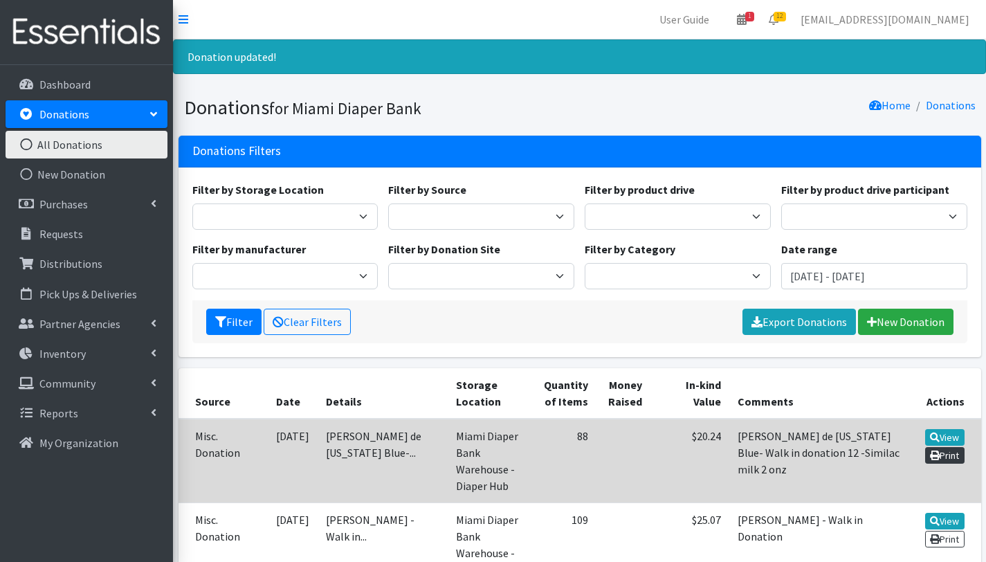
click at [947, 455] on link "Print" at bounding box center [944, 455] width 39 height 17
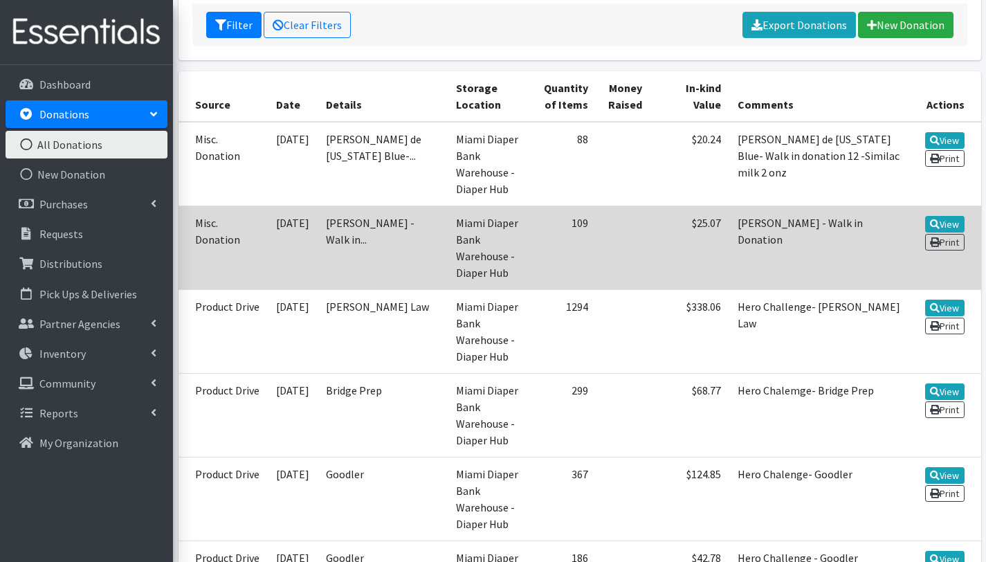
scroll to position [298, 0]
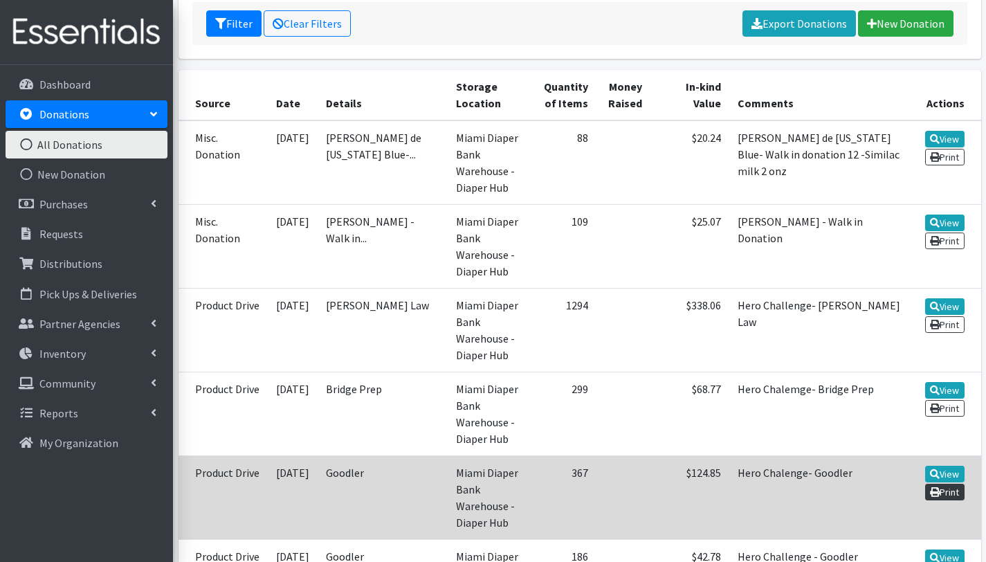
click at [951, 484] on link "Print" at bounding box center [944, 492] width 39 height 17
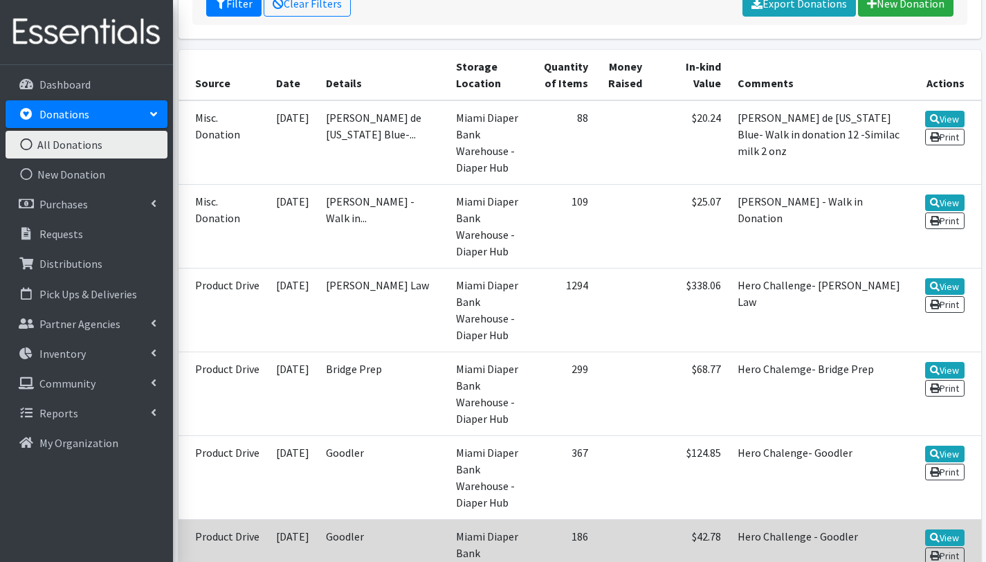
scroll to position [321, 0]
